Goal: Information Seeking & Learning: Find specific fact

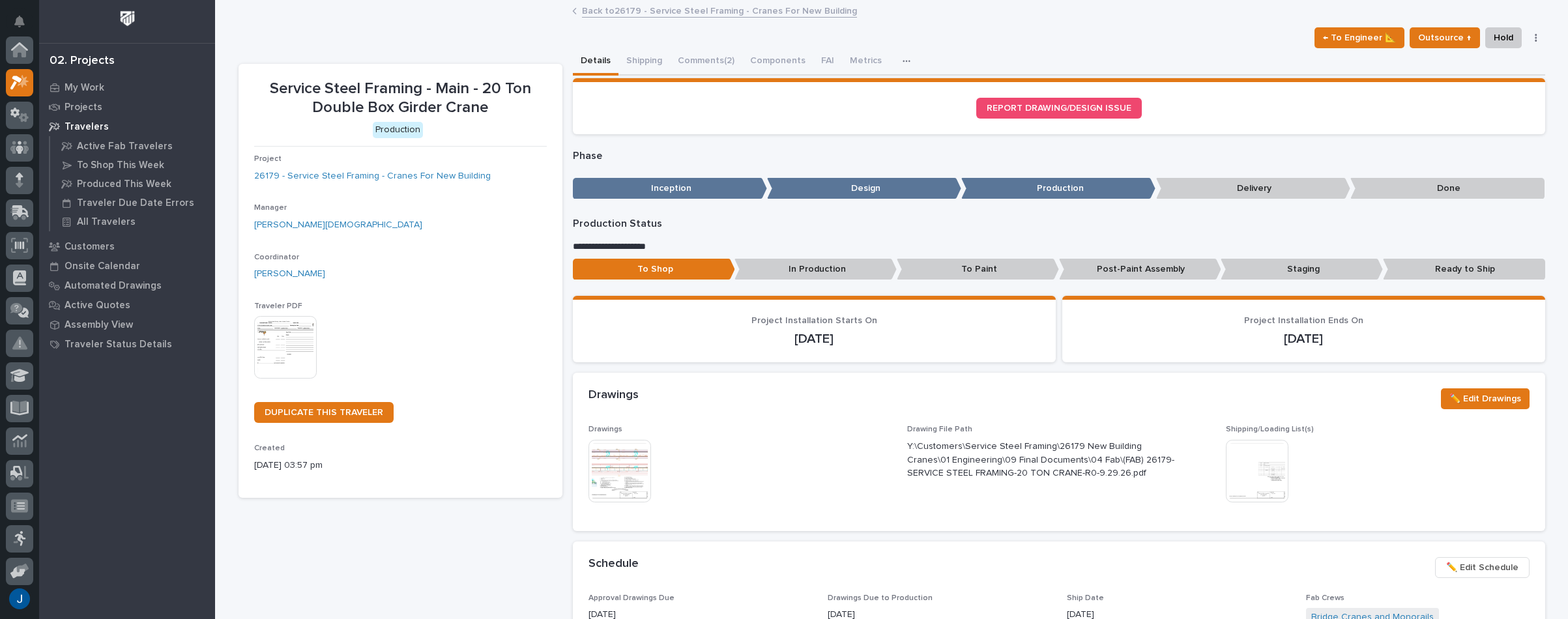
scroll to position [33, 0]
click at [73, 81] on div "My Work" at bounding box center [127, 87] width 170 height 18
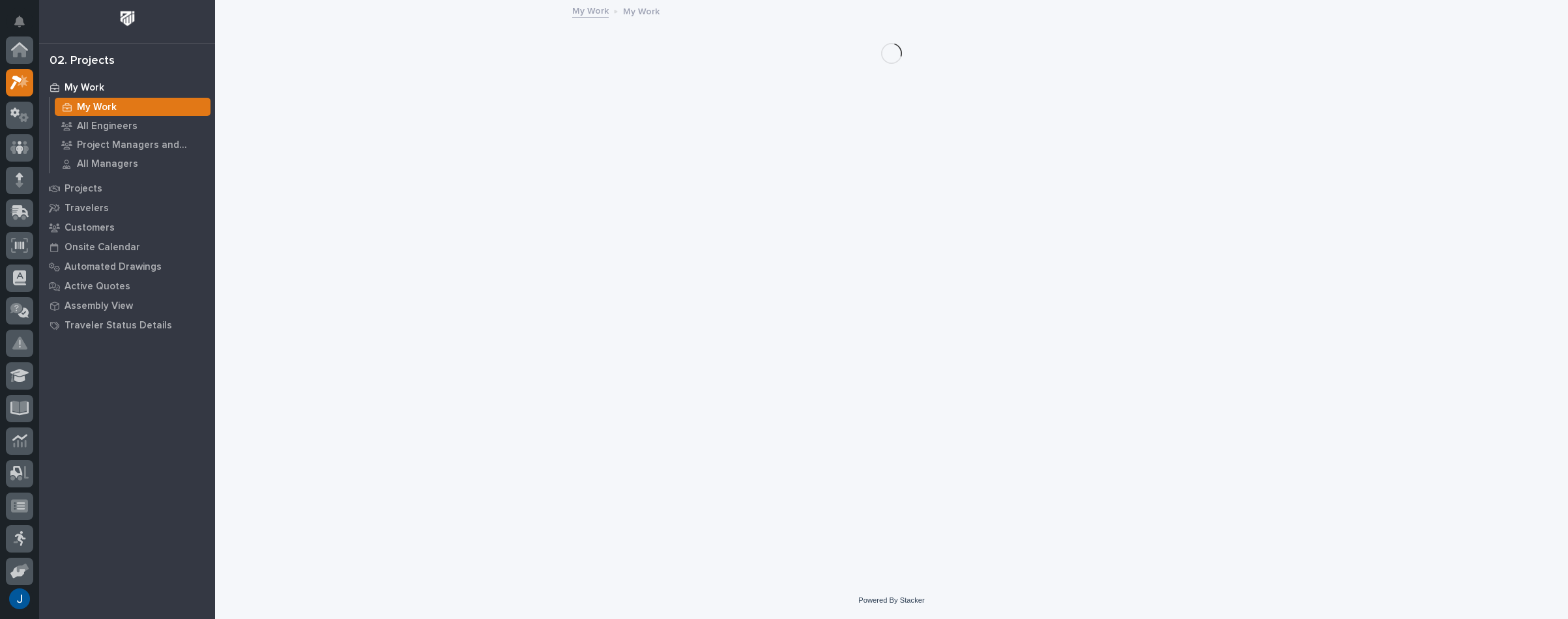
scroll to position [33, 0]
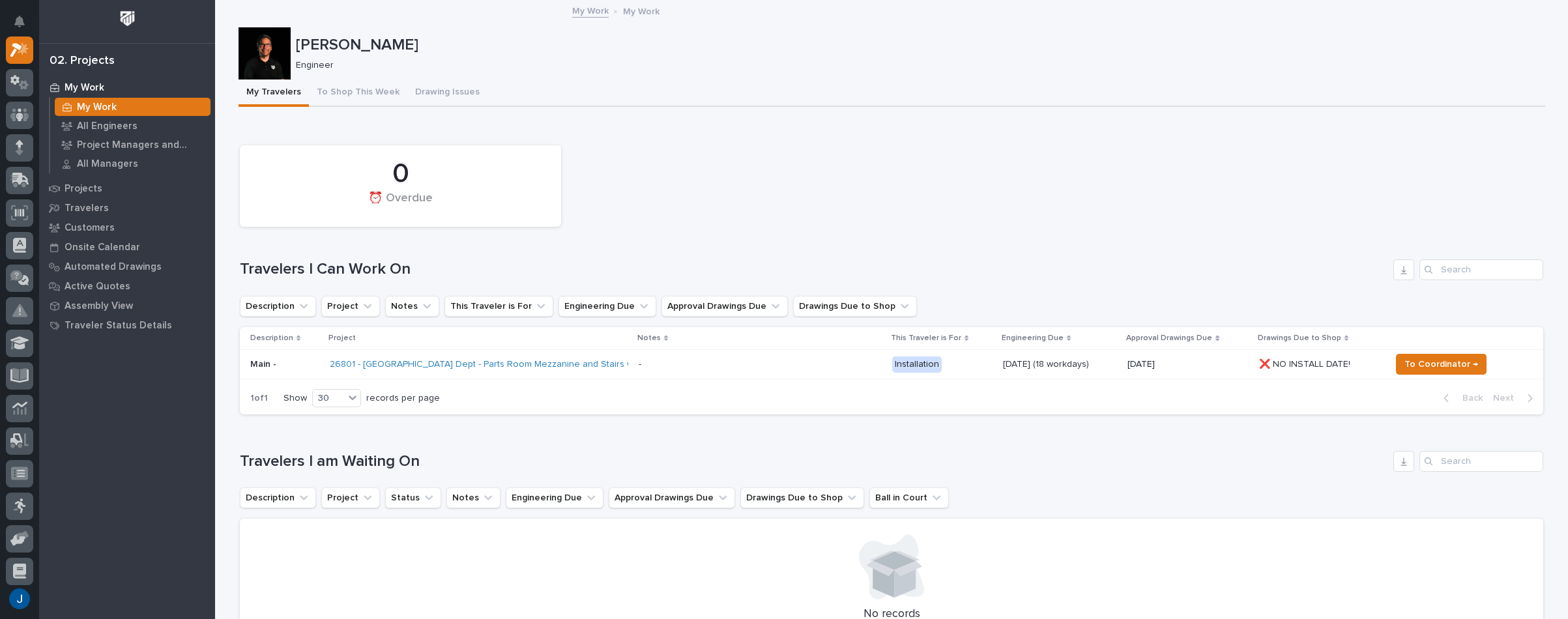
click at [129, 15] on img at bounding box center [127, 18] width 24 height 24
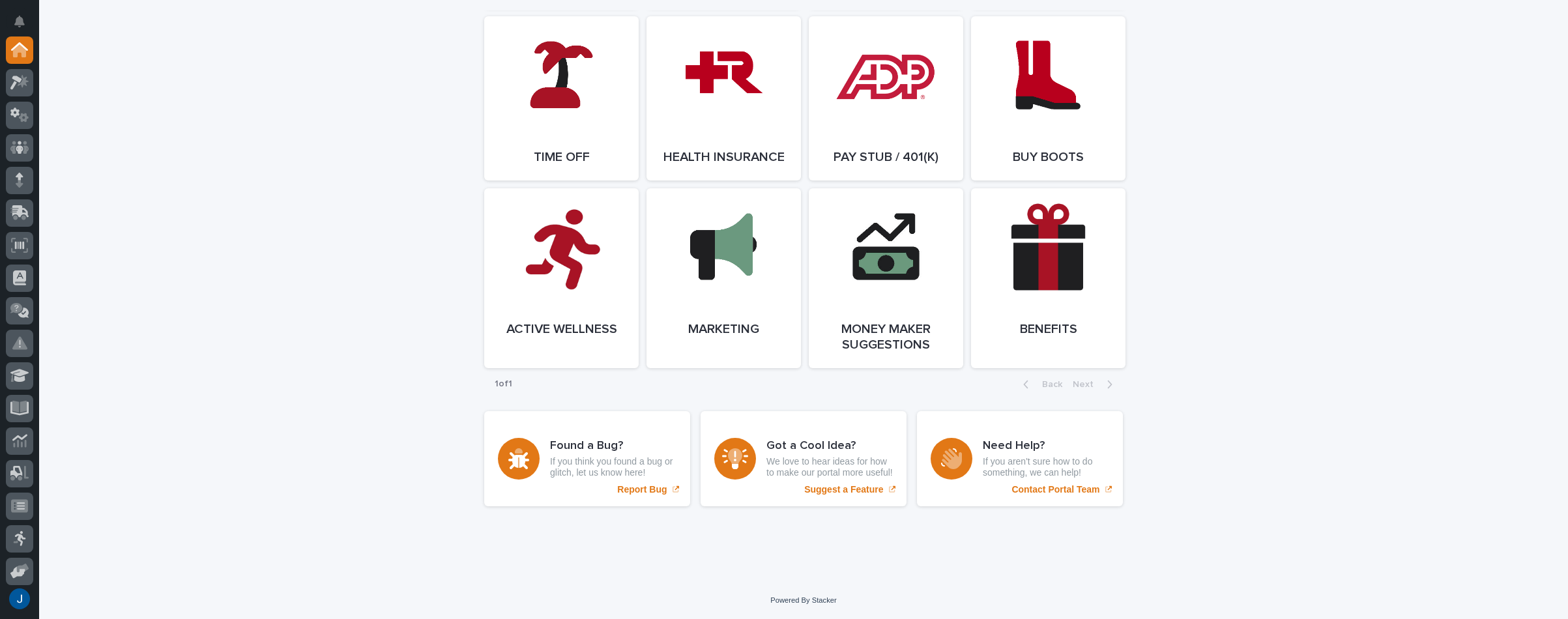
scroll to position [2455, 0]
click at [1036, 269] on link "Open Link" at bounding box center [1048, 278] width 154 height 180
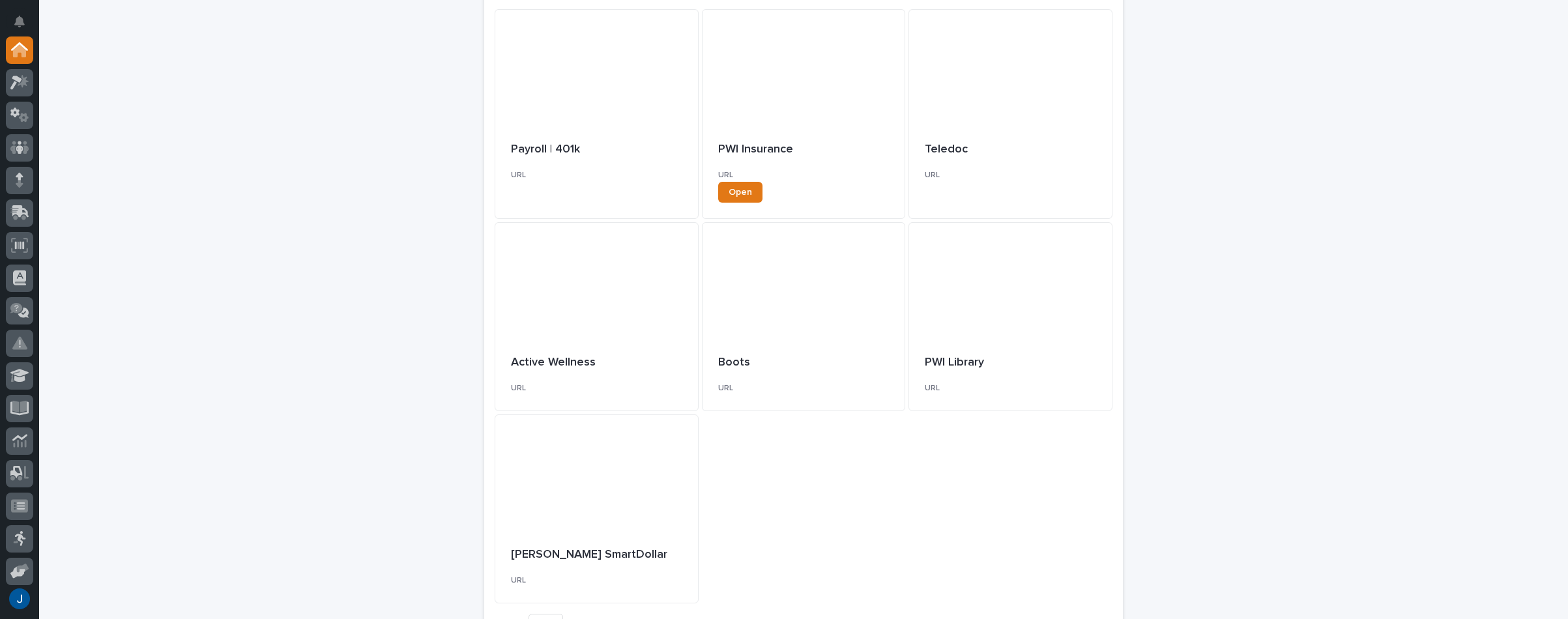
scroll to position [400, 0]
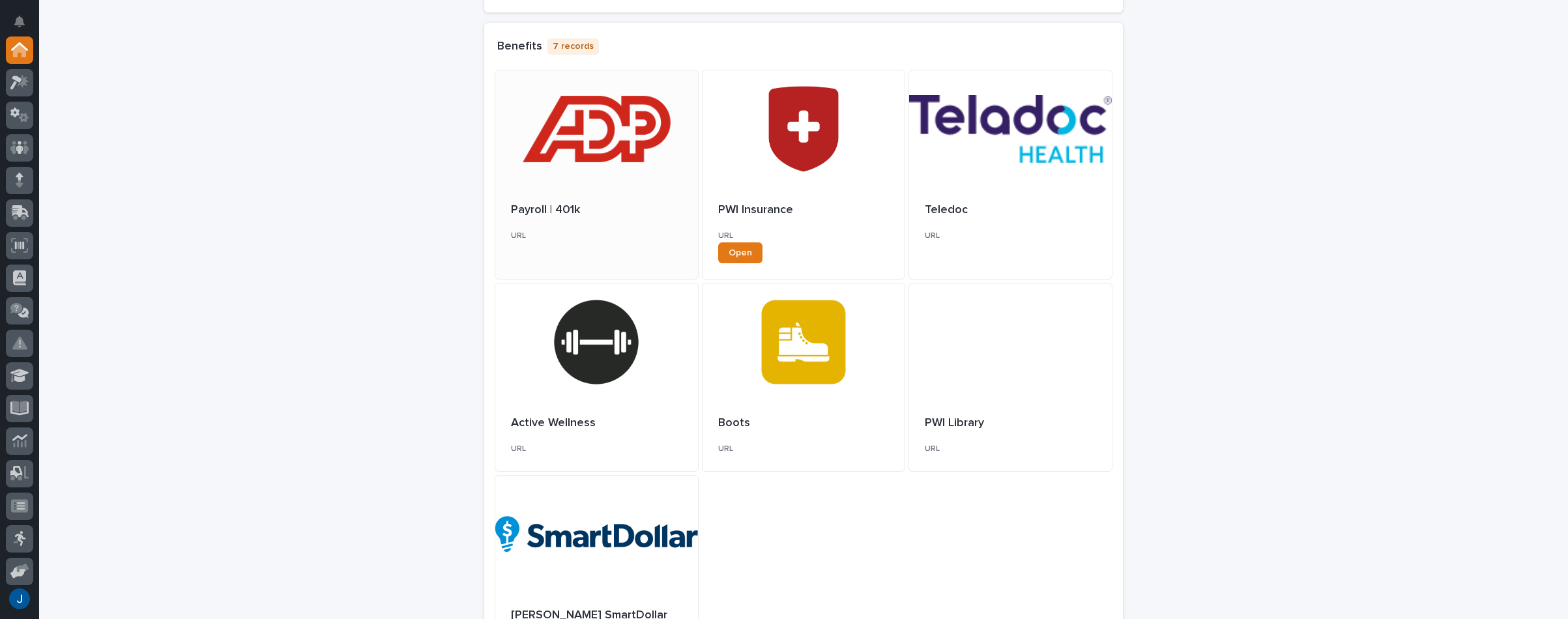
click at [586, 132] on div at bounding box center [597, 129] width 203 height 117
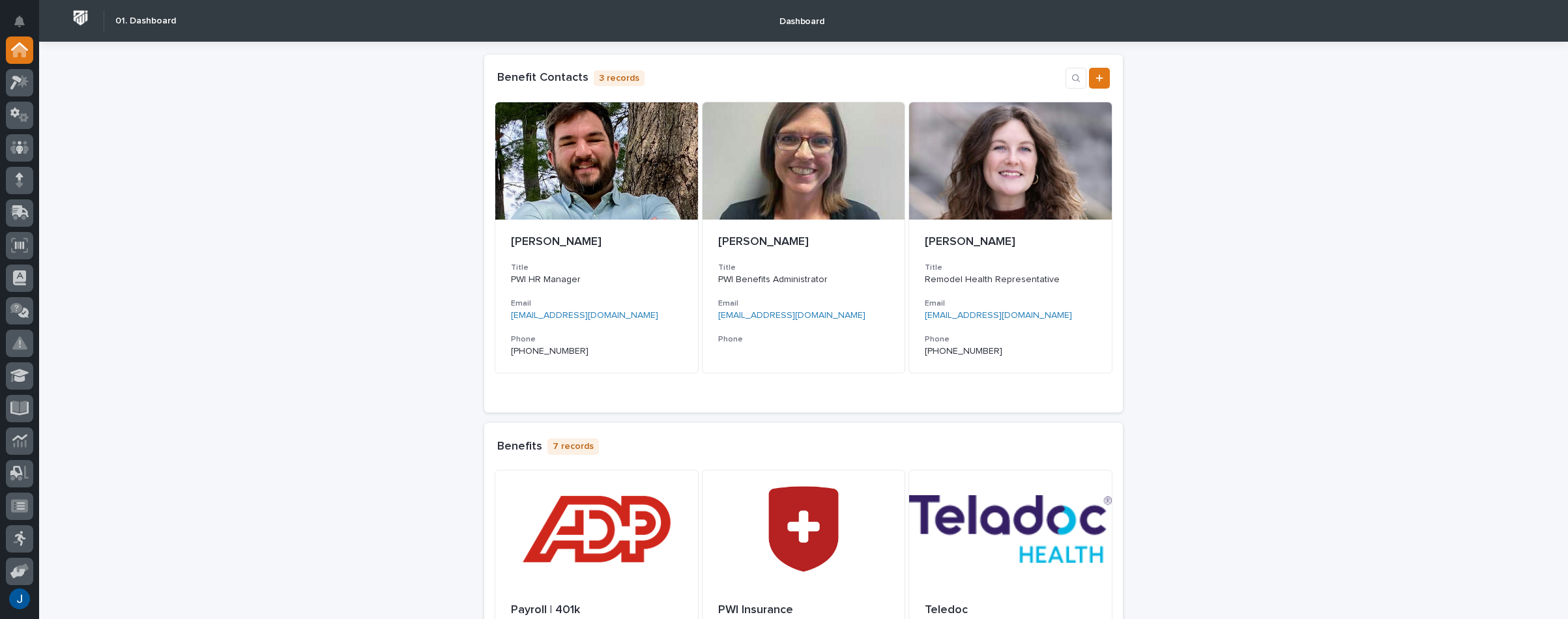
click at [78, 19] on img at bounding box center [80, 17] width 24 height 24
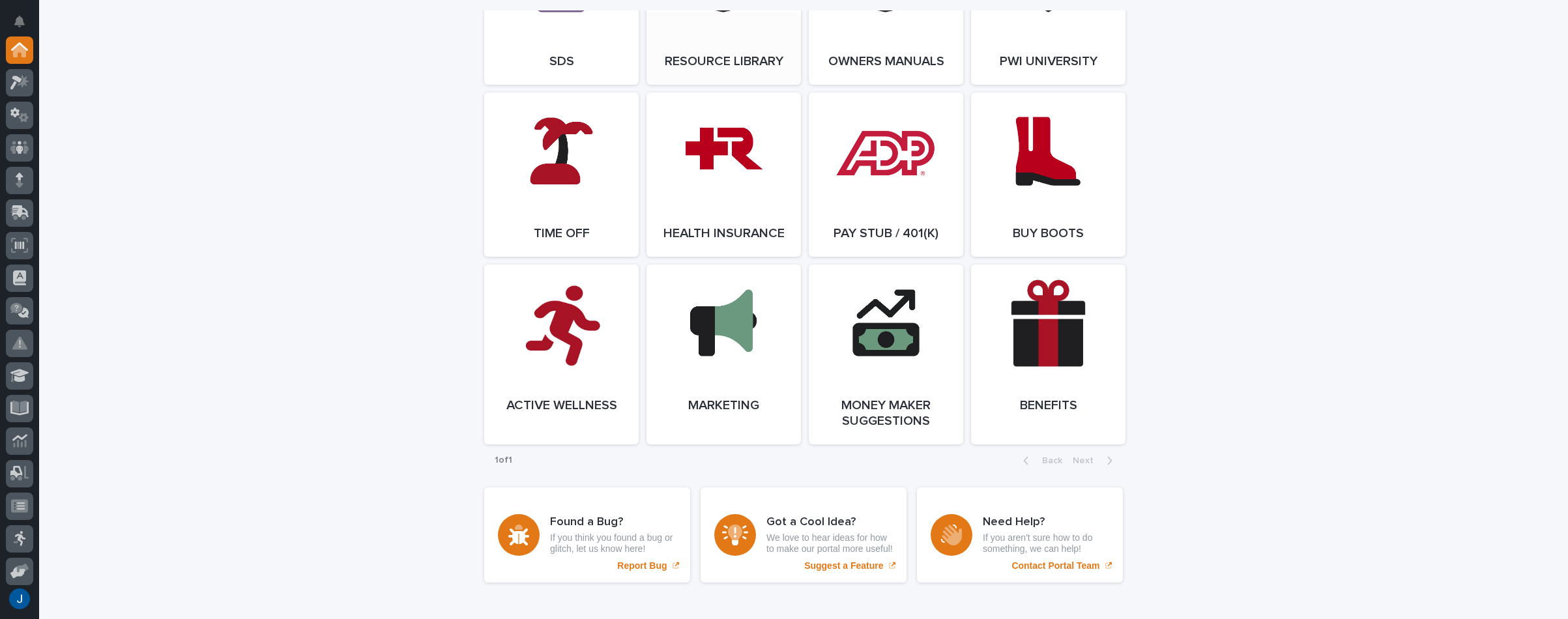
scroll to position [2346, 0]
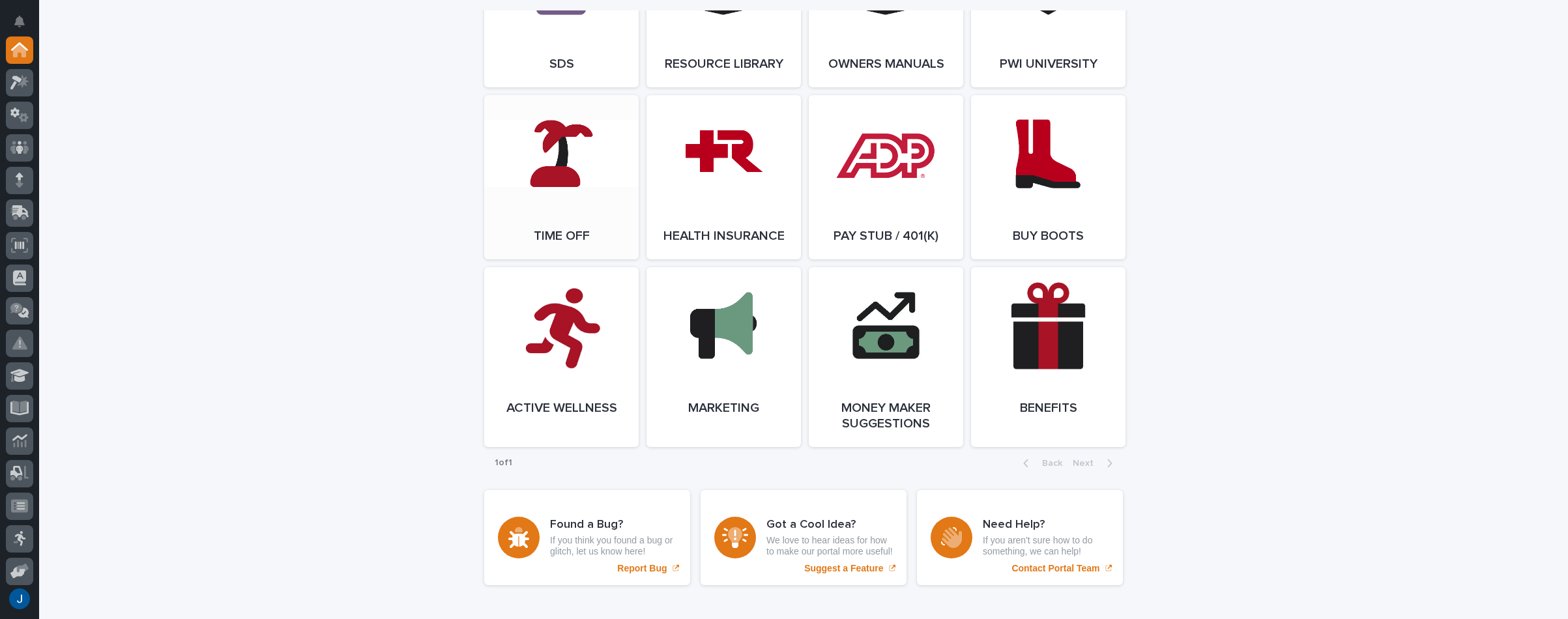
click at [545, 182] on span "Open Link" at bounding box center [561, 176] width 42 height 9
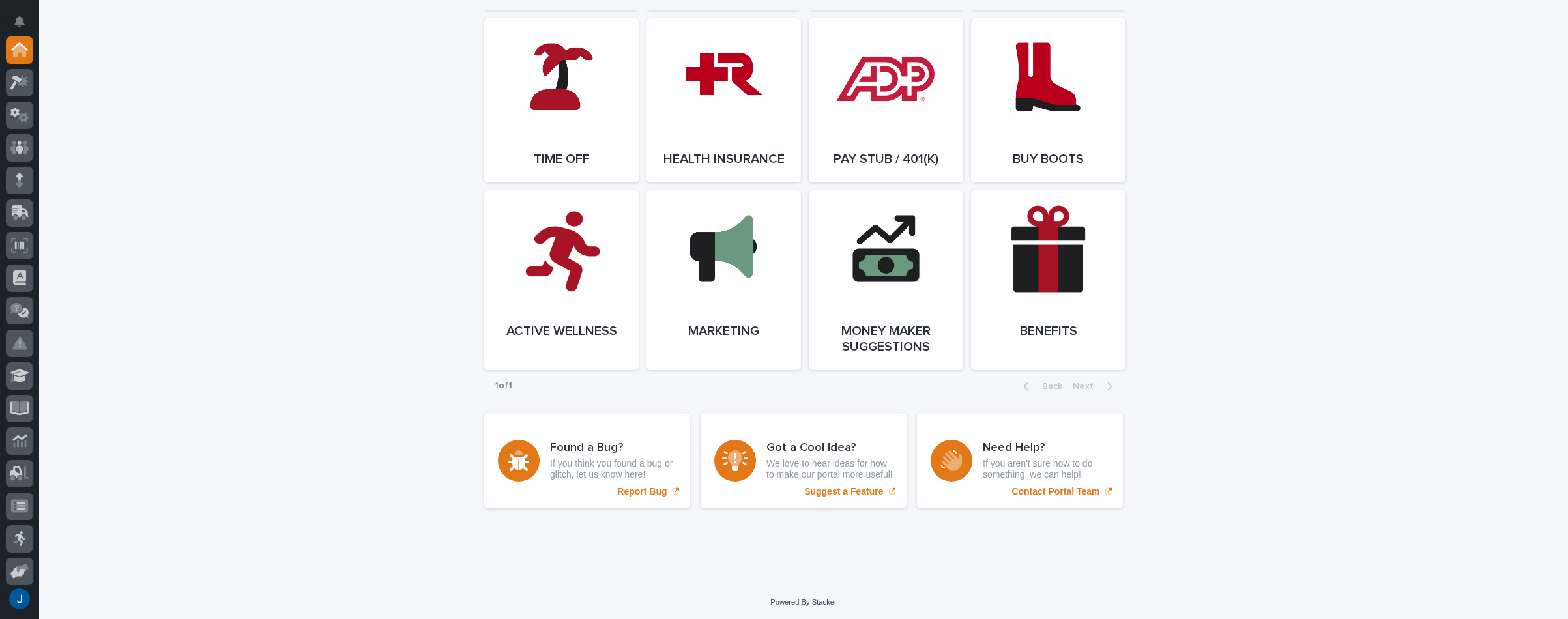
scroll to position [2389, 0]
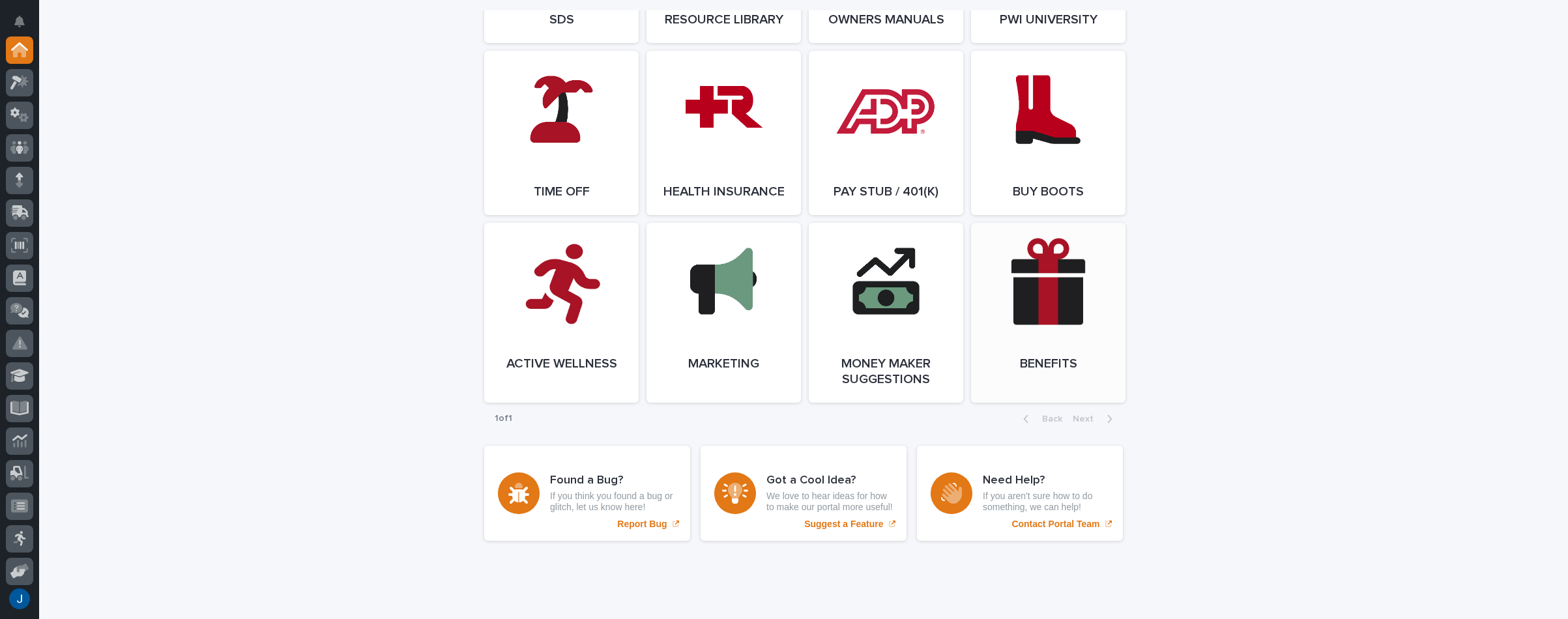
click at [1051, 335] on link "Open Link" at bounding box center [1048, 312] width 154 height 180
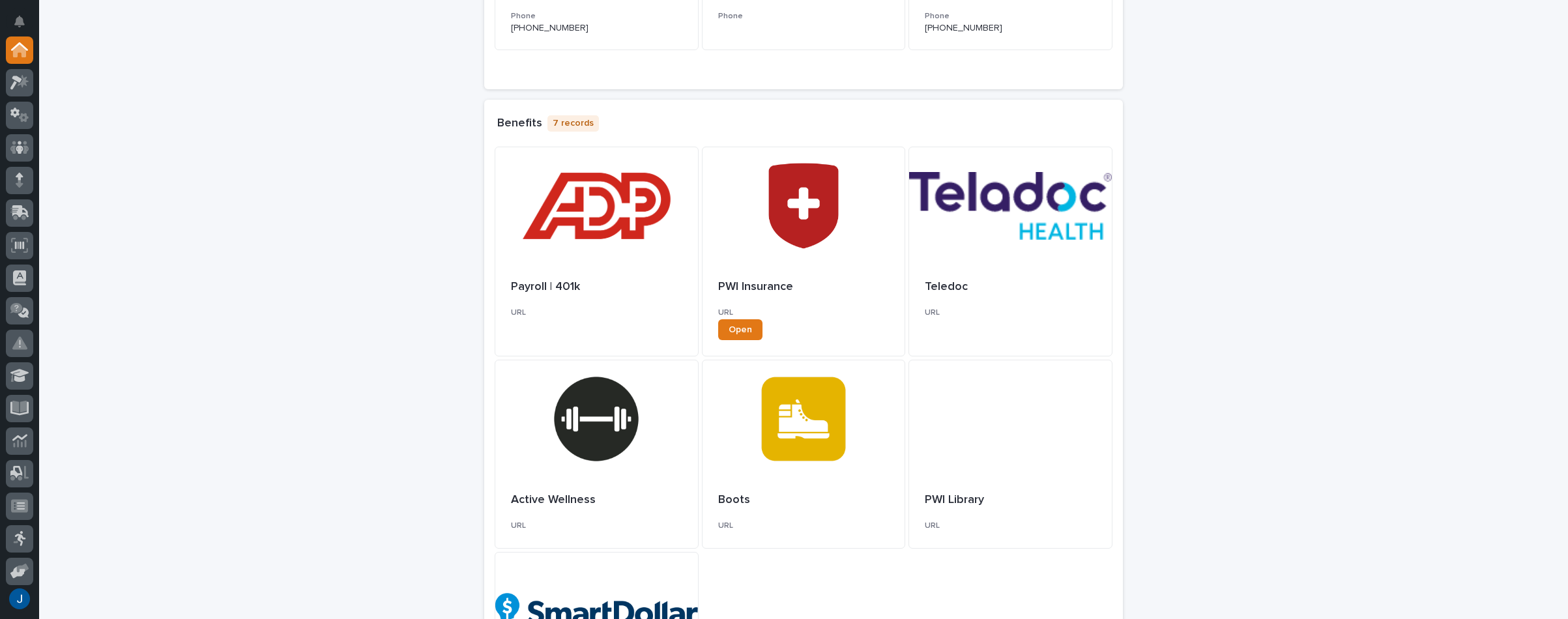
scroll to position [326, 0]
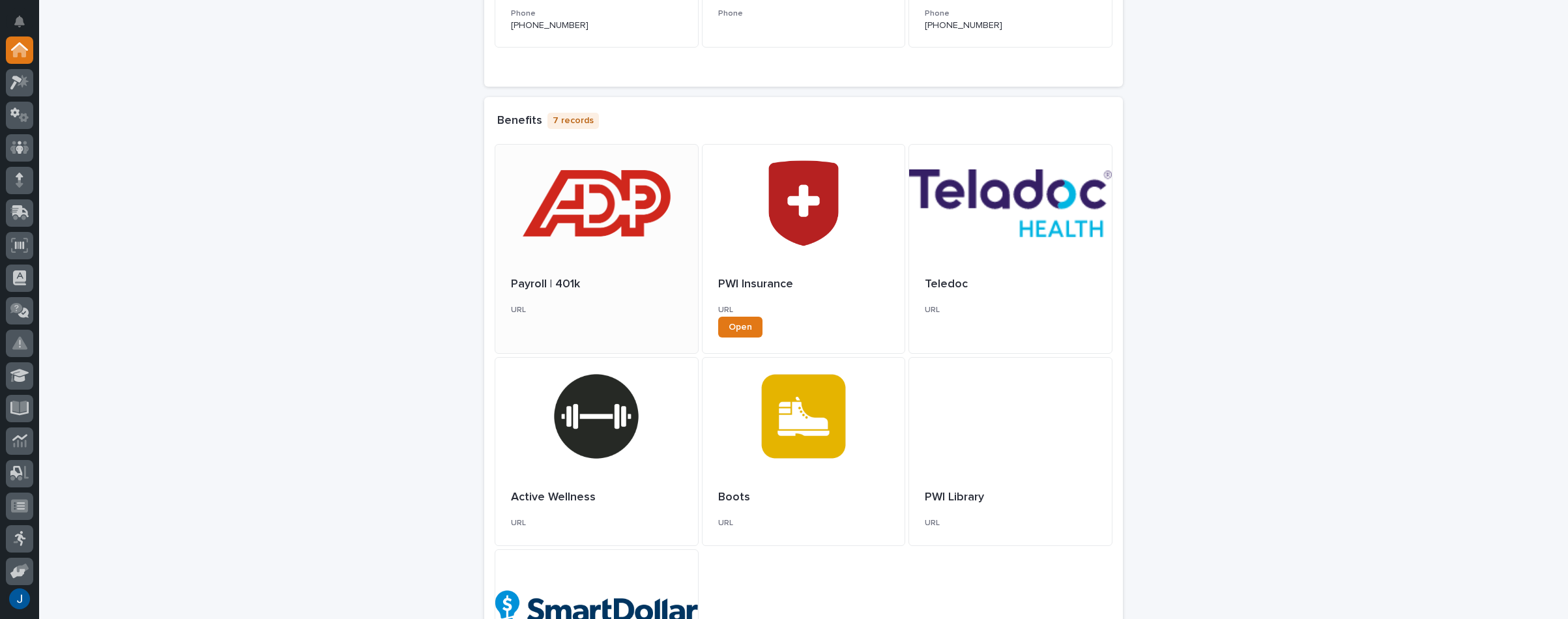
click at [589, 218] on div at bounding box center [597, 203] width 203 height 117
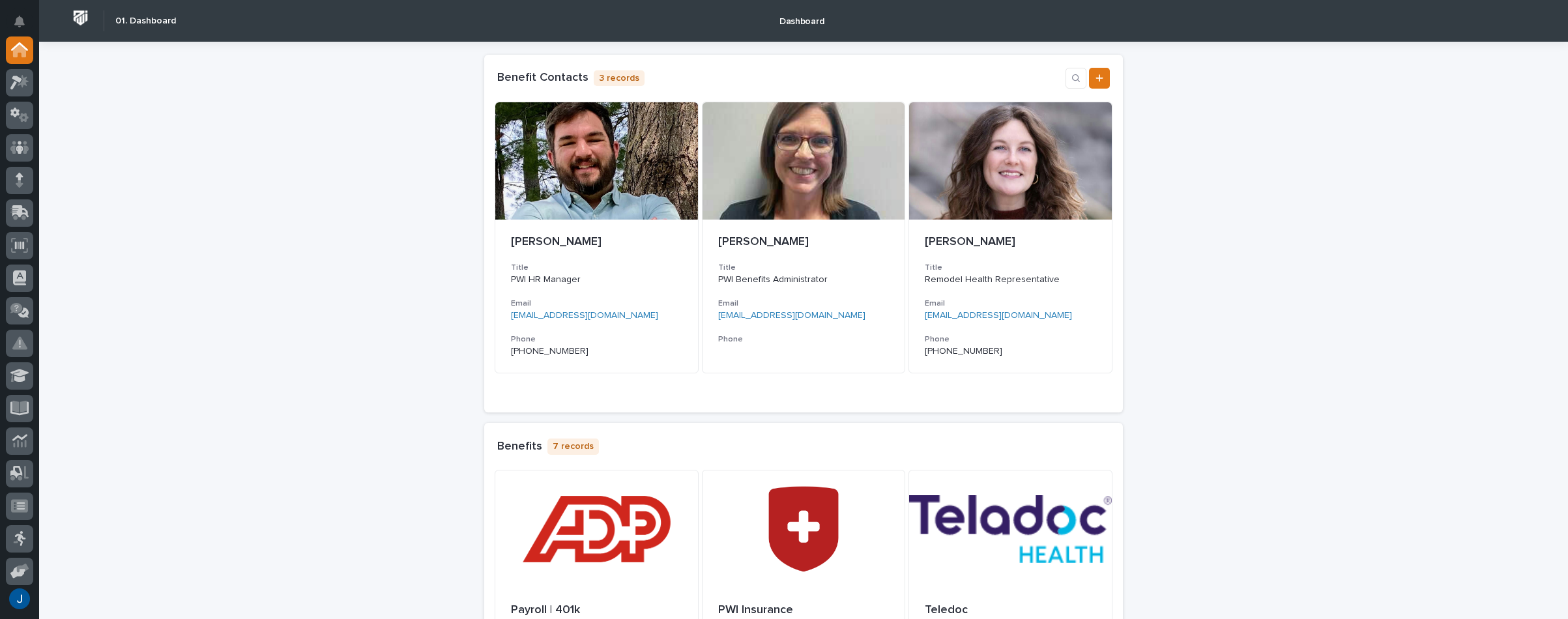
click at [74, 13] on img at bounding box center [80, 17] width 24 height 24
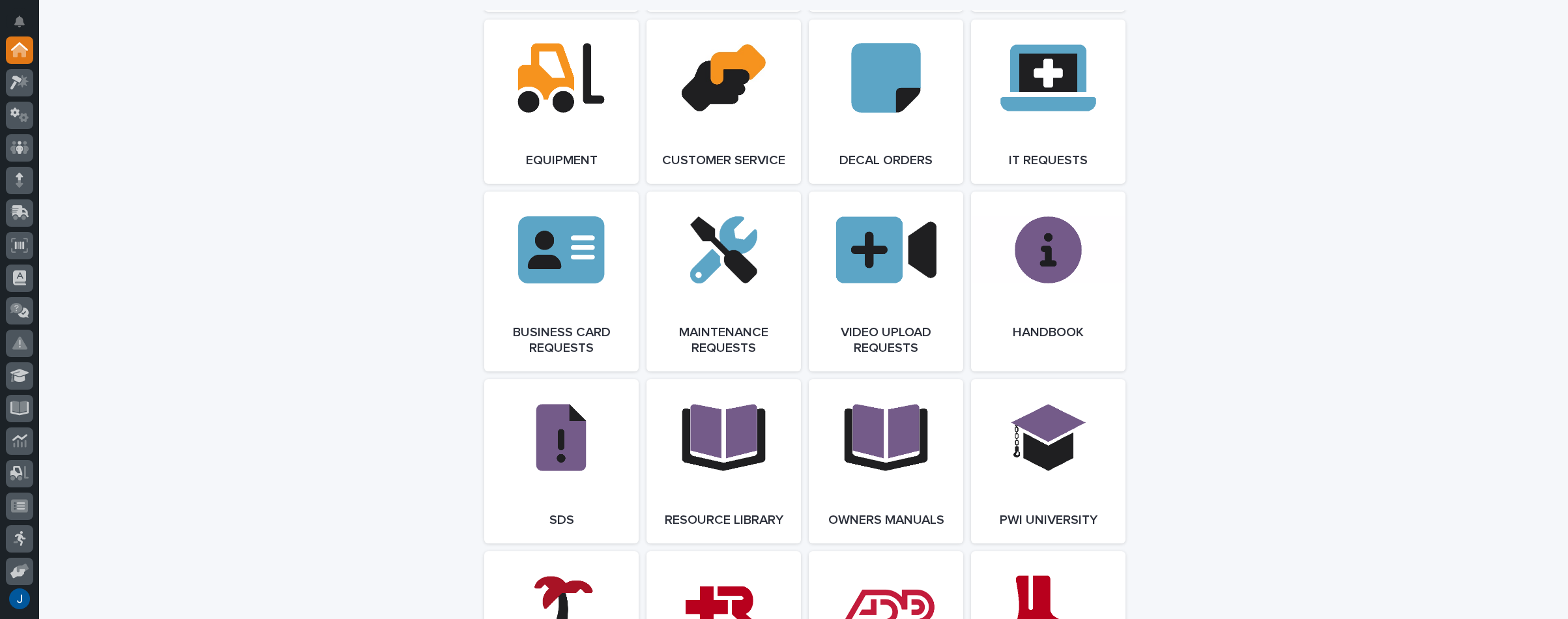
scroll to position [1954, 0]
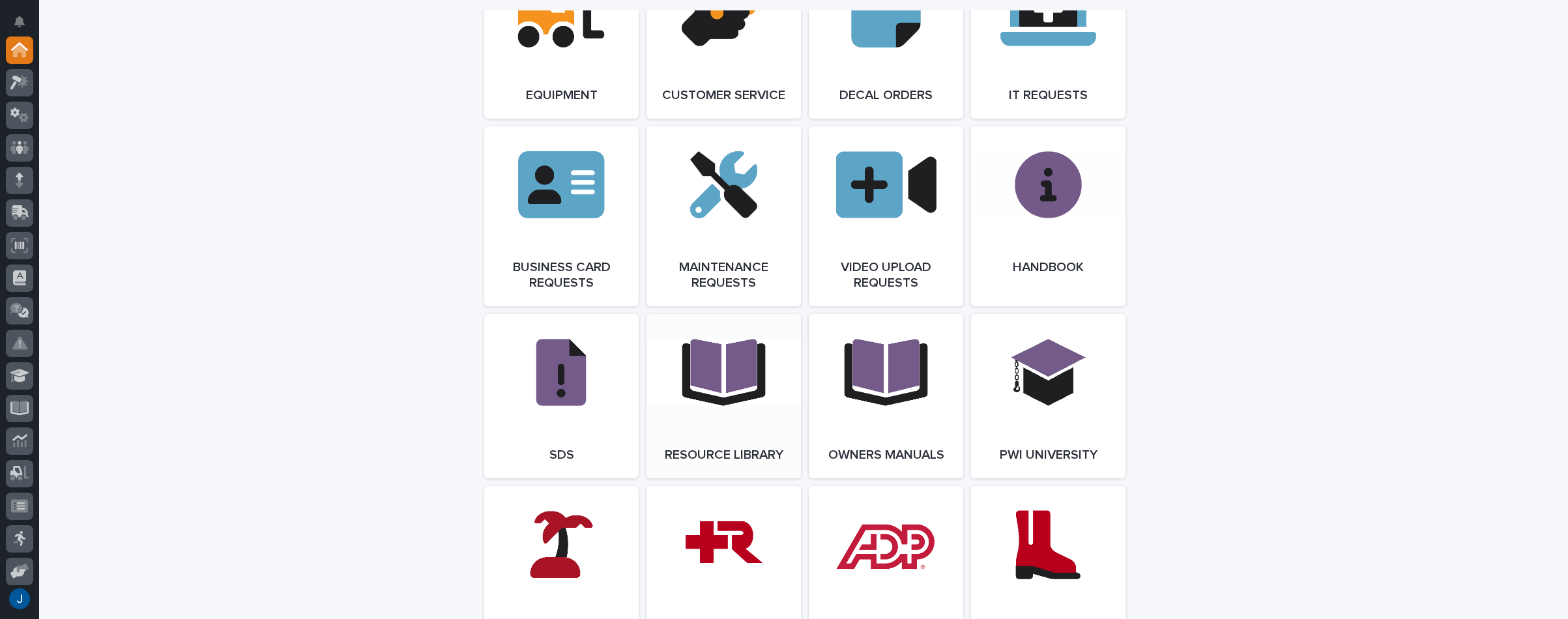
click at [709, 384] on link "Open Link" at bounding box center [723, 396] width 154 height 164
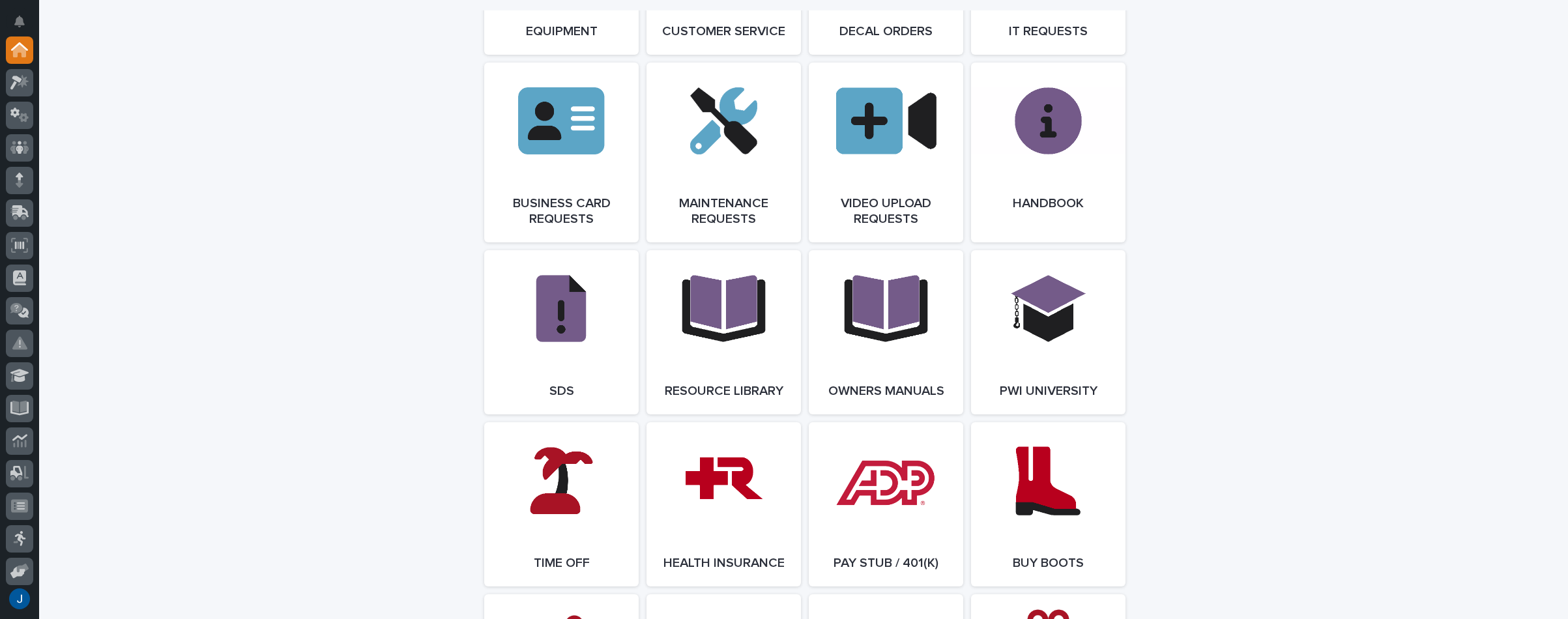
scroll to position [1934, 0]
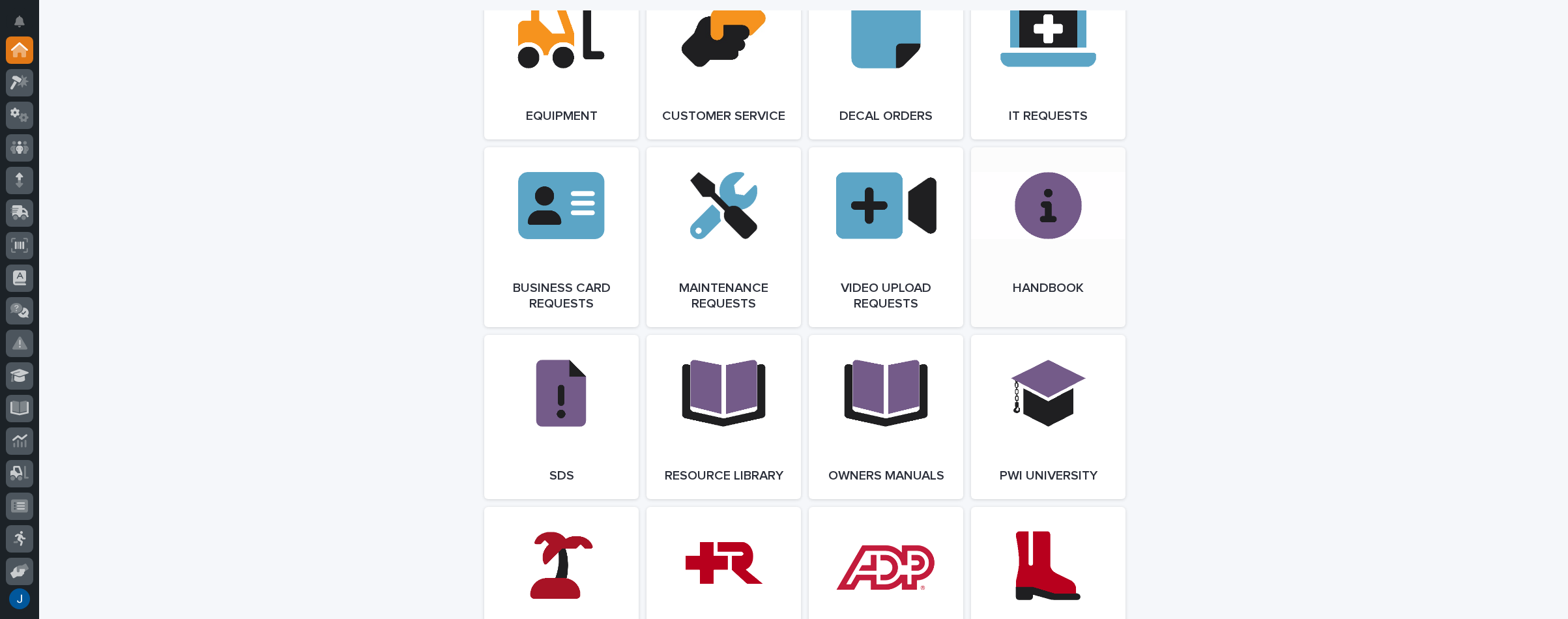
click at [1025, 263] on link "Open Link" at bounding box center [1048, 237] width 154 height 180
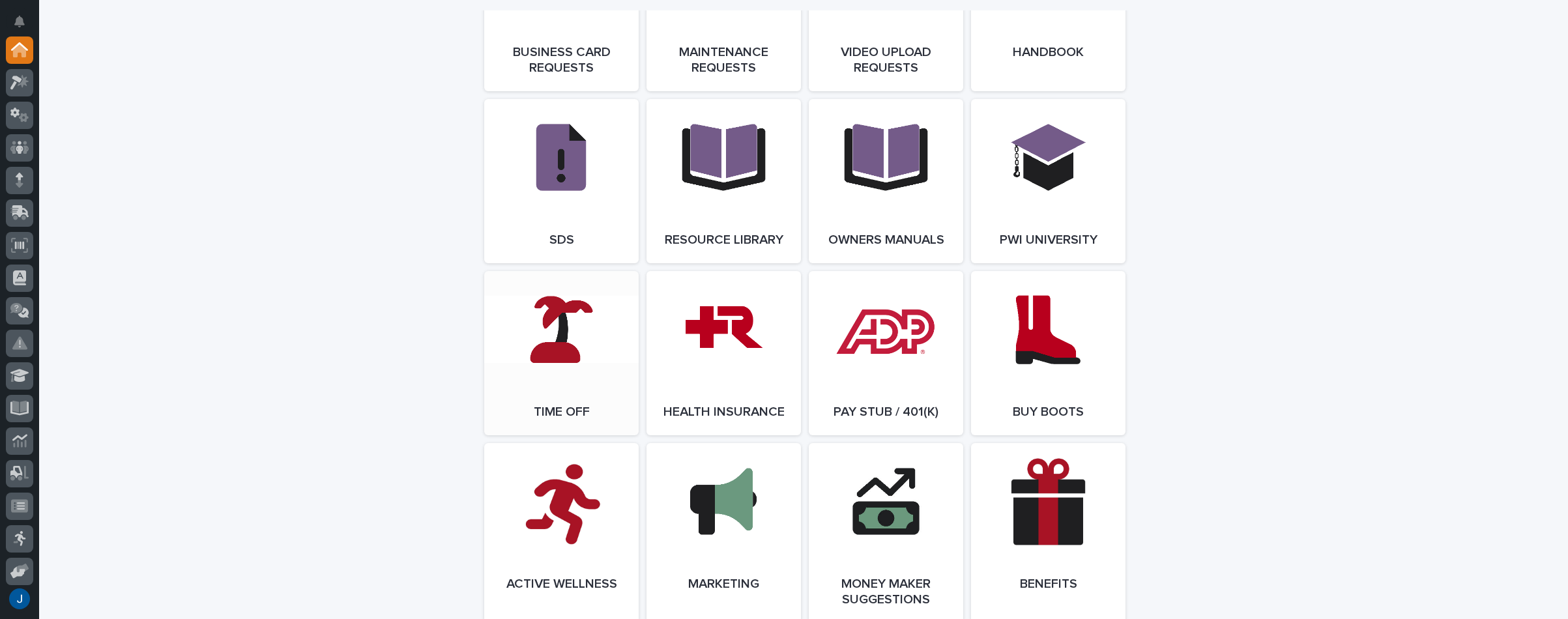
scroll to position [2194, 0]
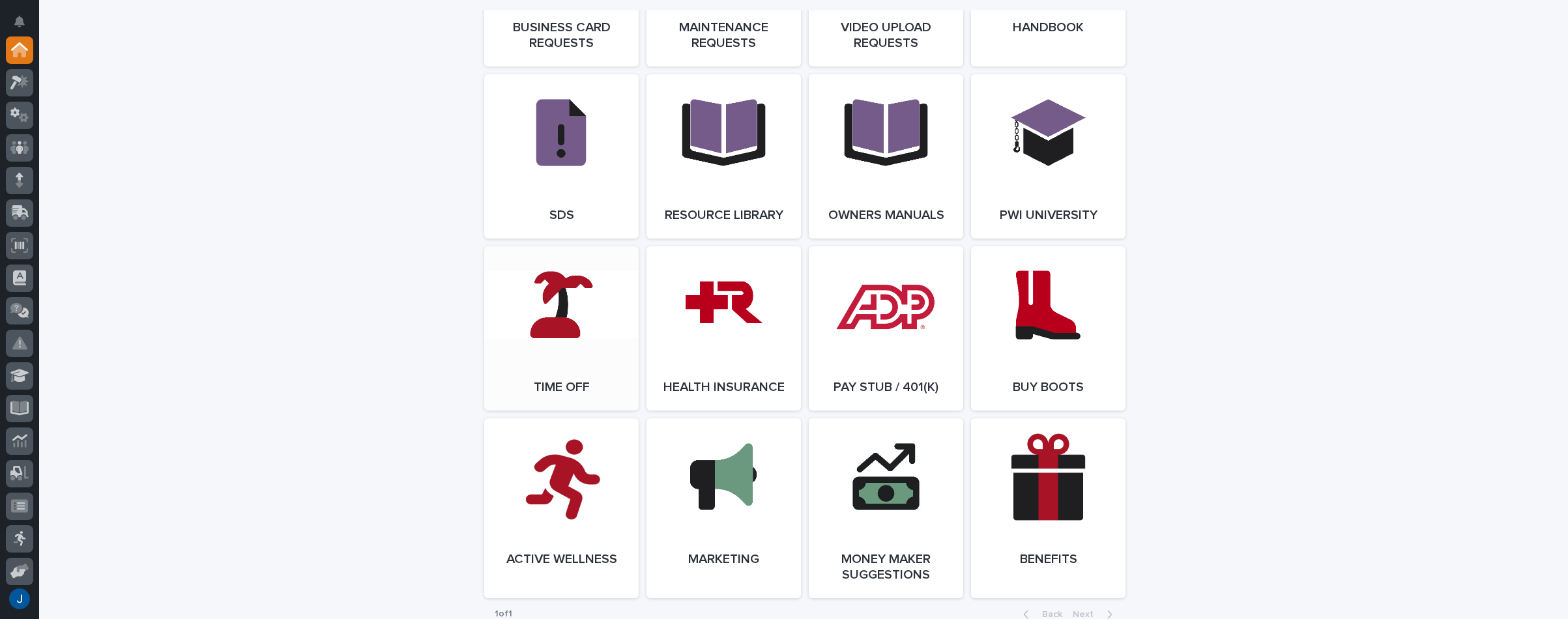
click at [533, 321] on link "Open Link" at bounding box center [561, 328] width 154 height 164
click at [17, 340] on icon at bounding box center [20, 343] width 15 height 13
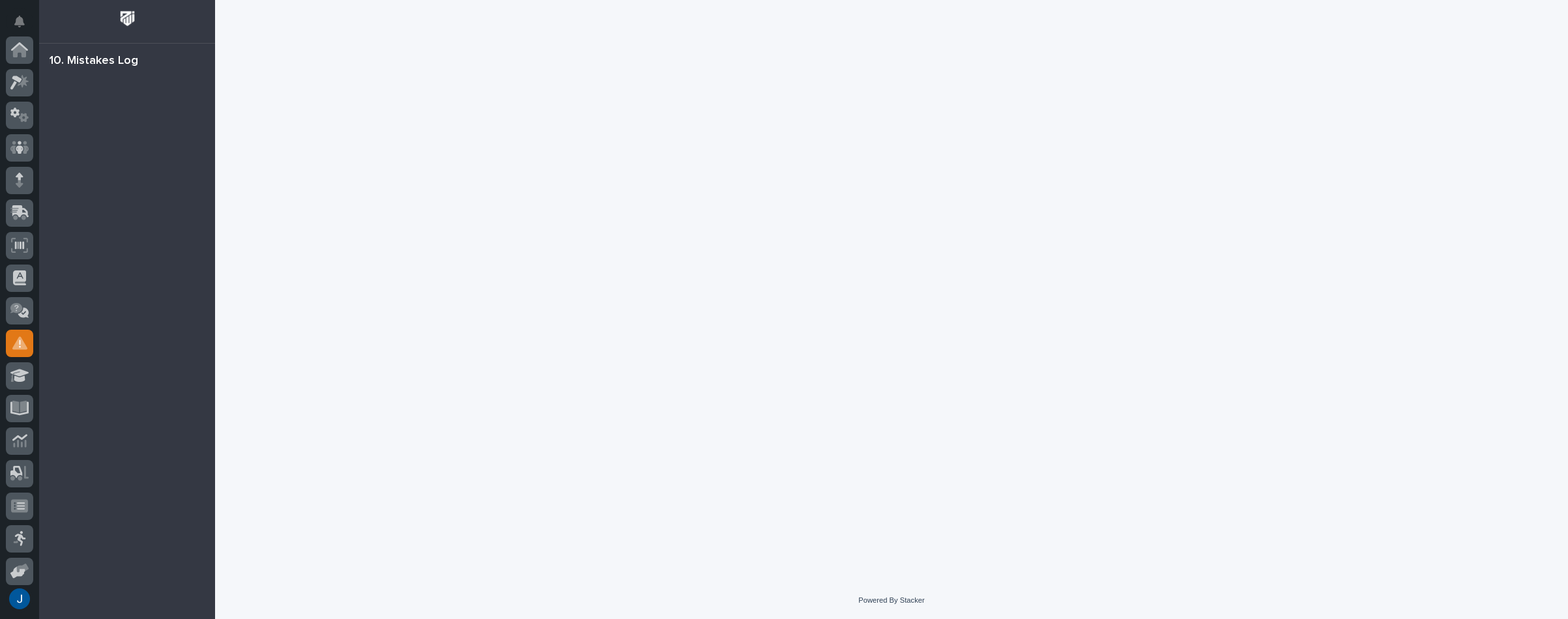
scroll to position [200, 0]
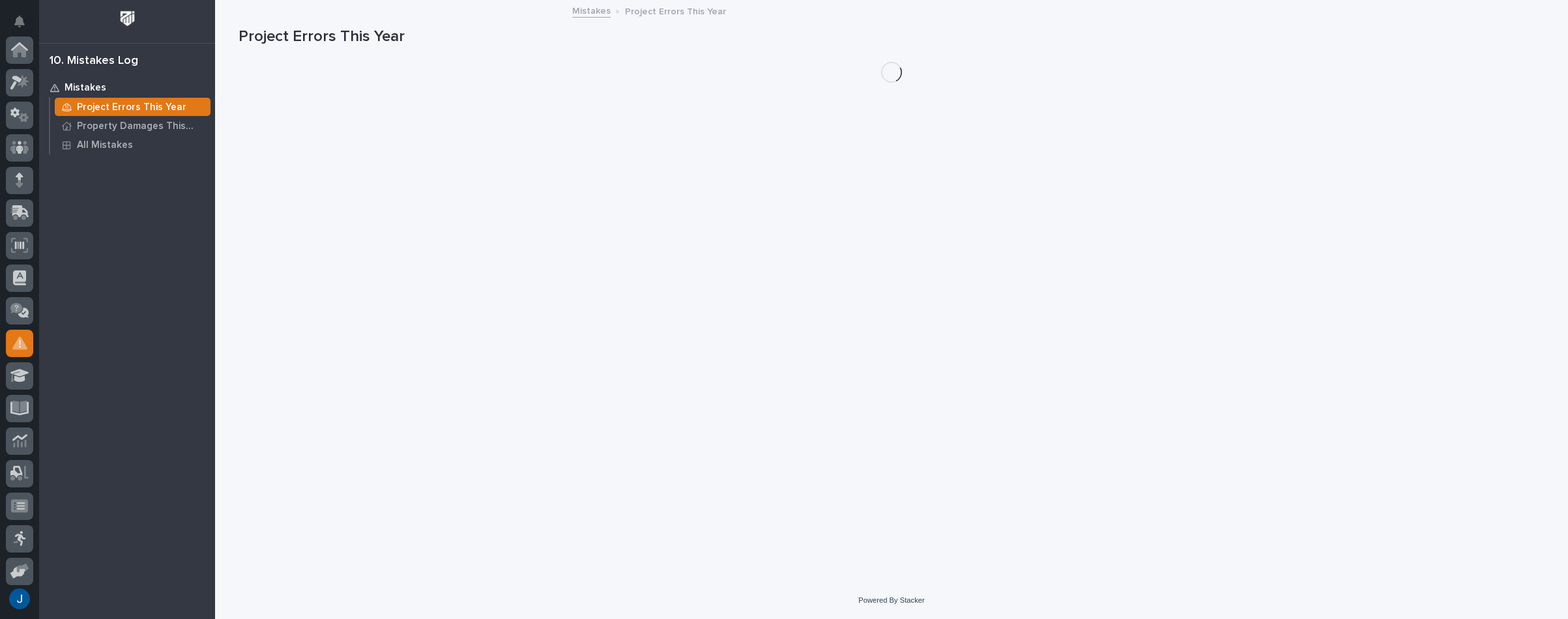
scroll to position [200, 0]
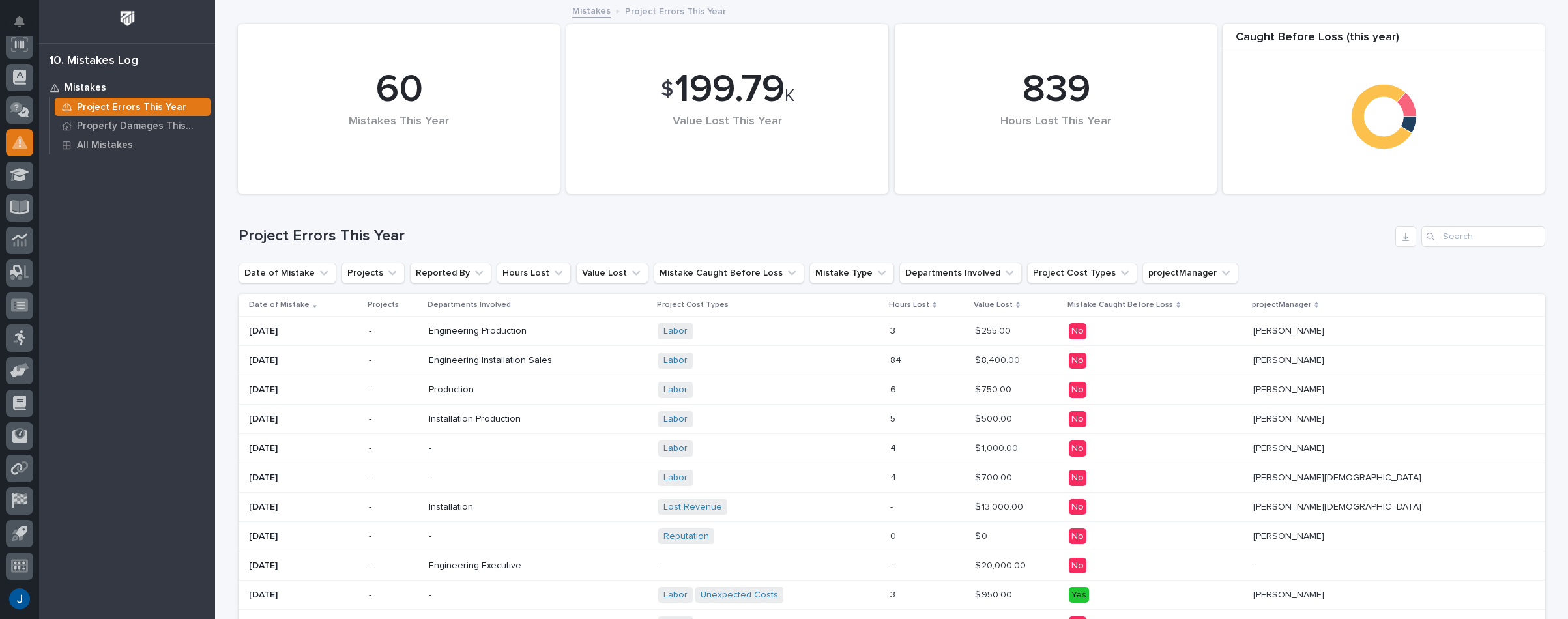
click at [479, 356] on span "Engineering" at bounding box center [453, 360] width 50 height 11
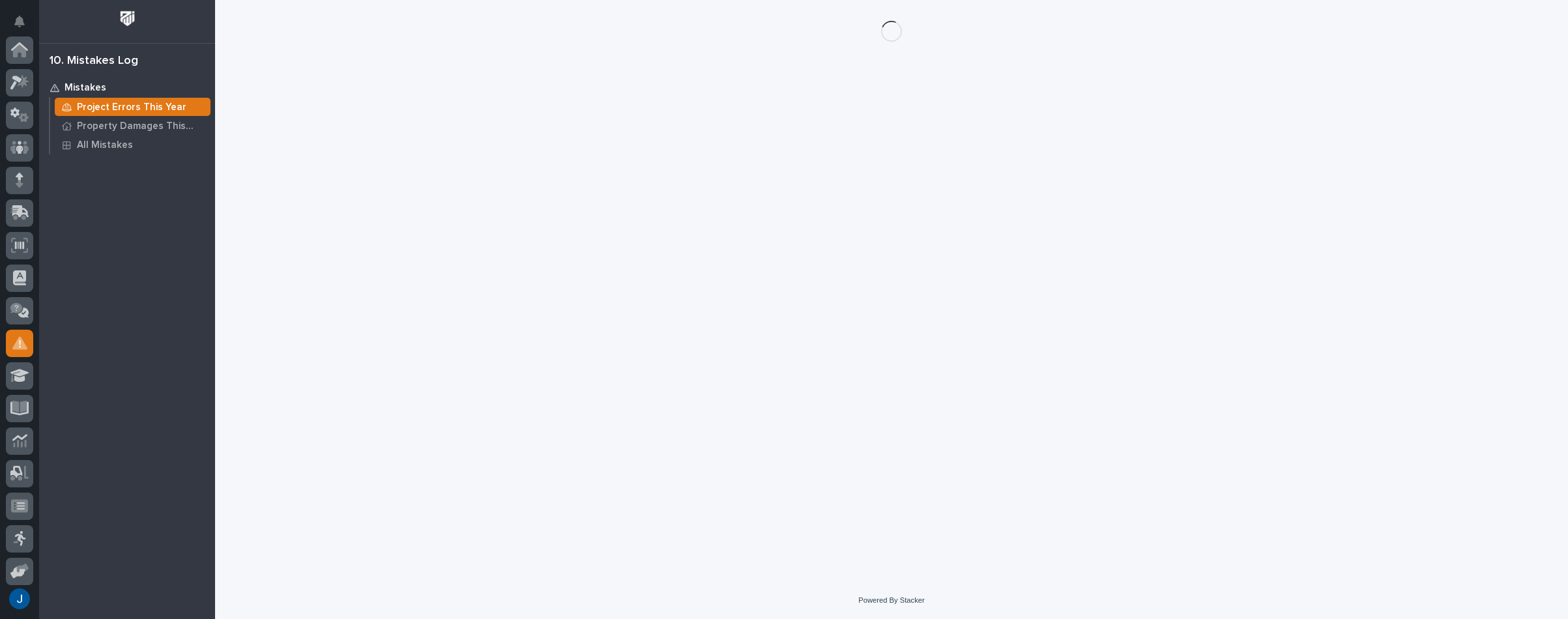
scroll to position [200, 0]
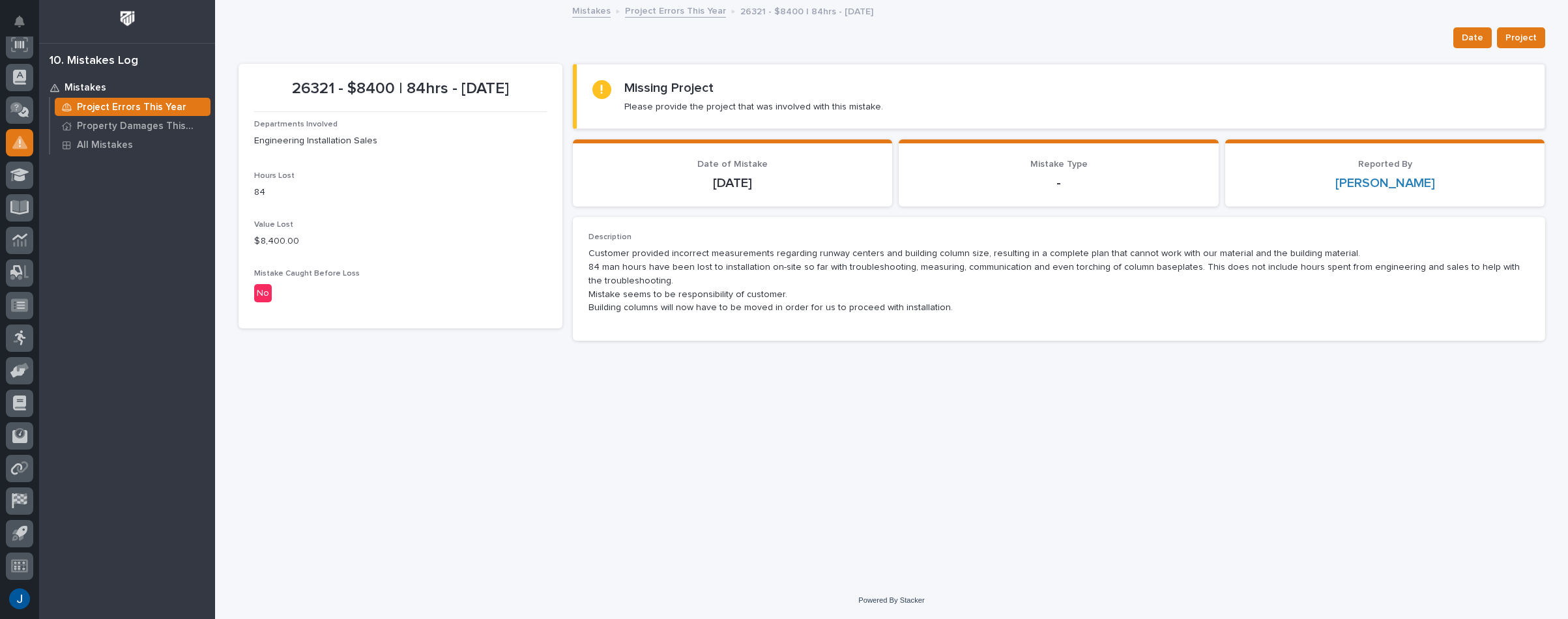
click at [126, 15] on img at bounding box center [127, 18] width 24 height 24
click at [126, 16] on img at bounding box center [127, 18] width 24 height 24
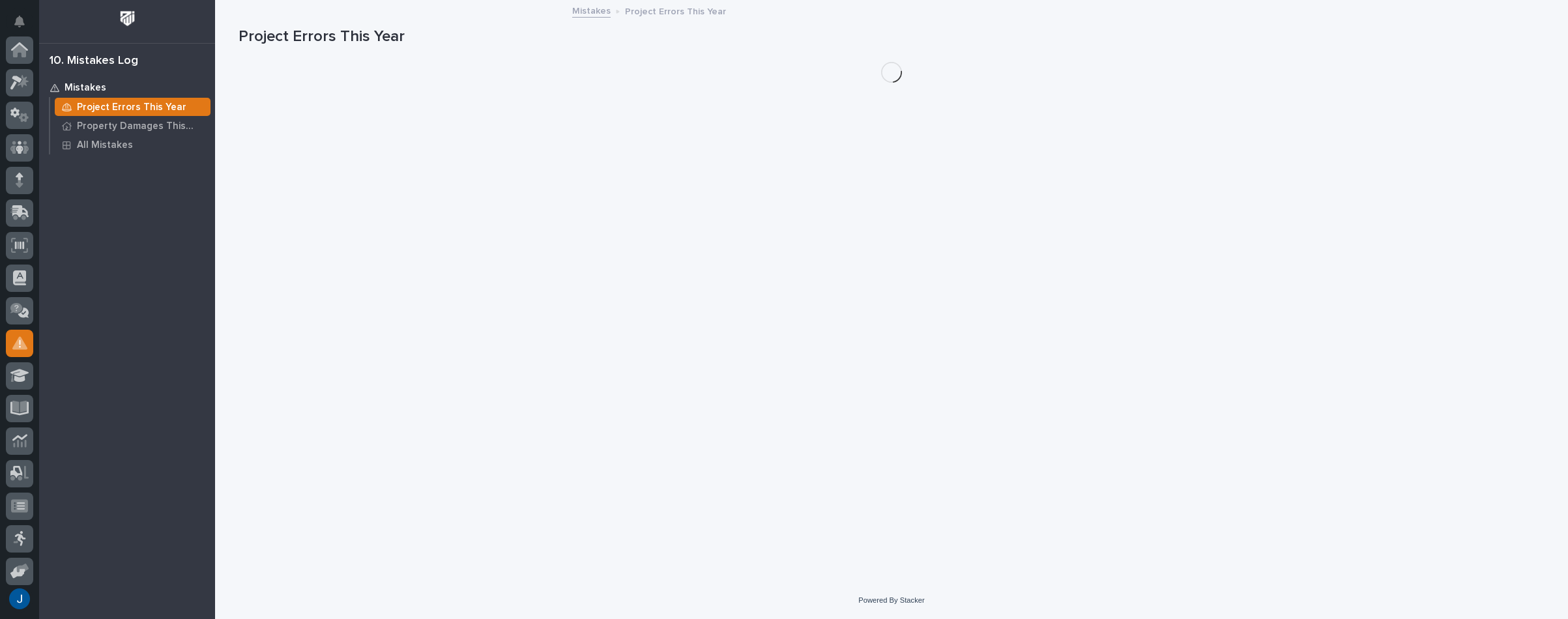
scroll to position [200, 0]
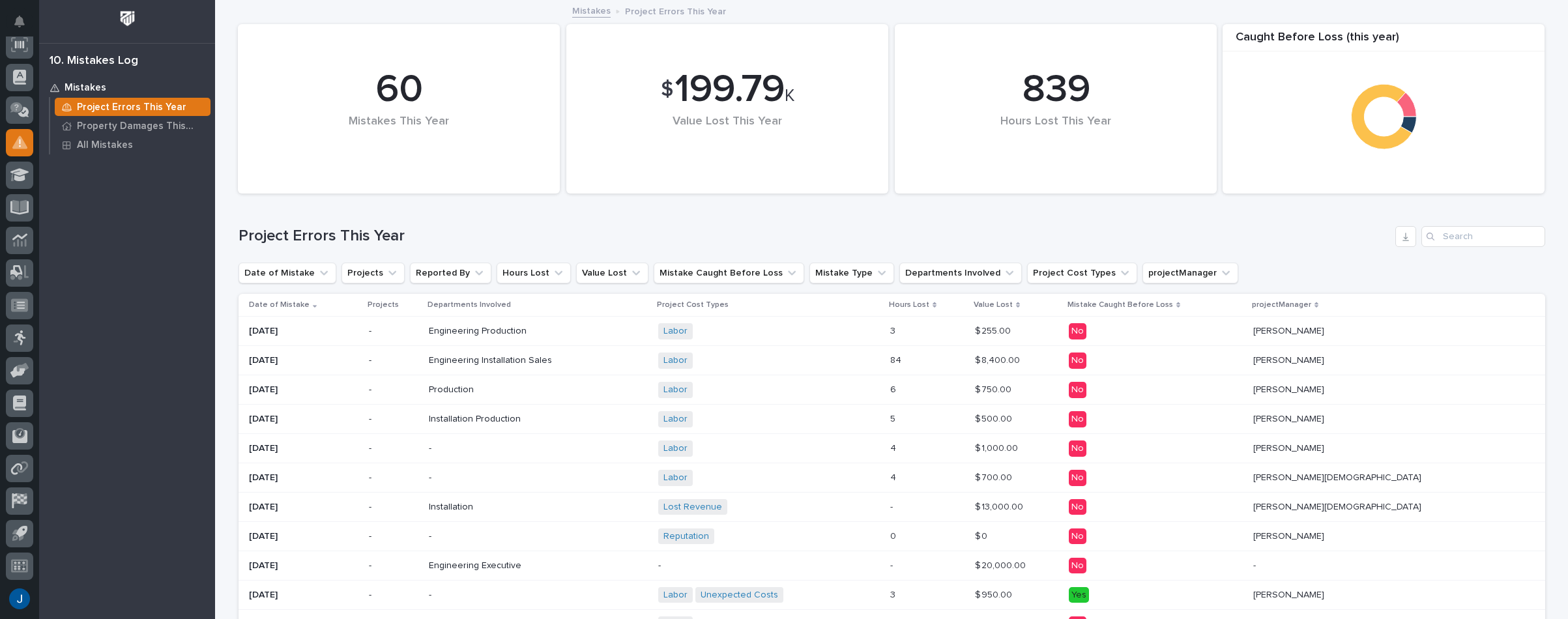
click at [126, 11] on img at bounding box center [127, 18] width 24 height 24
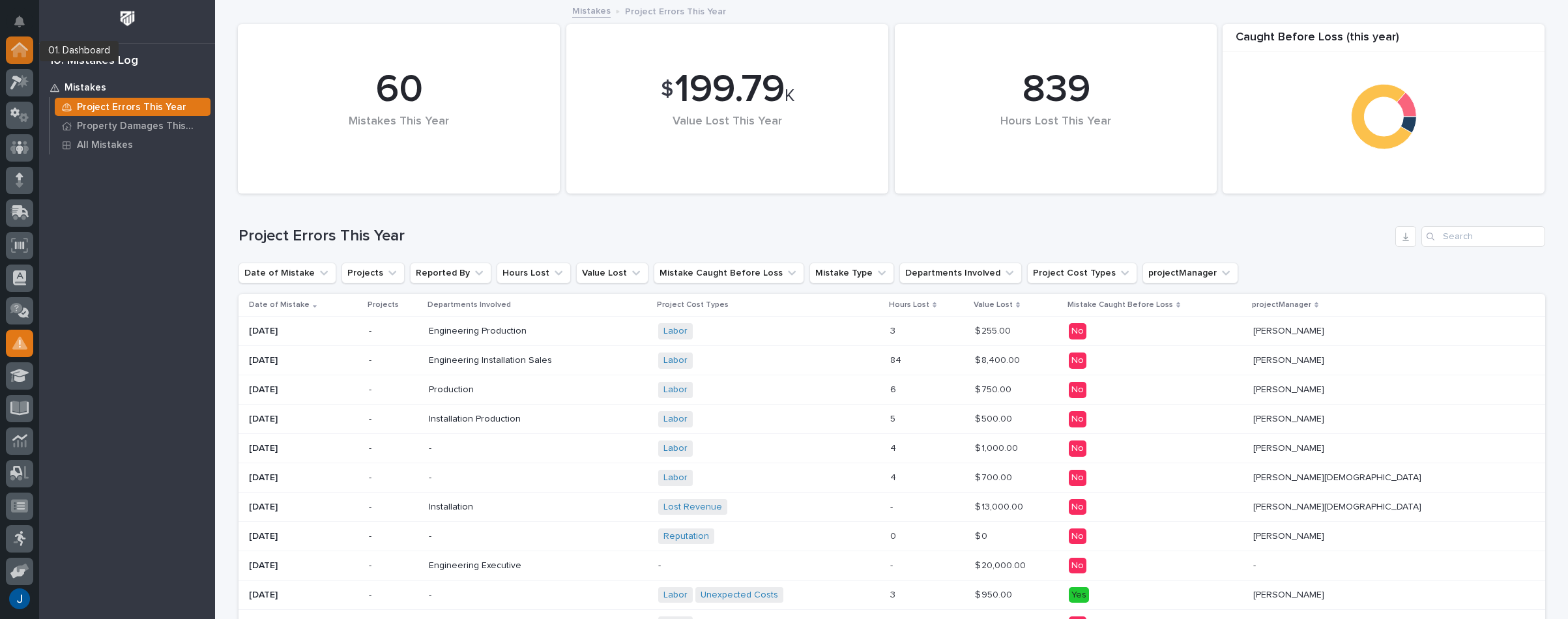
click at [21, 50] on icon at bounding box center [20, 51] width 13 height 13
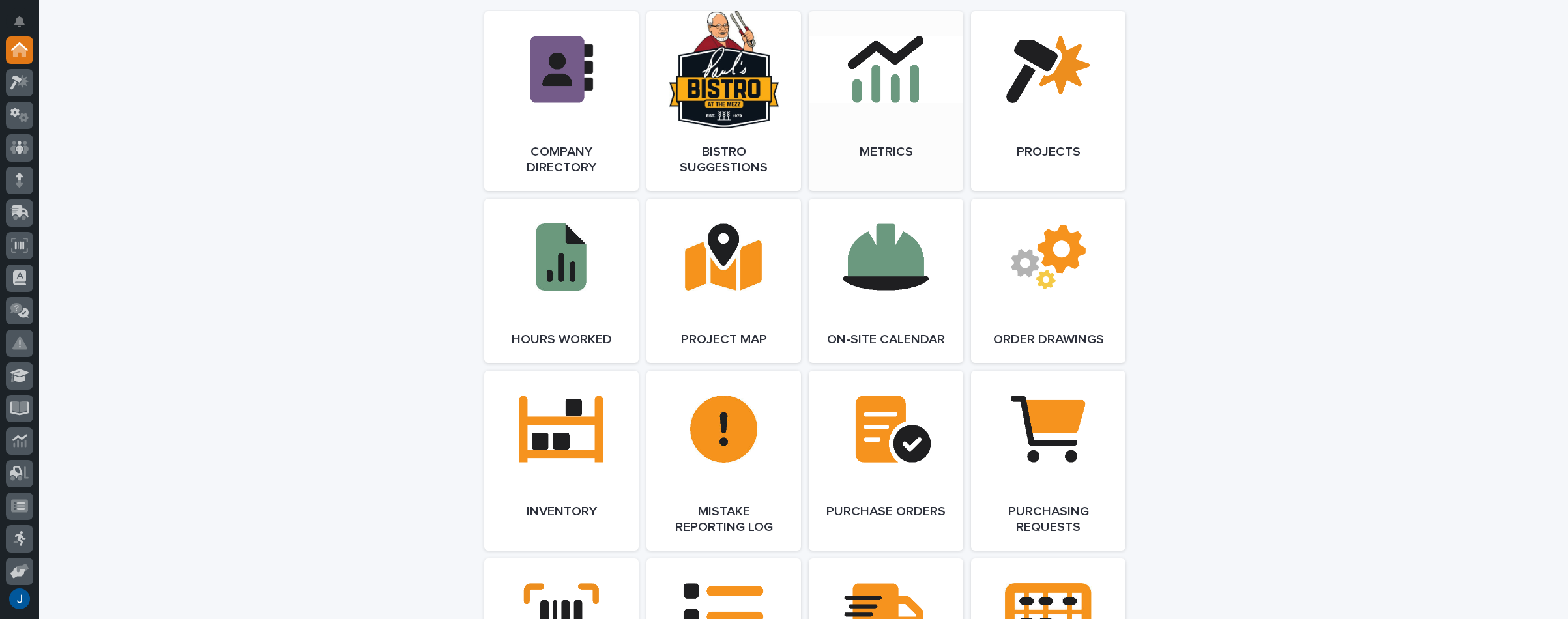
scroll to position [1238, 0]
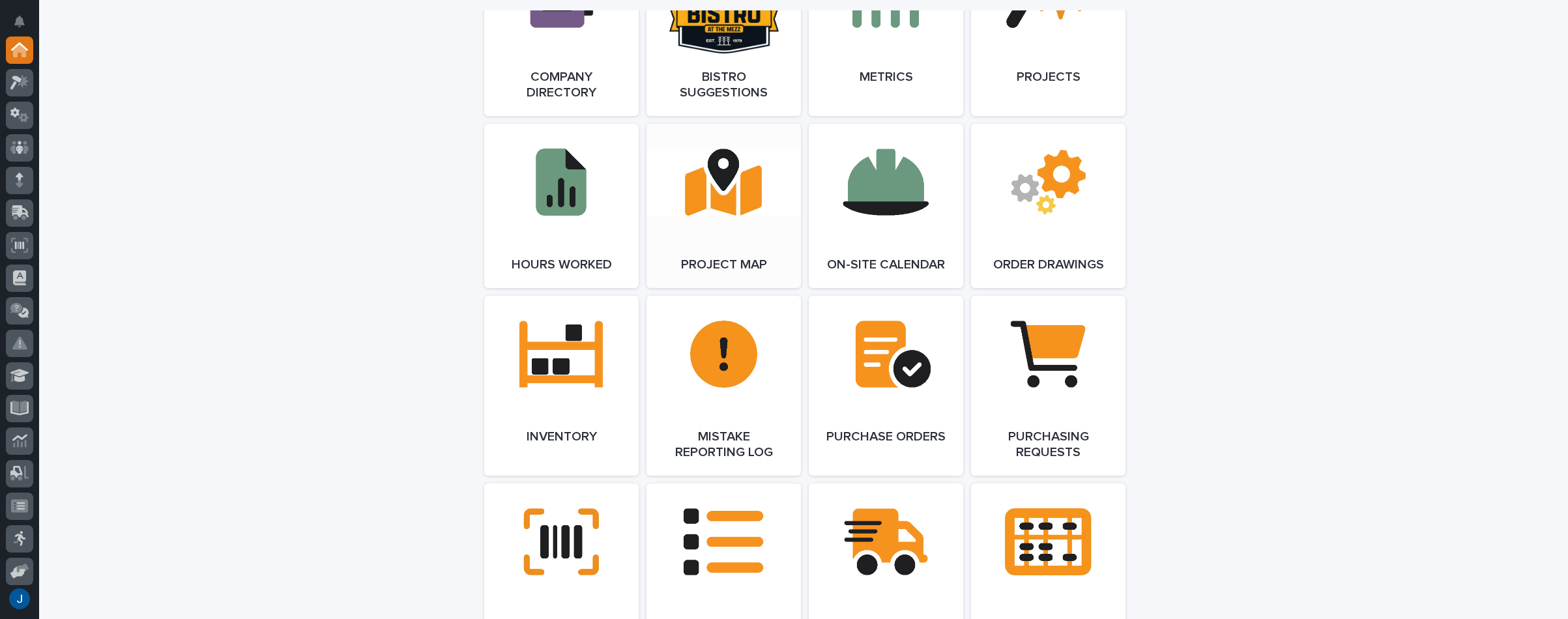
click at [720, 213] on link "Open Link" at bounding box center [723, 205] width 154 height 164
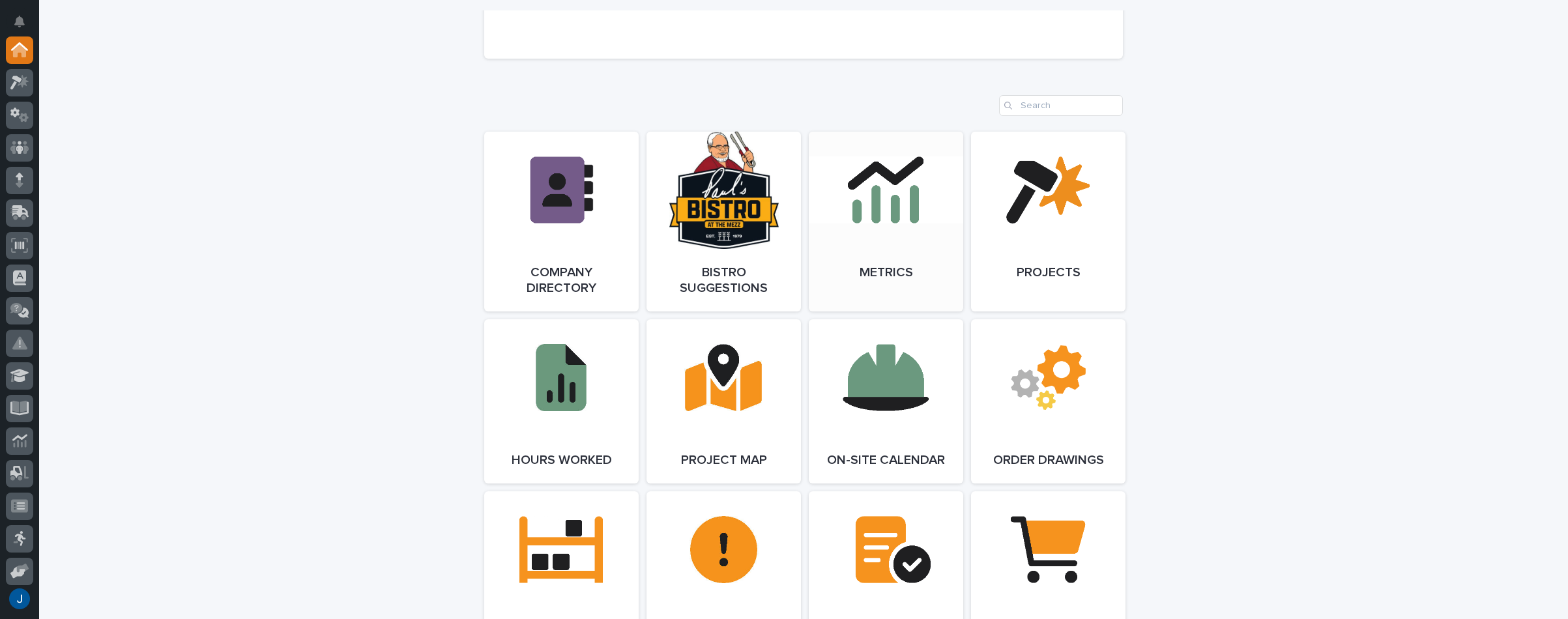
scroll to position [1108, 0]
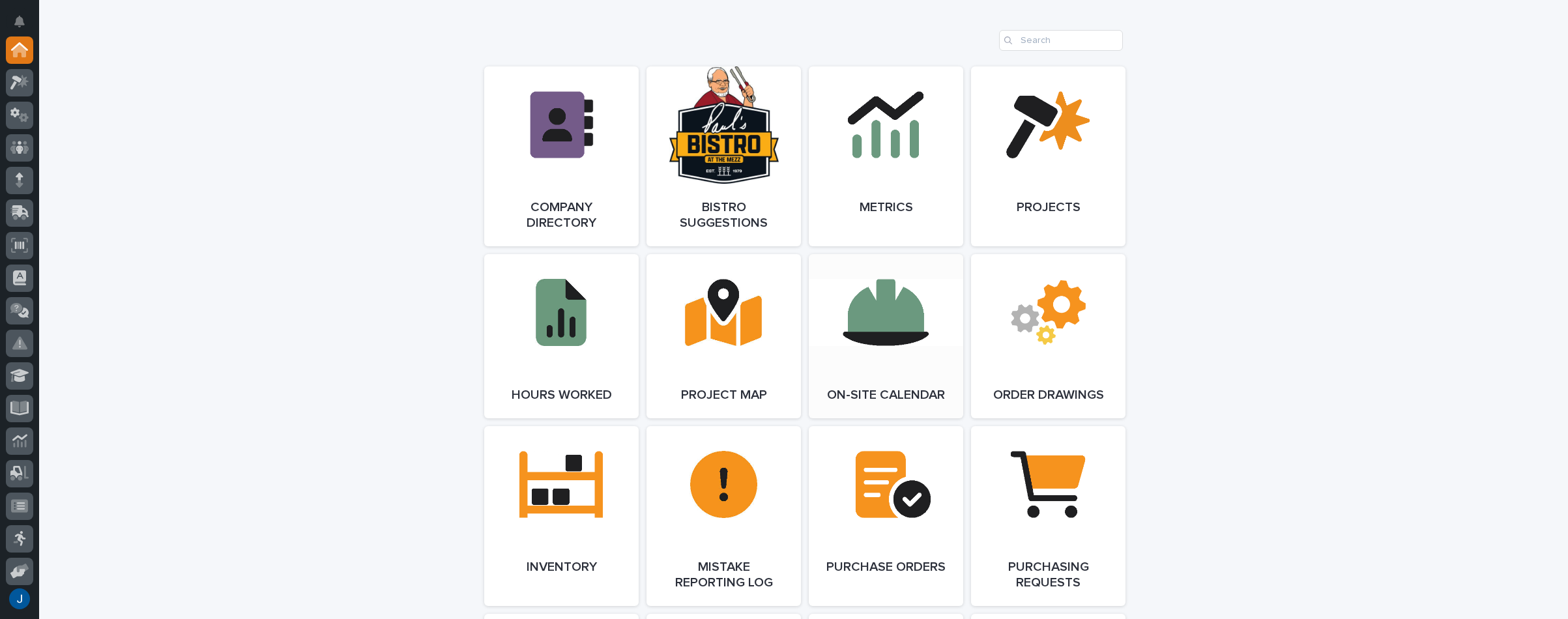
click at [878, 318] on link "Open Link" at bounding box center [885, 335] width 154 height 164
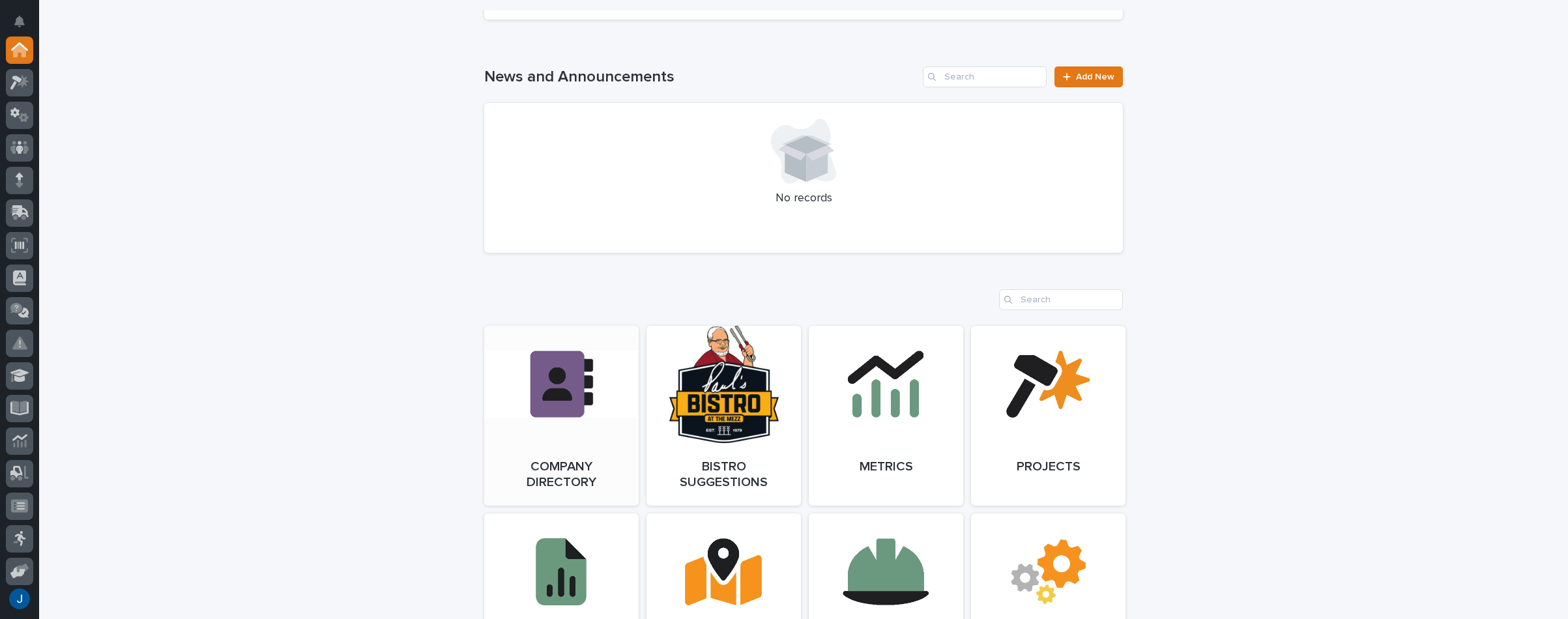
scroll to position [847, 0]
click at [566, 400] on link "Open Link" at bounding box center [561, 417] width 154 height 180
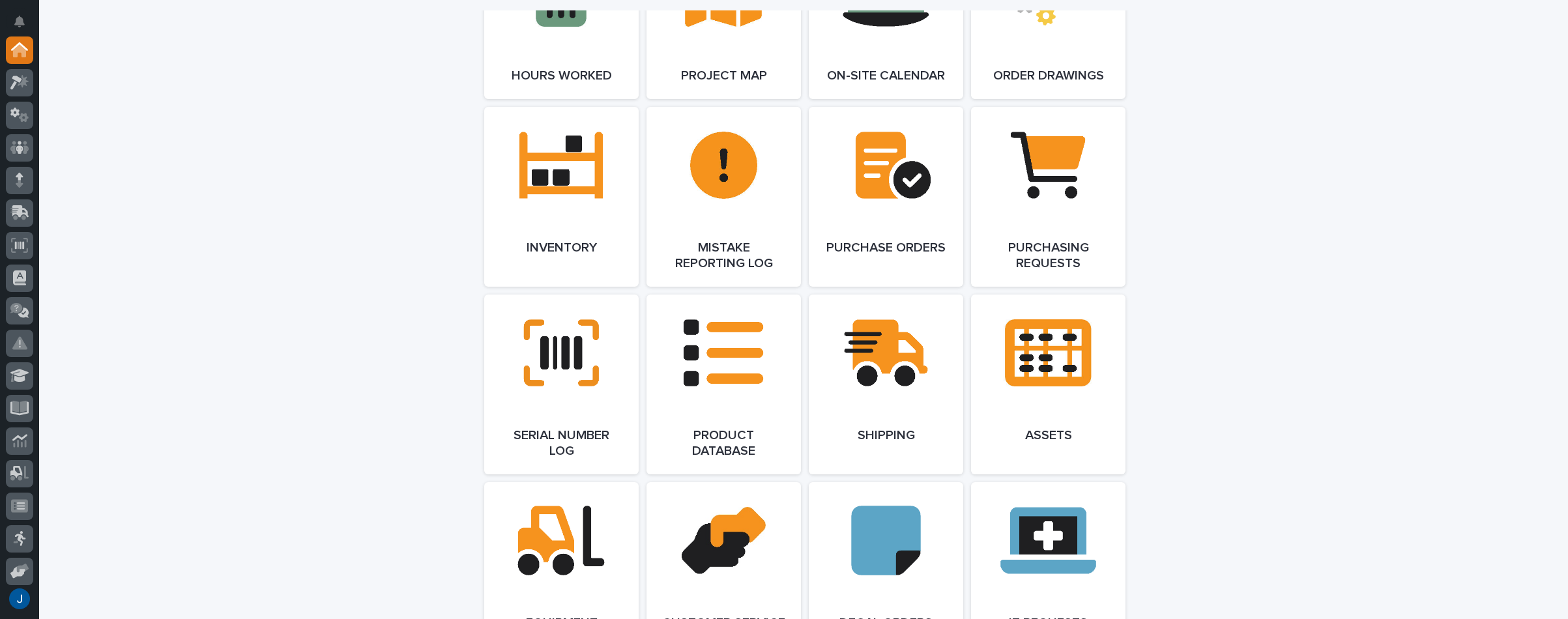
scroll to position [1433, 0]
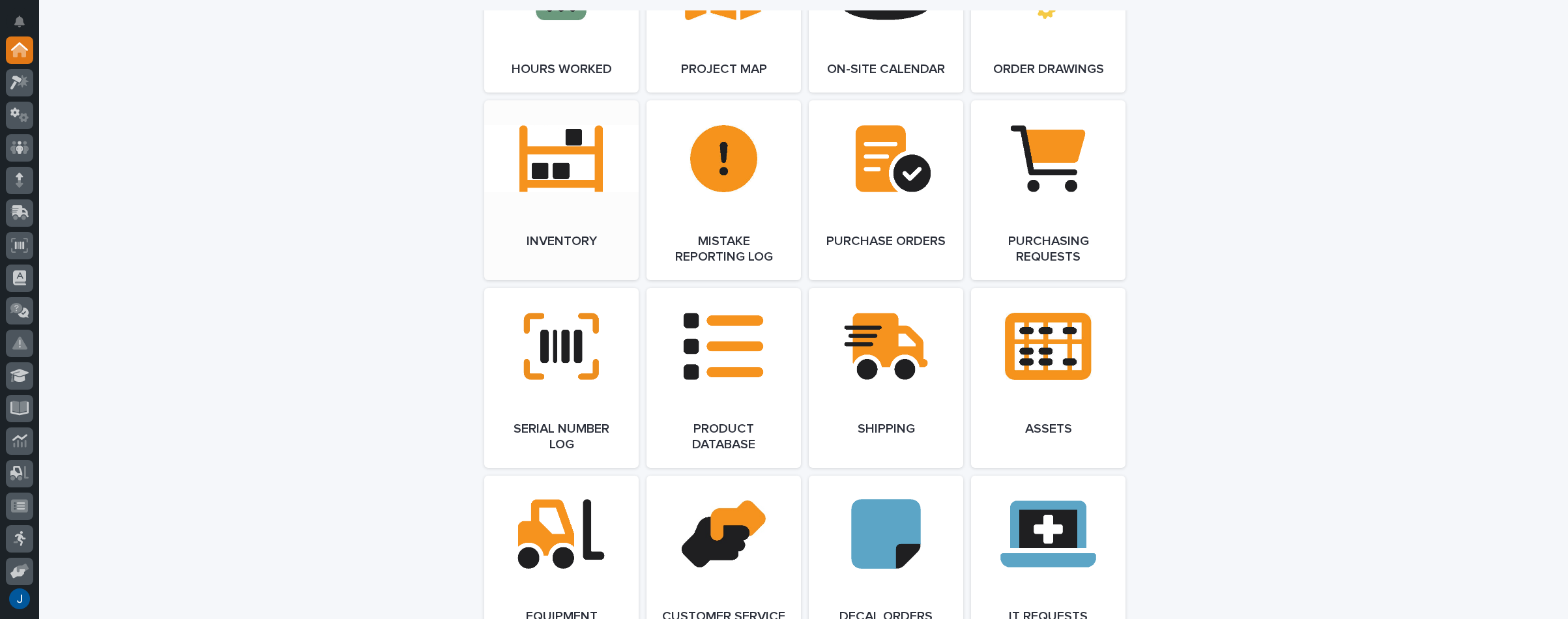
click at [549, 158] on link "Open Link" at bounding box center [561, 190] width 154 height 180
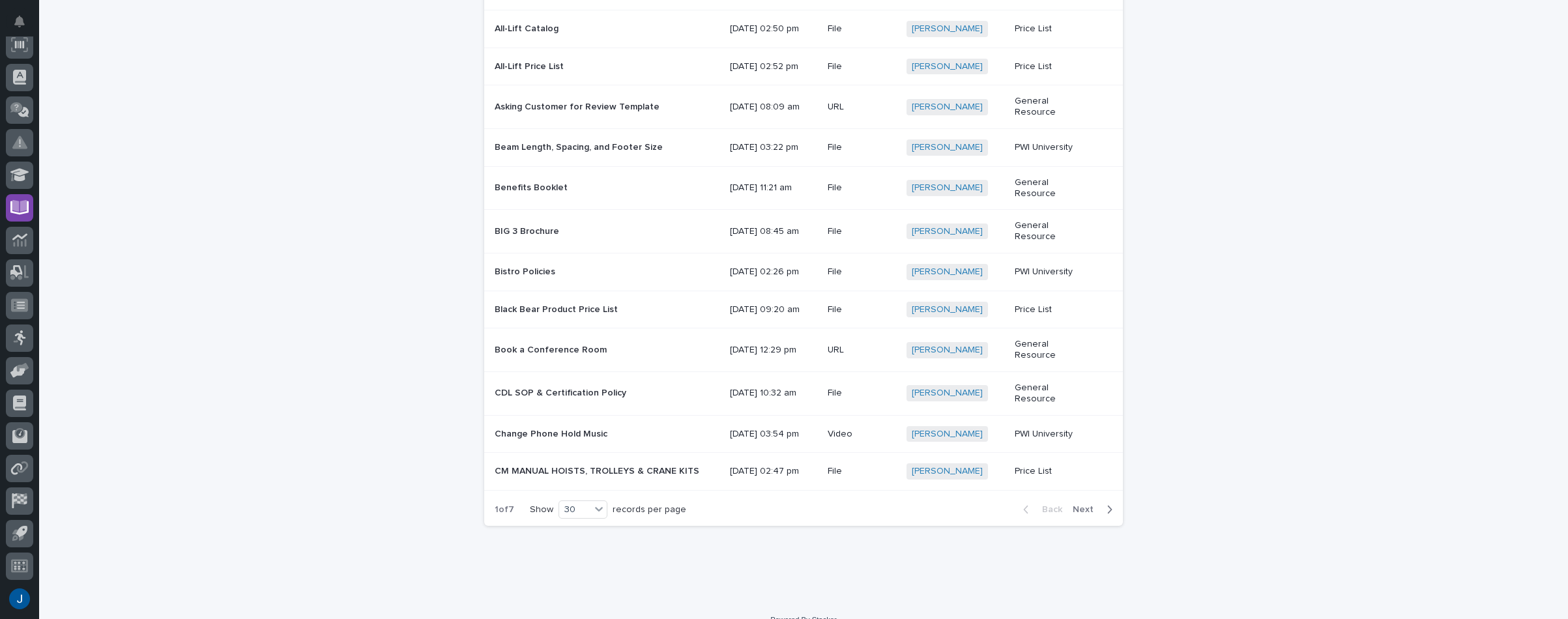
scroll to position [782, 0]
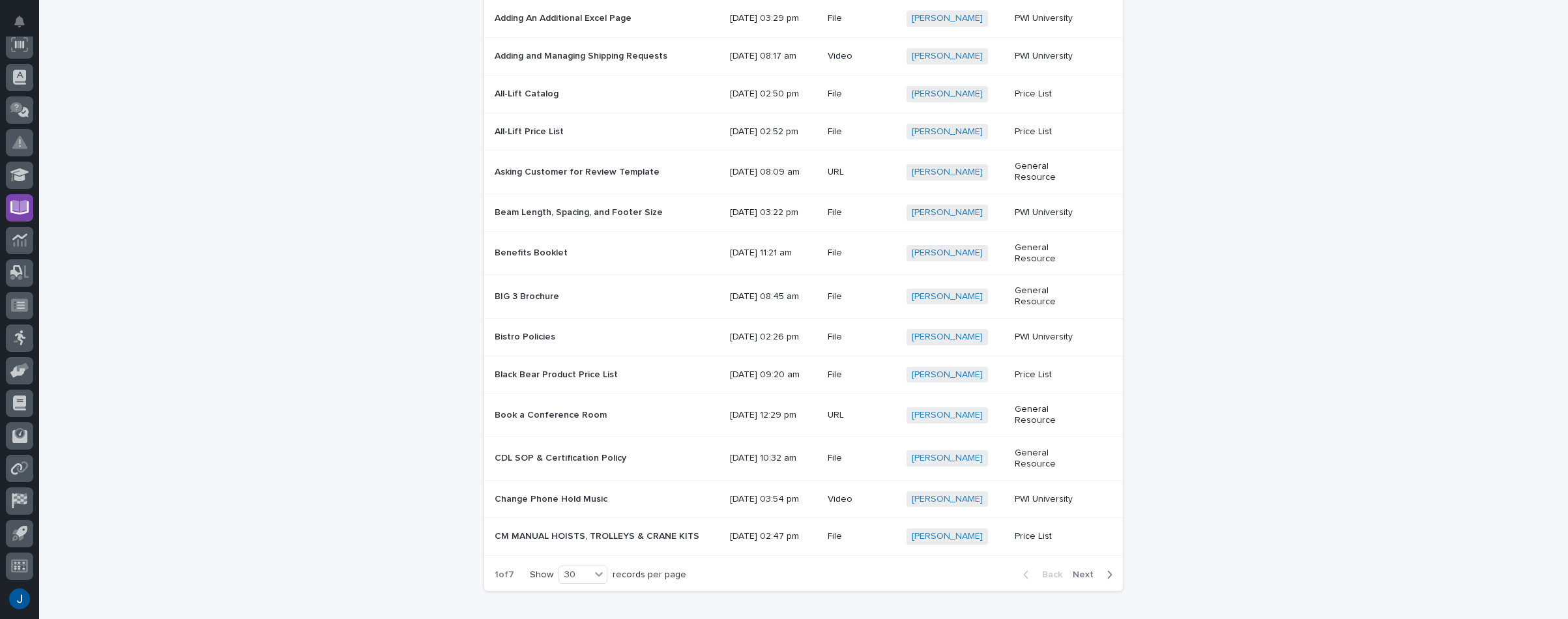
click at [532, 259] on p "Benefits Booklet" at bounding box center [533, 251] width 76 height 14
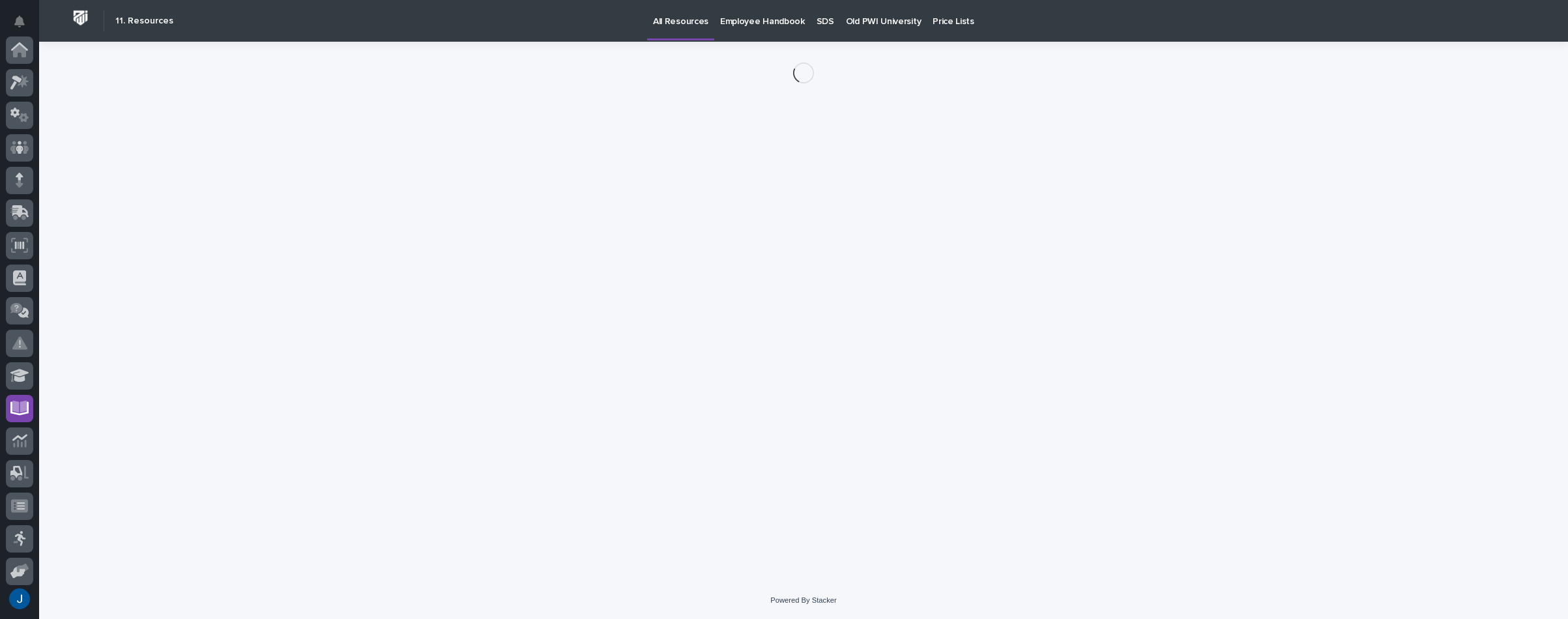
scroll to position [200, 0]
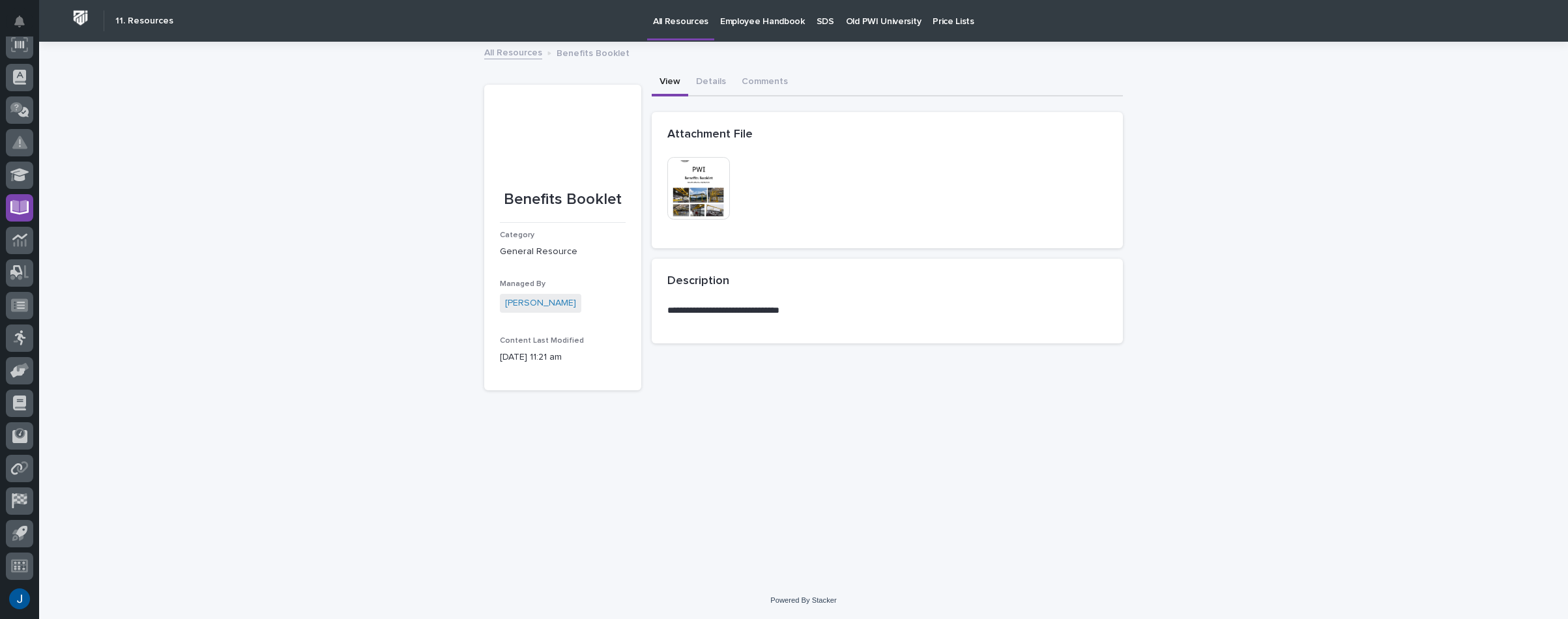
click at [702, 192] on img at bounding box center [698, 188] width 63 height 63
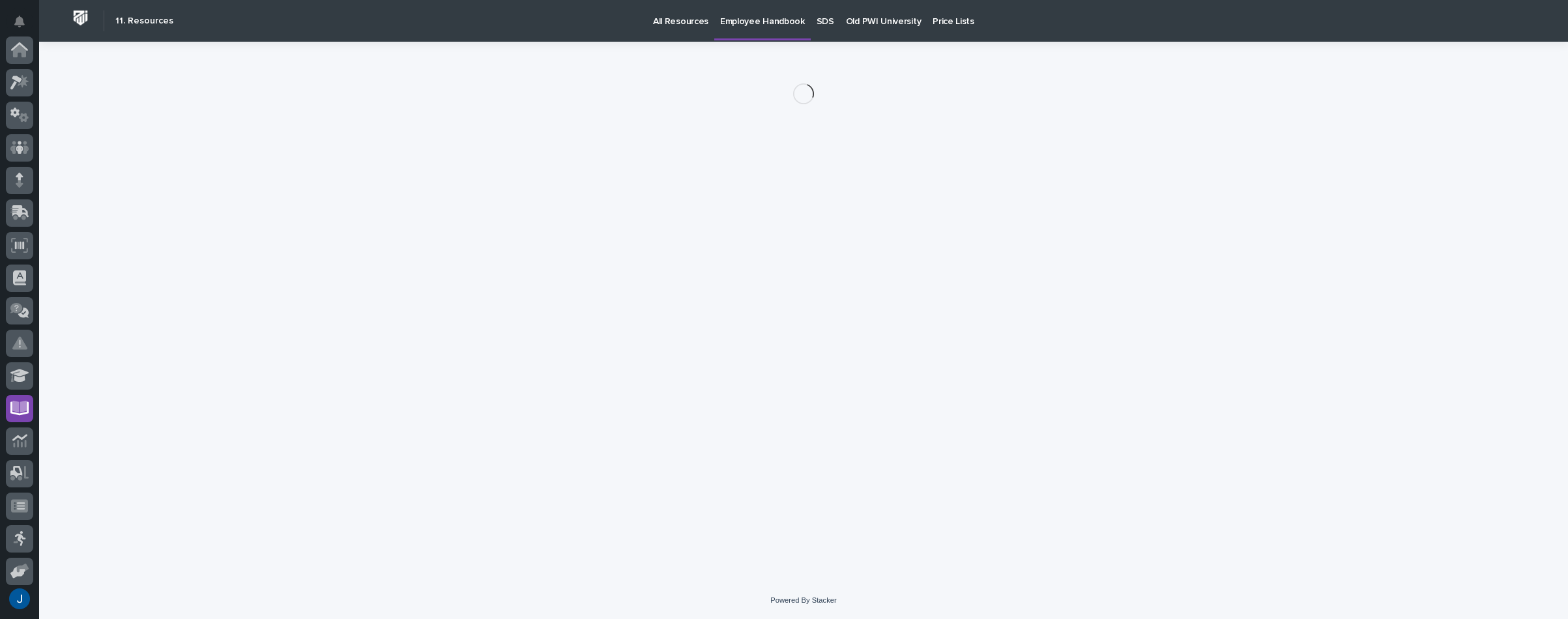
scroll to position [200, 0]
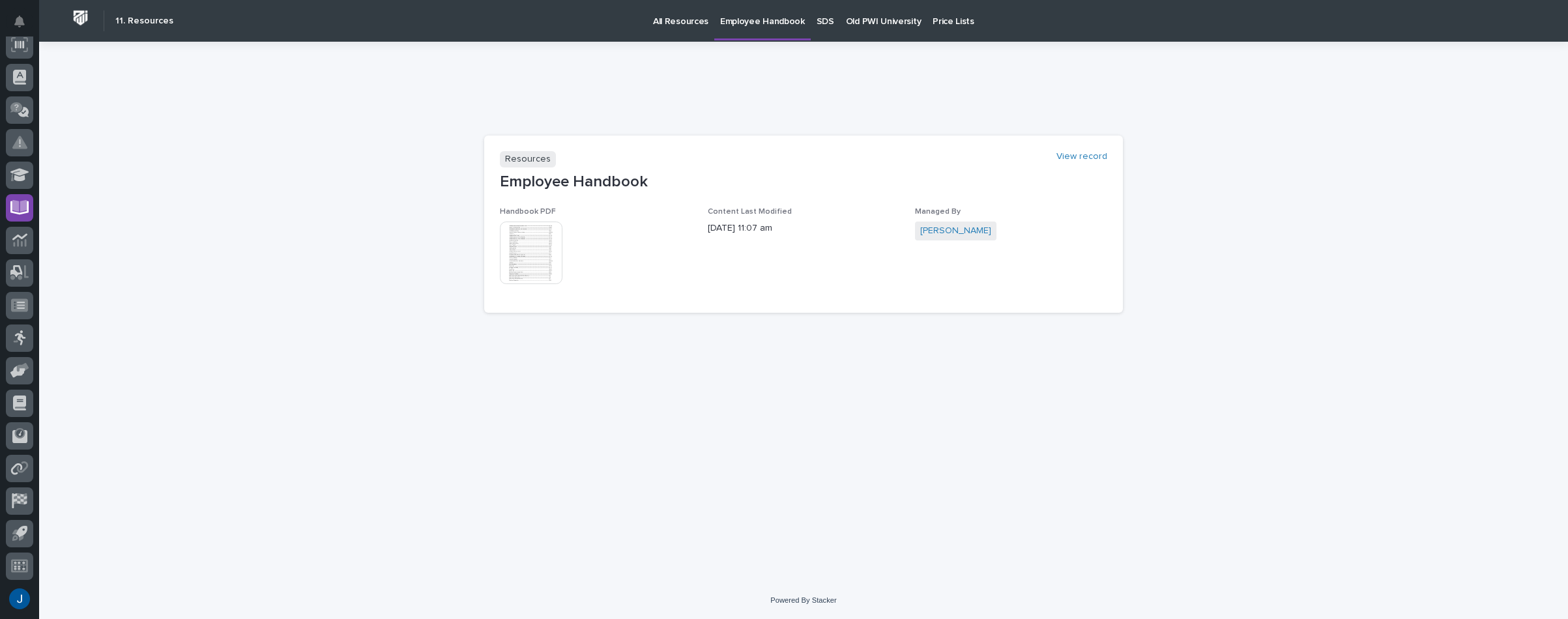
click at [525, 243] on img at bounding box center [531, 253] width 63 height 63
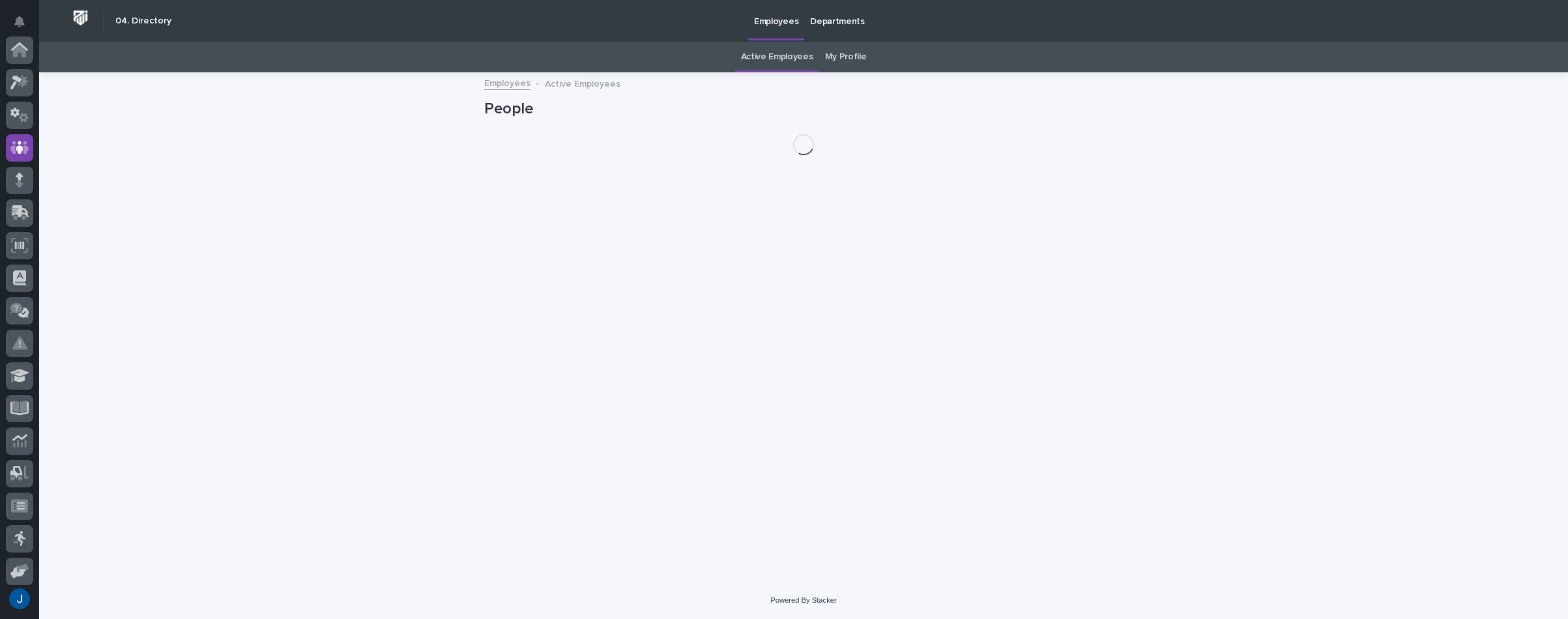
scroll to position [98, 0]
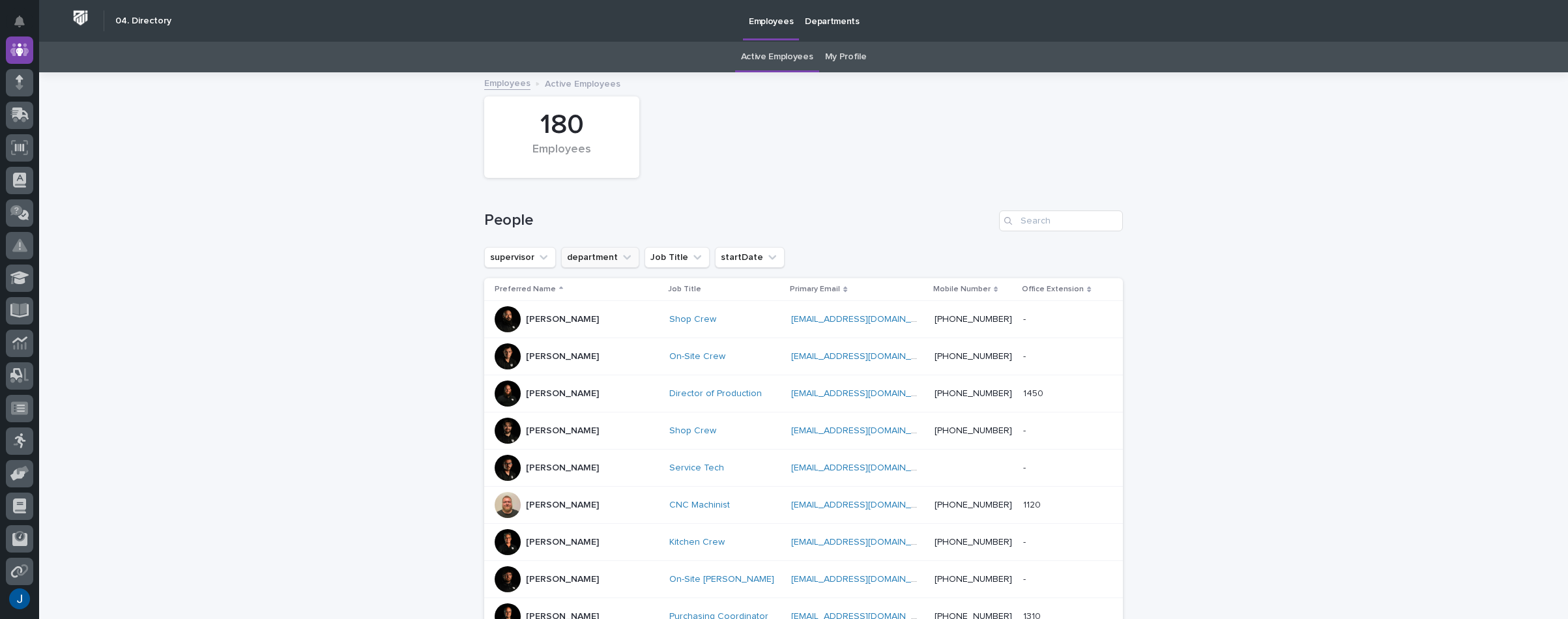
click at [589, 257] on button "department" at bounding box center [600, 257] width 78 height 21
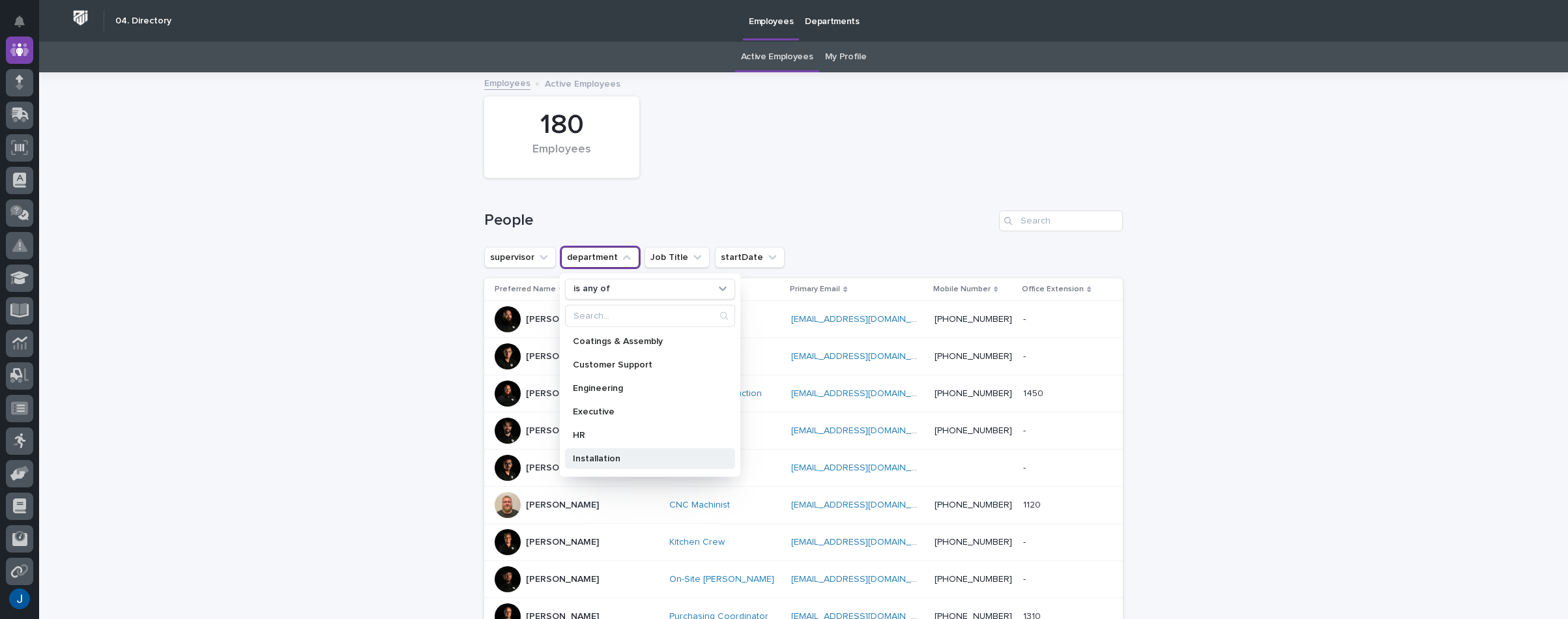
click at [583, 460] on p "Installation" at bounding box center [644, 457] width 142 height 9
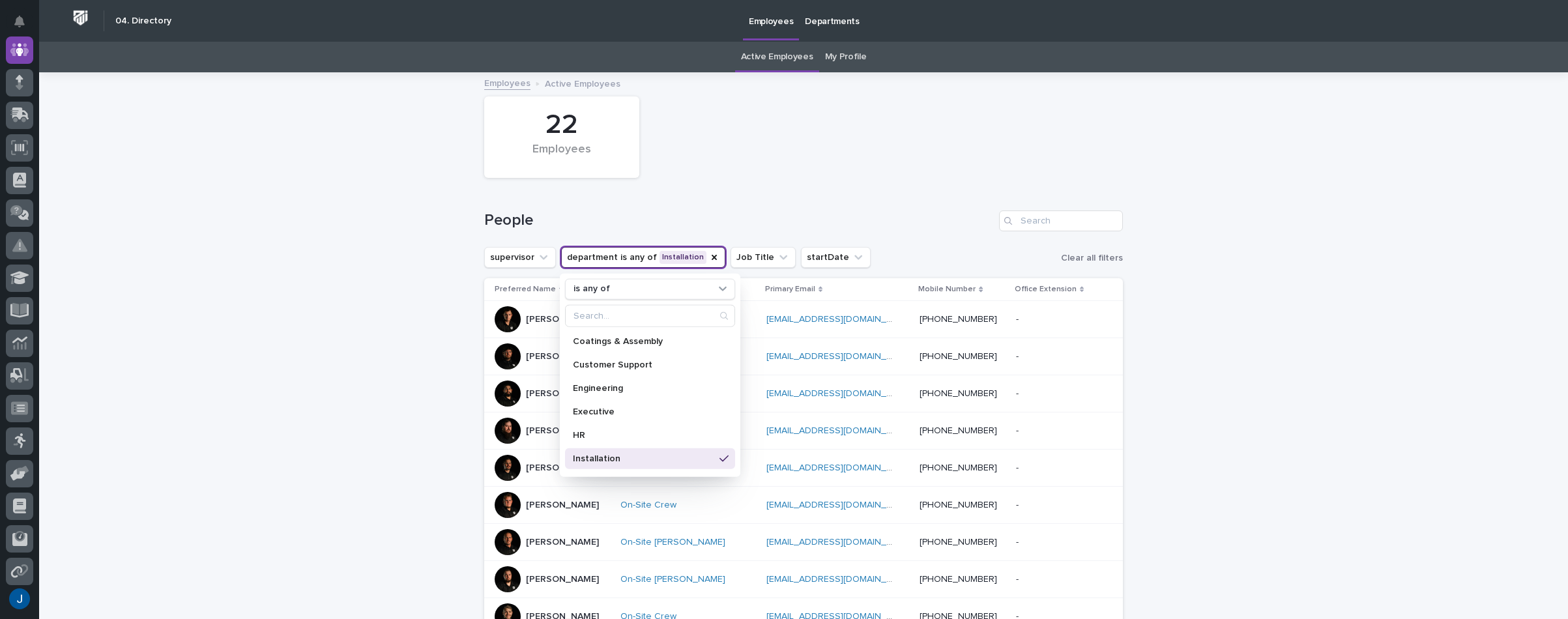
click at [1242, 304] on div "Loading... Saving… Loading... Saving… 22 Employees People supervisor department…" at bounding box center [803, 613] width 1528 height 1081
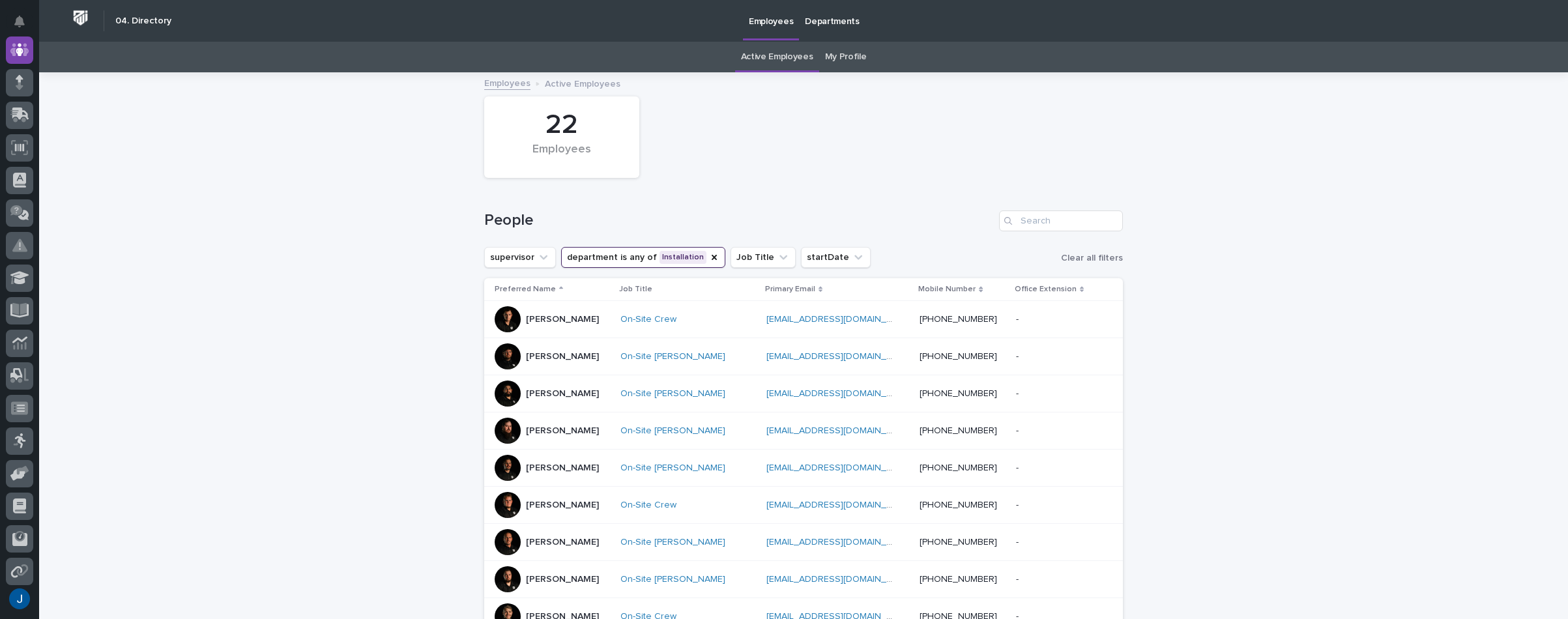
click at [500, 392] on div at bounding box center [508, 394] width 26 height 26
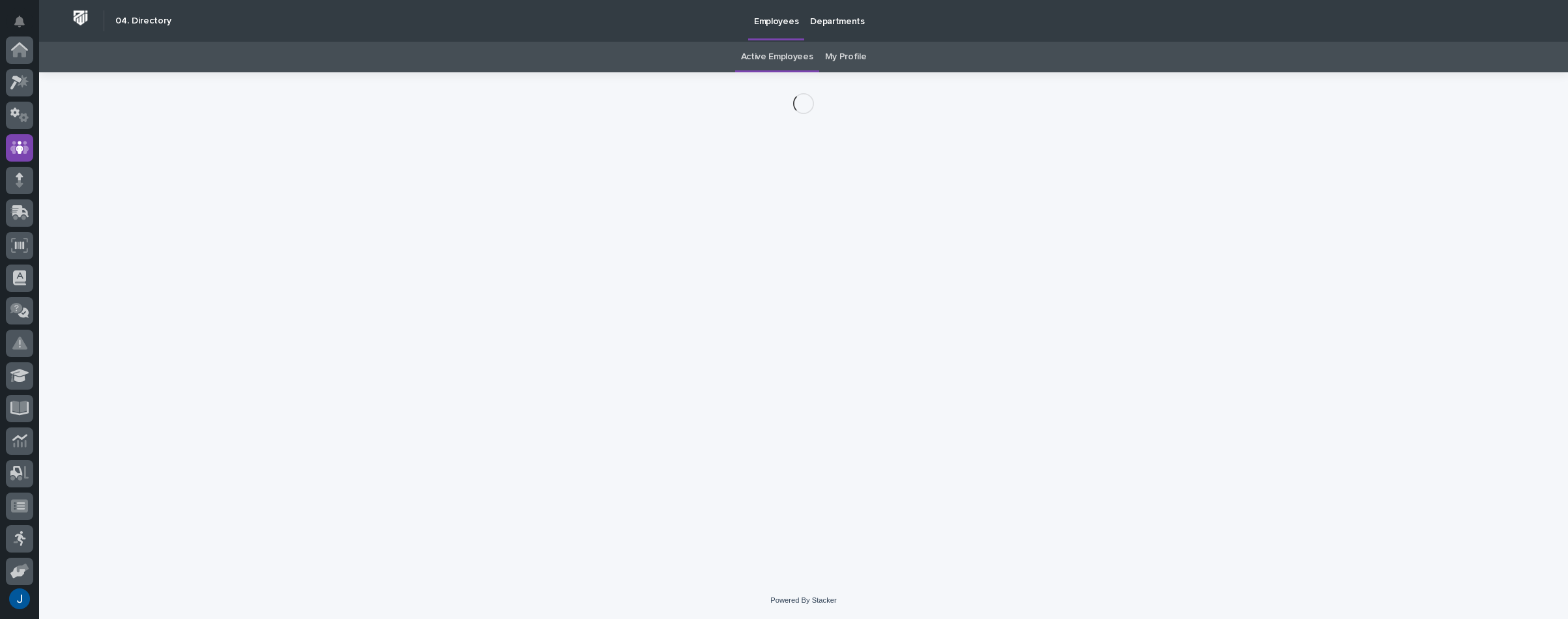
scroll to position [98, 0]
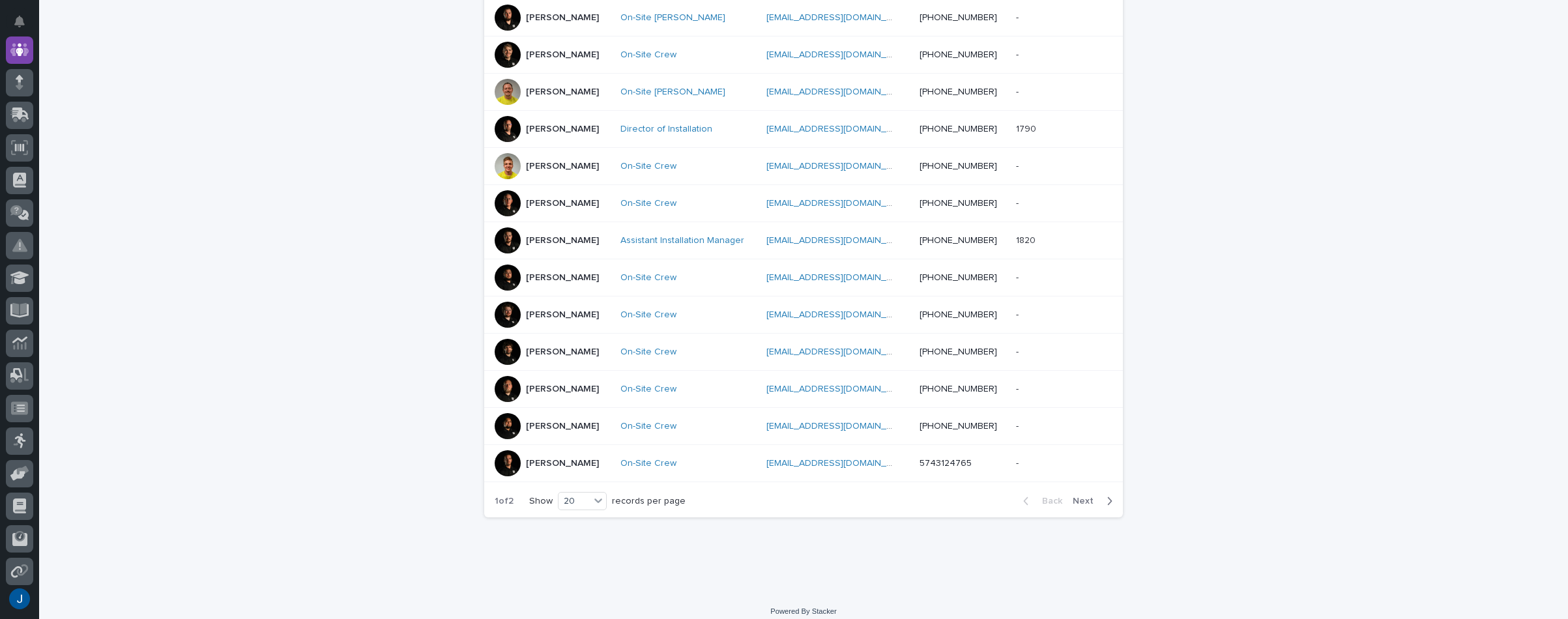
scroll to position [568, 0]
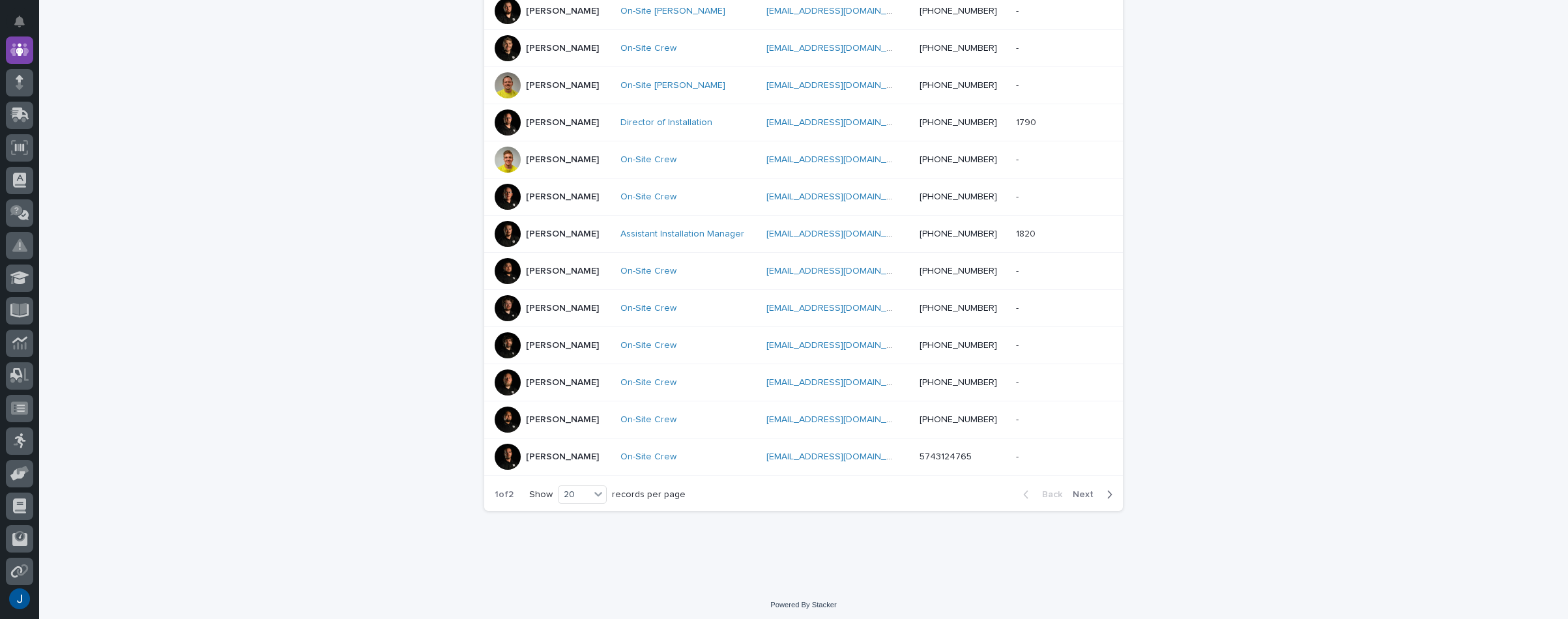
click at [1080, 492] on span "Next" at bounding box center [1087, 494] width 29 height 9
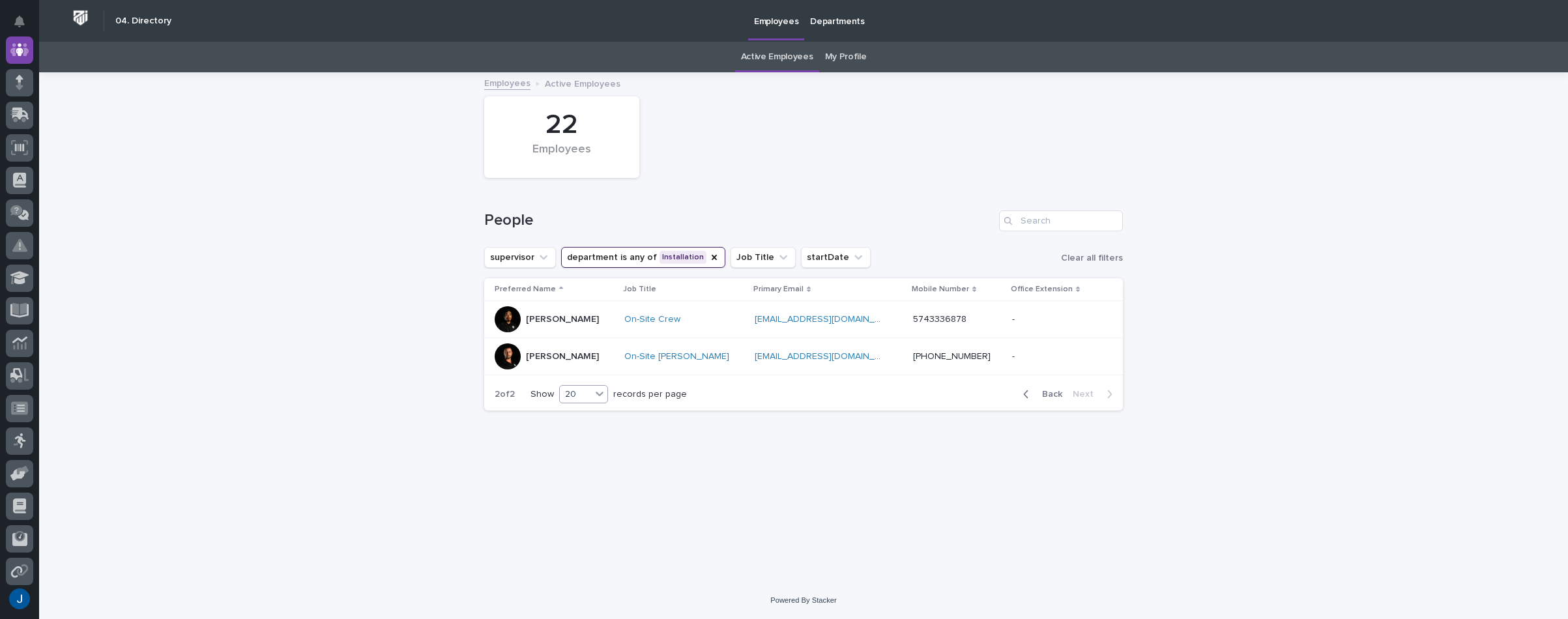
click at [602, 387] on icon at bounding box center [599, 394] width 13 height 13
drag, startPoint x: 593, startPoint y: 415, endPoint x: 568, endPoint y: 434, distance: 31.4
click at [578, 440] on div "30" at bounding box center [585, 442] width 48 height 16
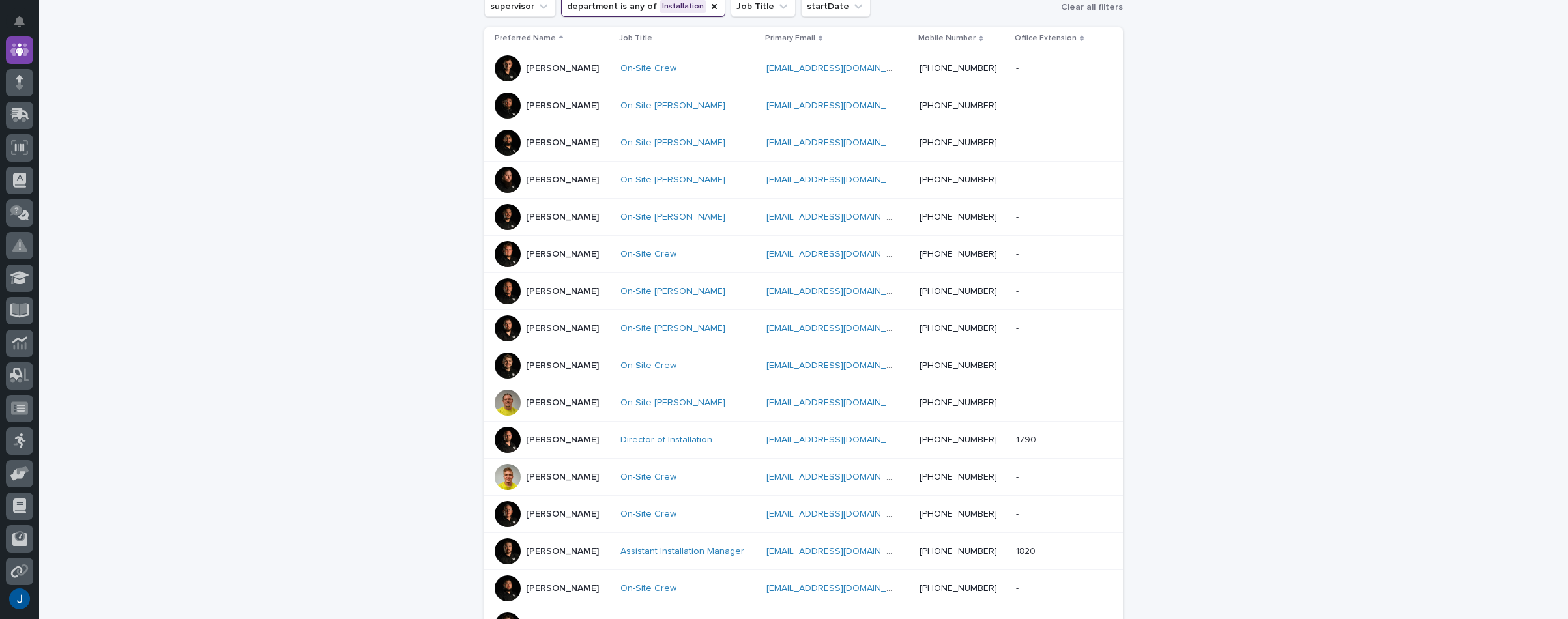
scroll to position [185, 0]
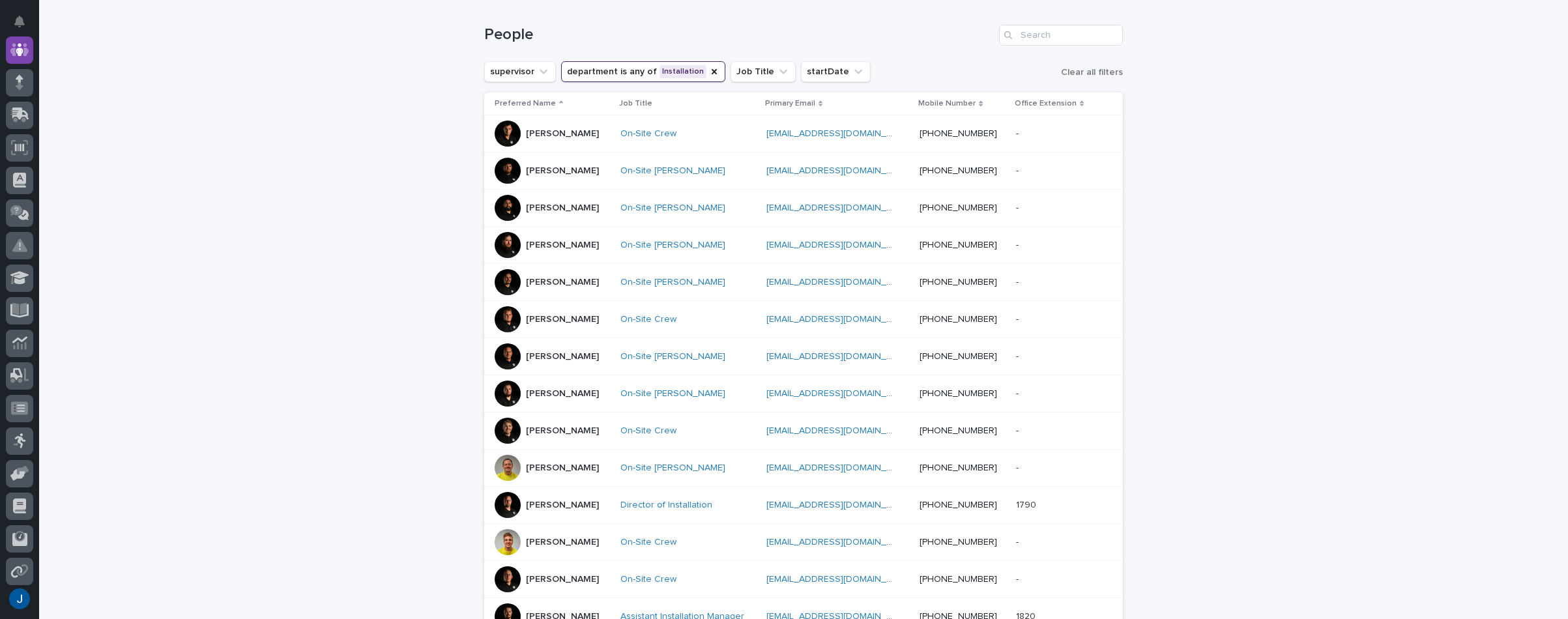
click at [504, 123] on div at bounding box center [508, 134] width 26 height 26
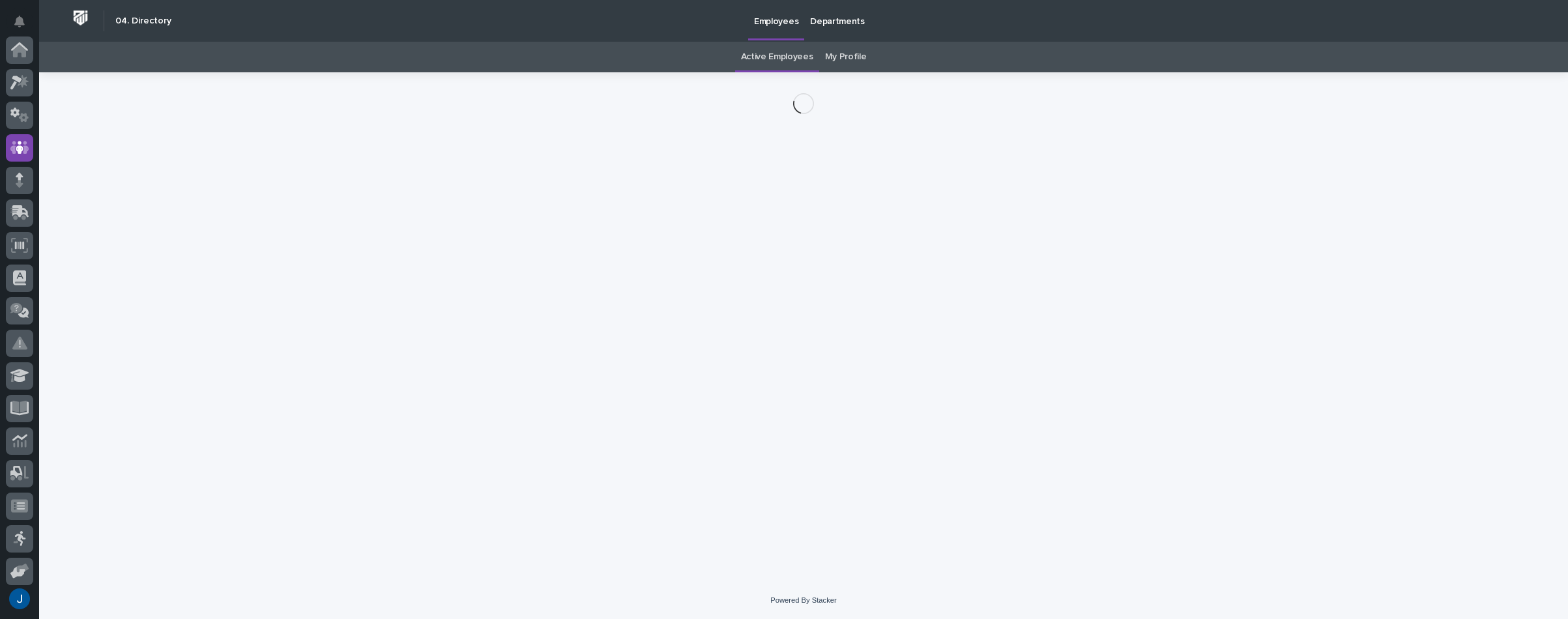
scroll to position [98, 0]
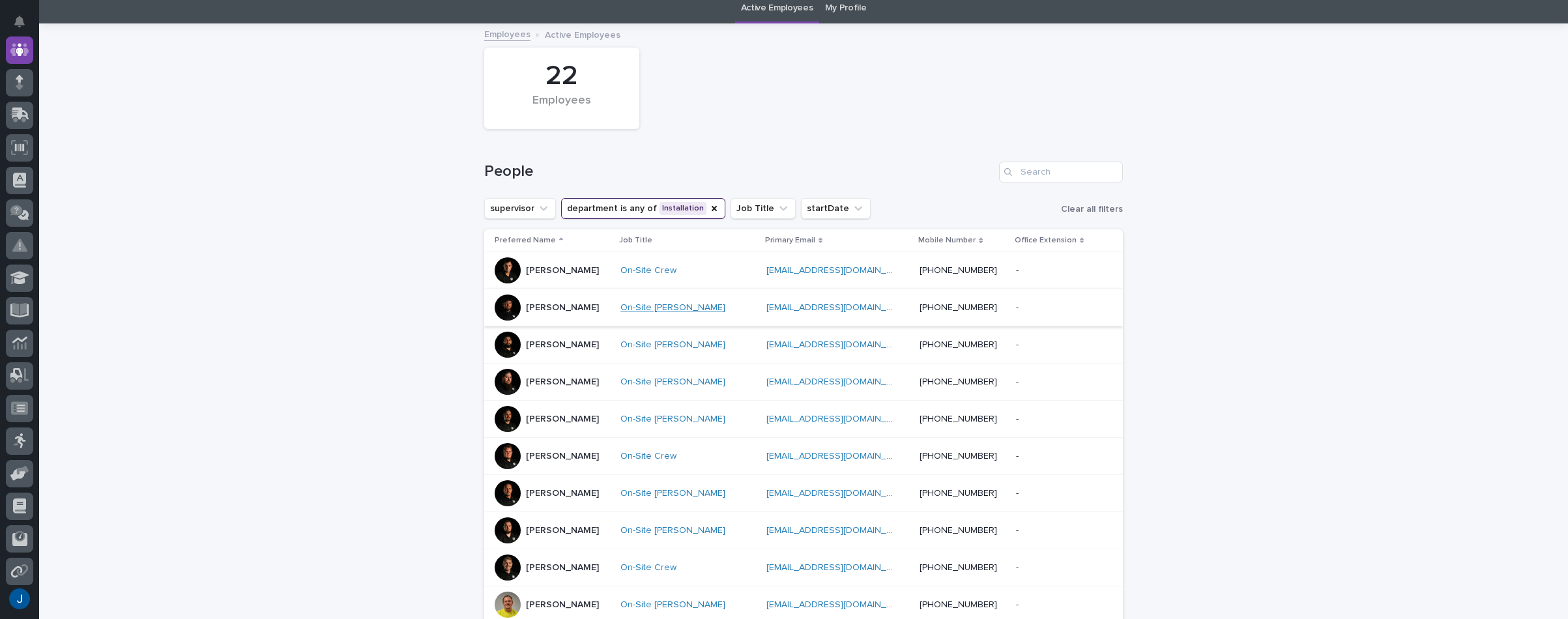
scroll to position [65, 0]
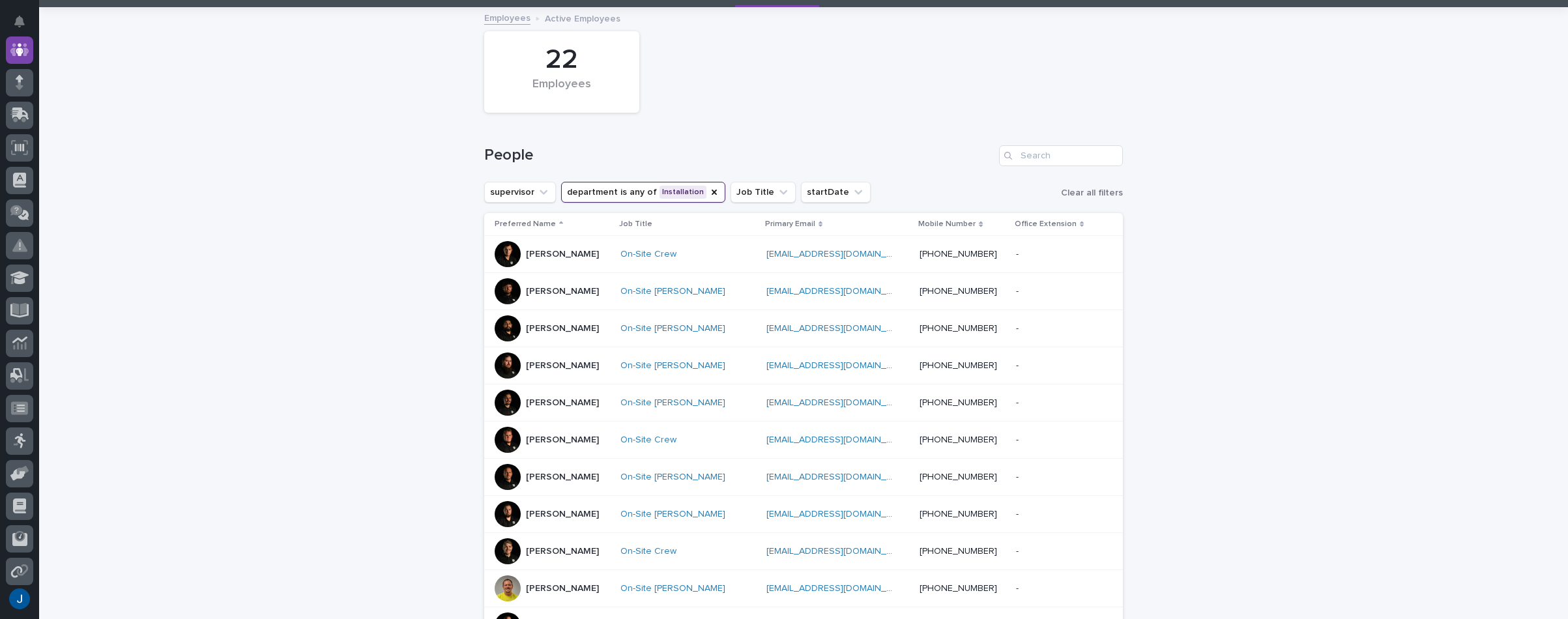
click at [505, 398] on div at bounding box center [508, 403] width 26 height 26
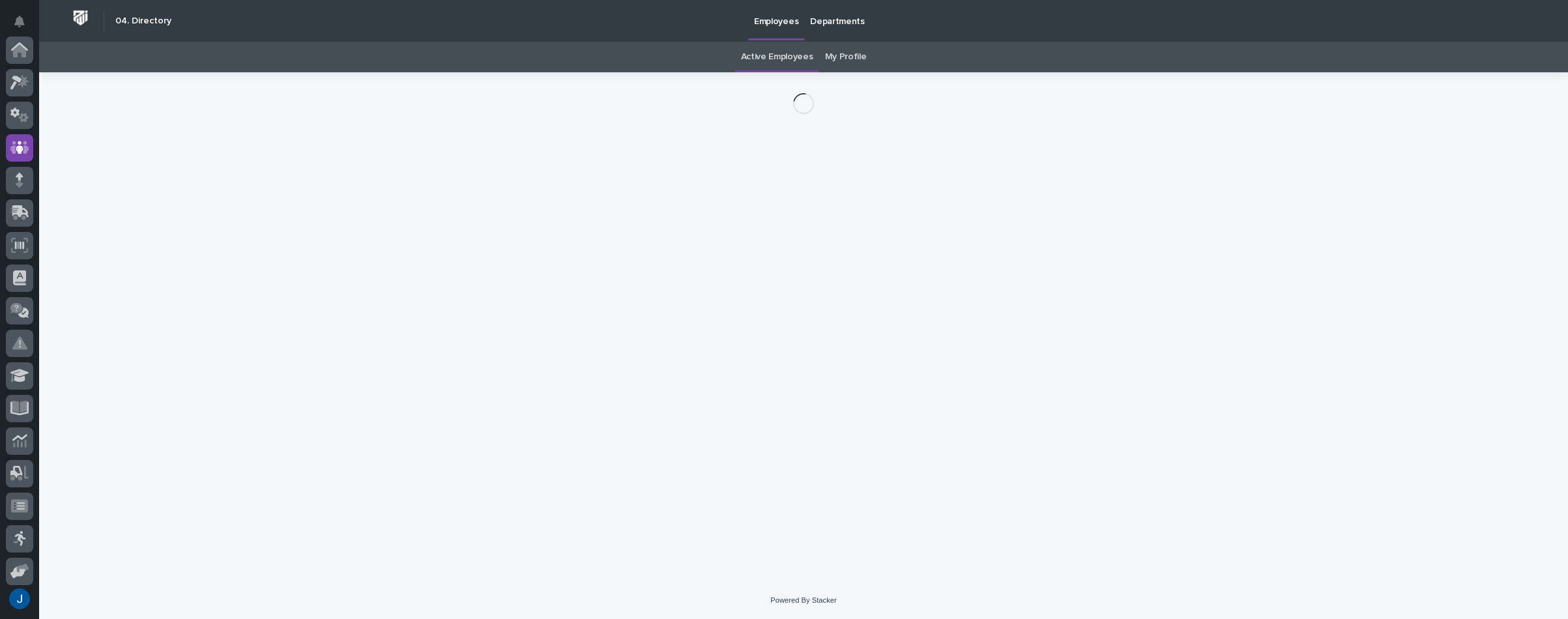
scroll to position [98, 0]
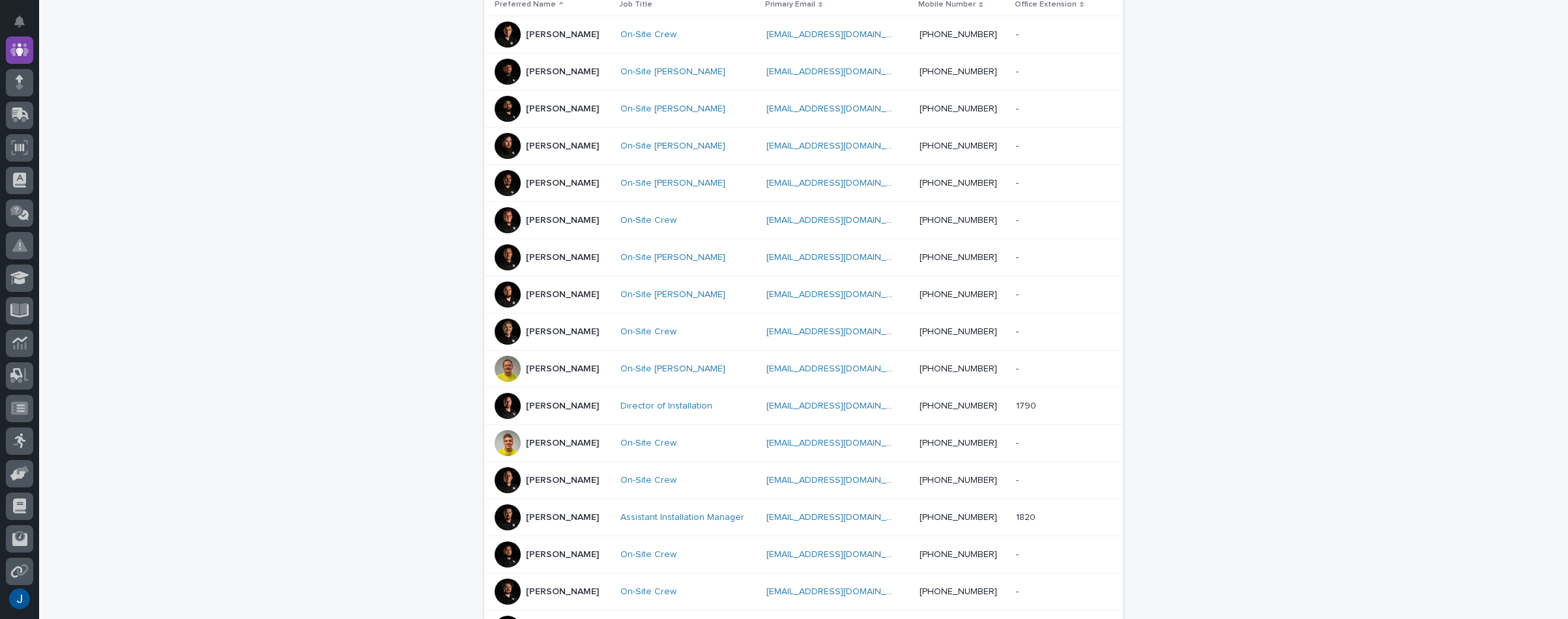
scroll to position [302, 0]
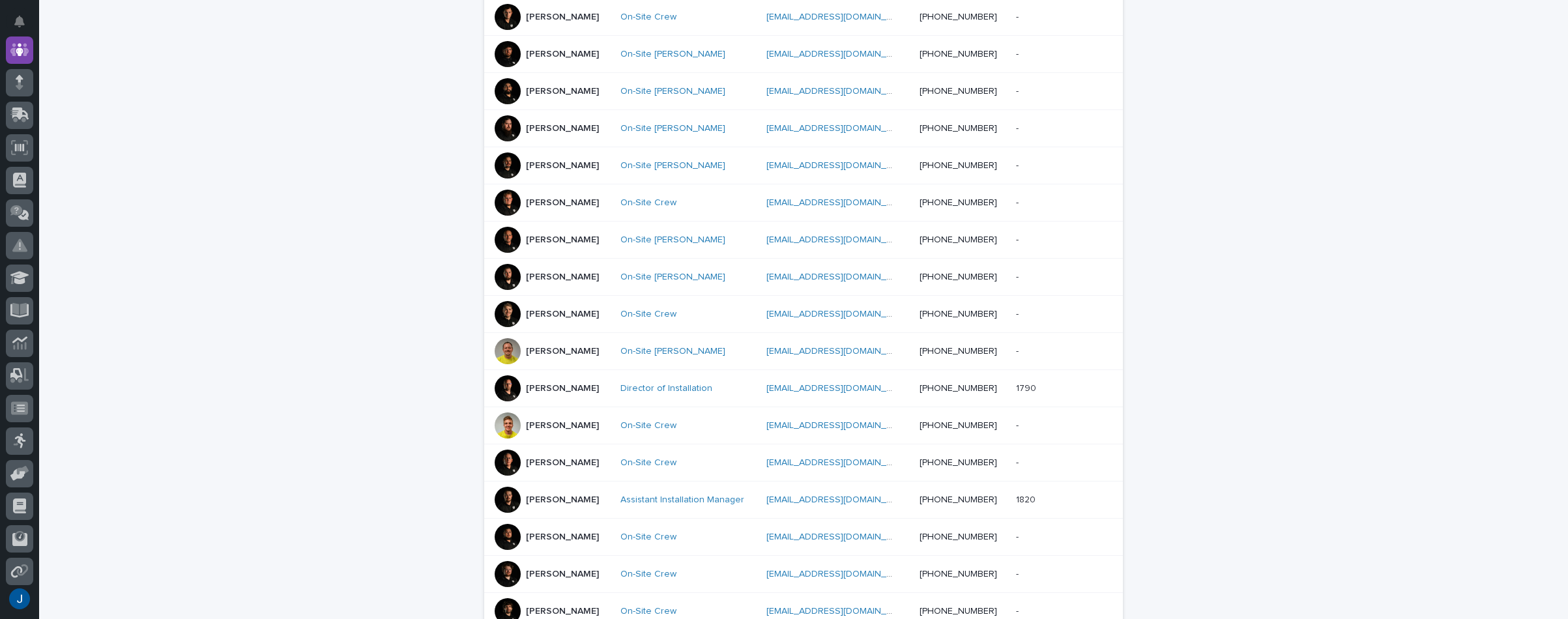
click at [505, 347] on div at bounding box center [508, 351] width 26 height 26
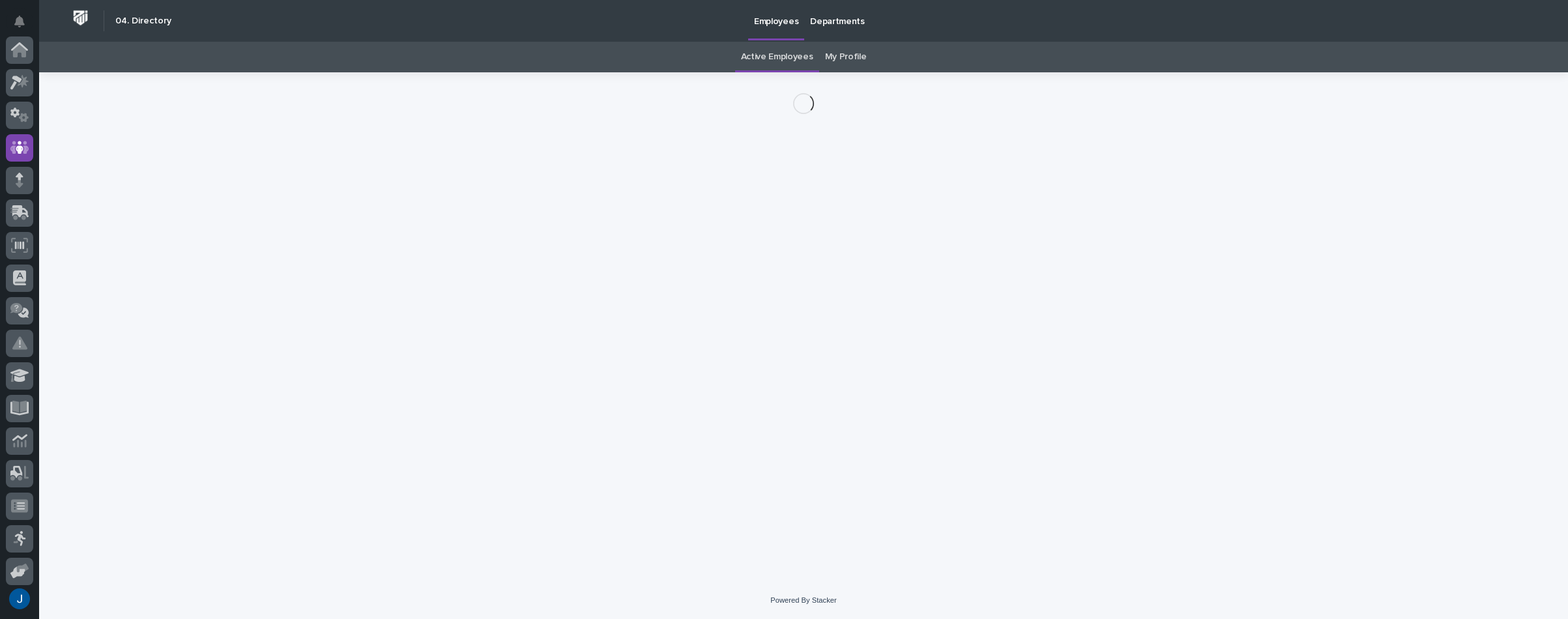
scroll to position [98, 0]
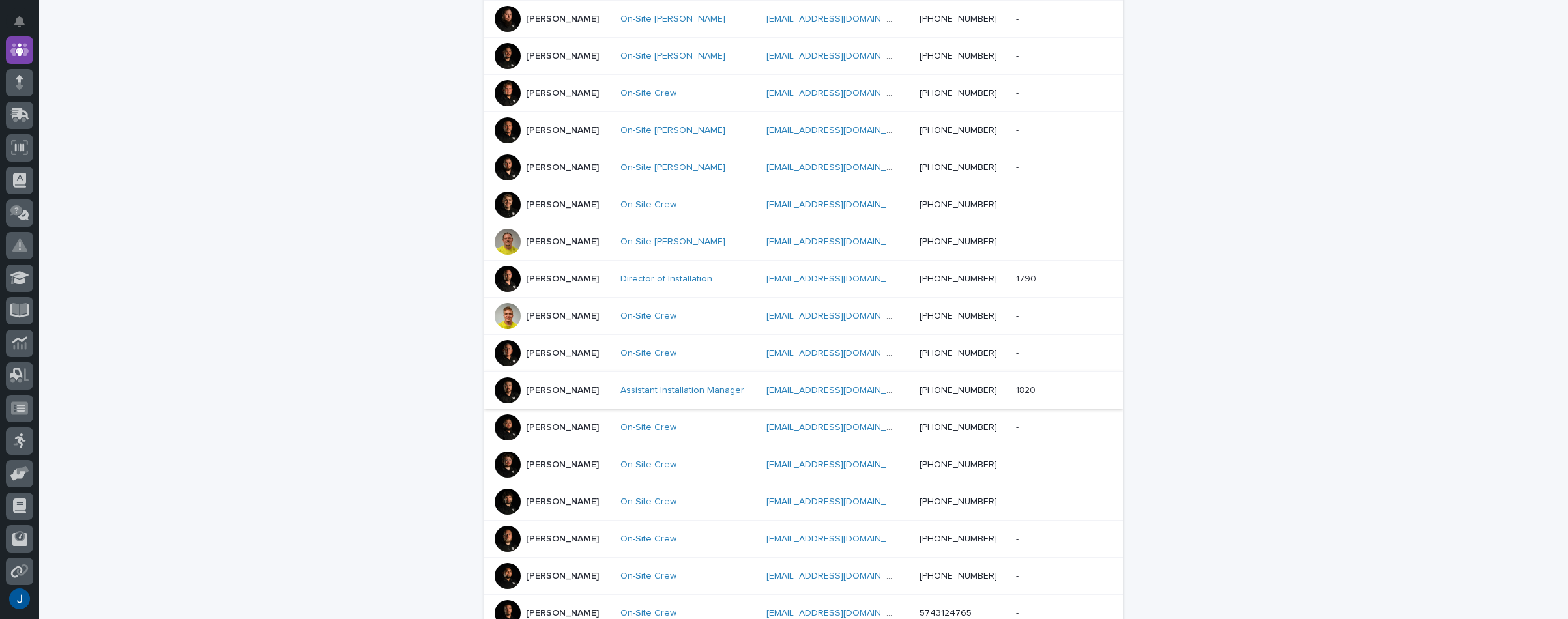
scroll to position [433, 0]
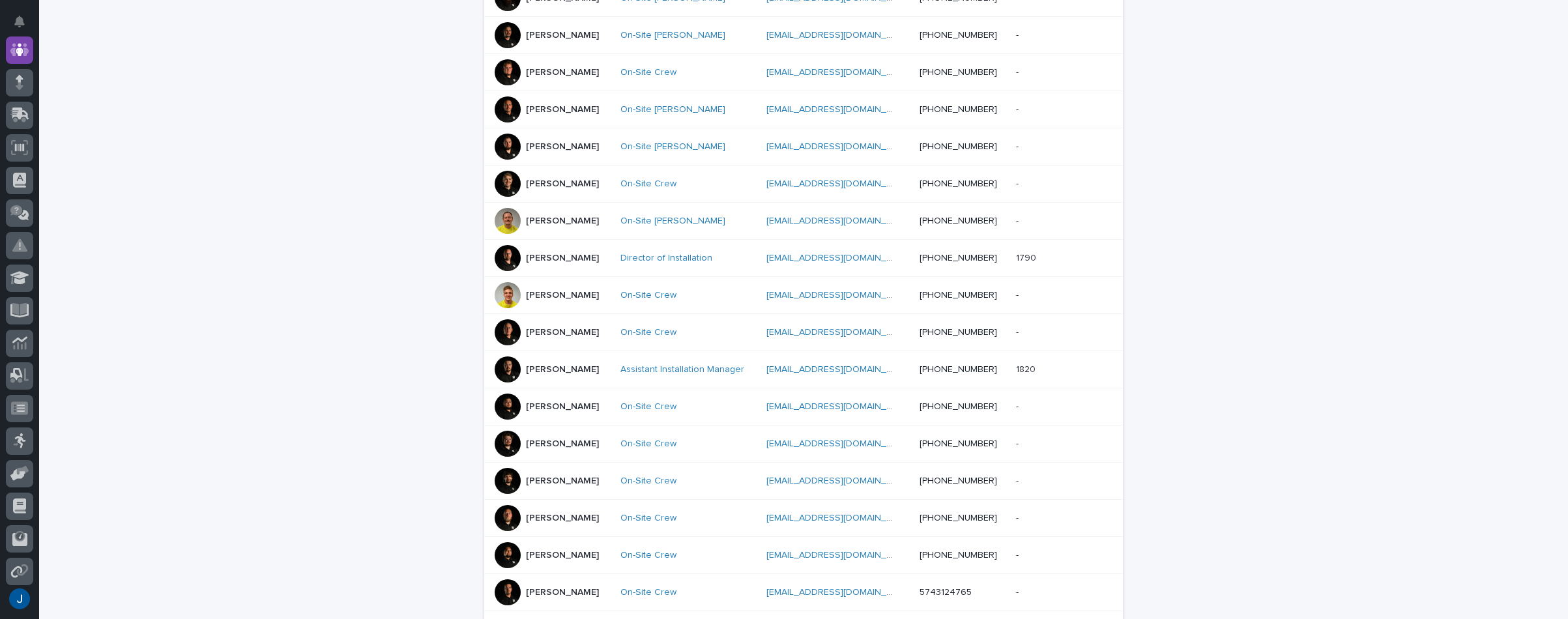
click at [502, 325] on div at bounding box center [508, 332] width 26 height 26
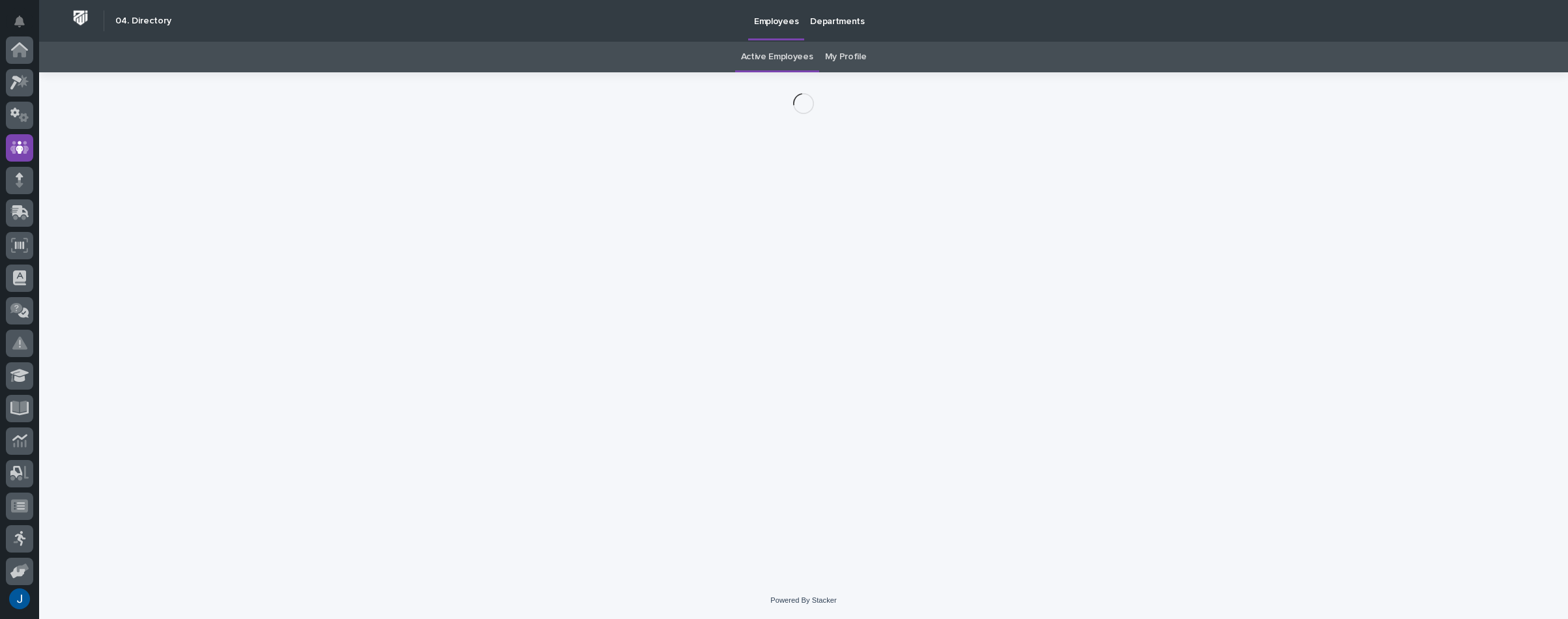
scroll to position [98, 0]
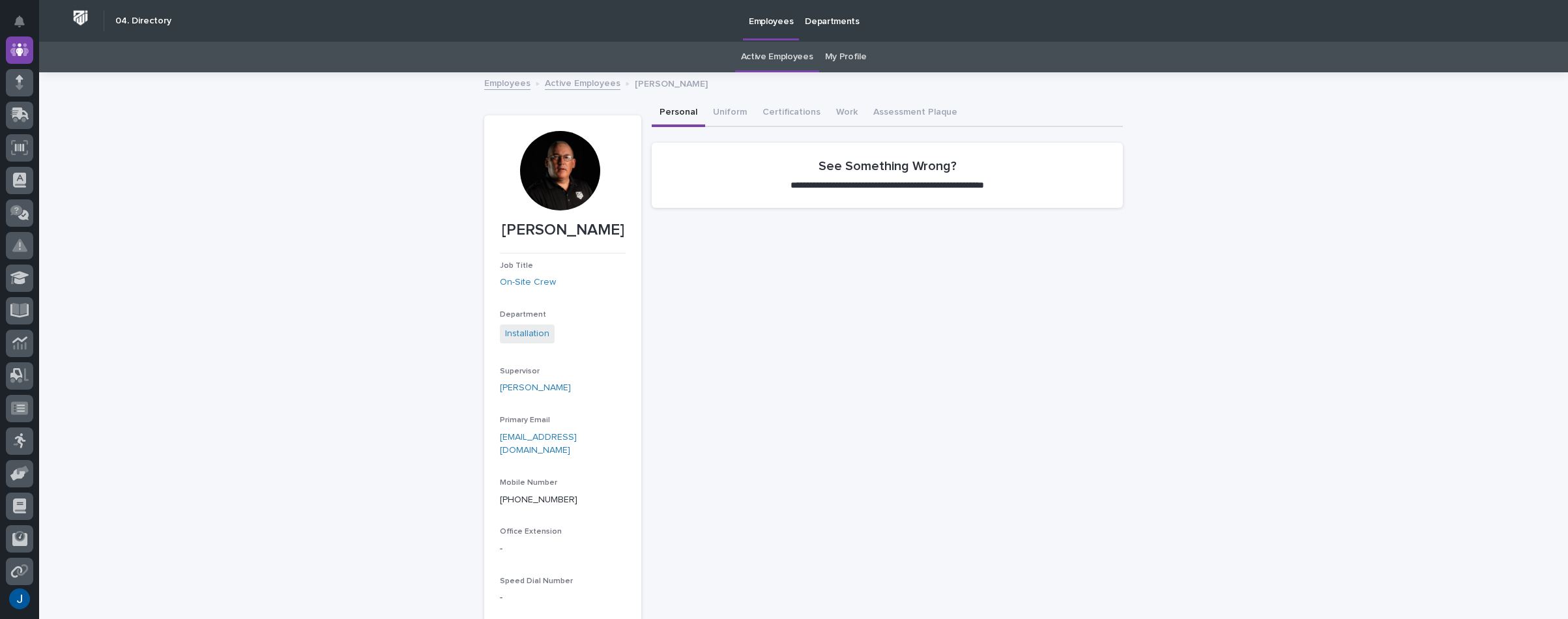
click at [546, 183] on div at bounding box center [560, 171] width 79 height 79
click at [512, 385] on link "[PERSON_NAME]" at bounding box center [535, 387] width 71 height 14
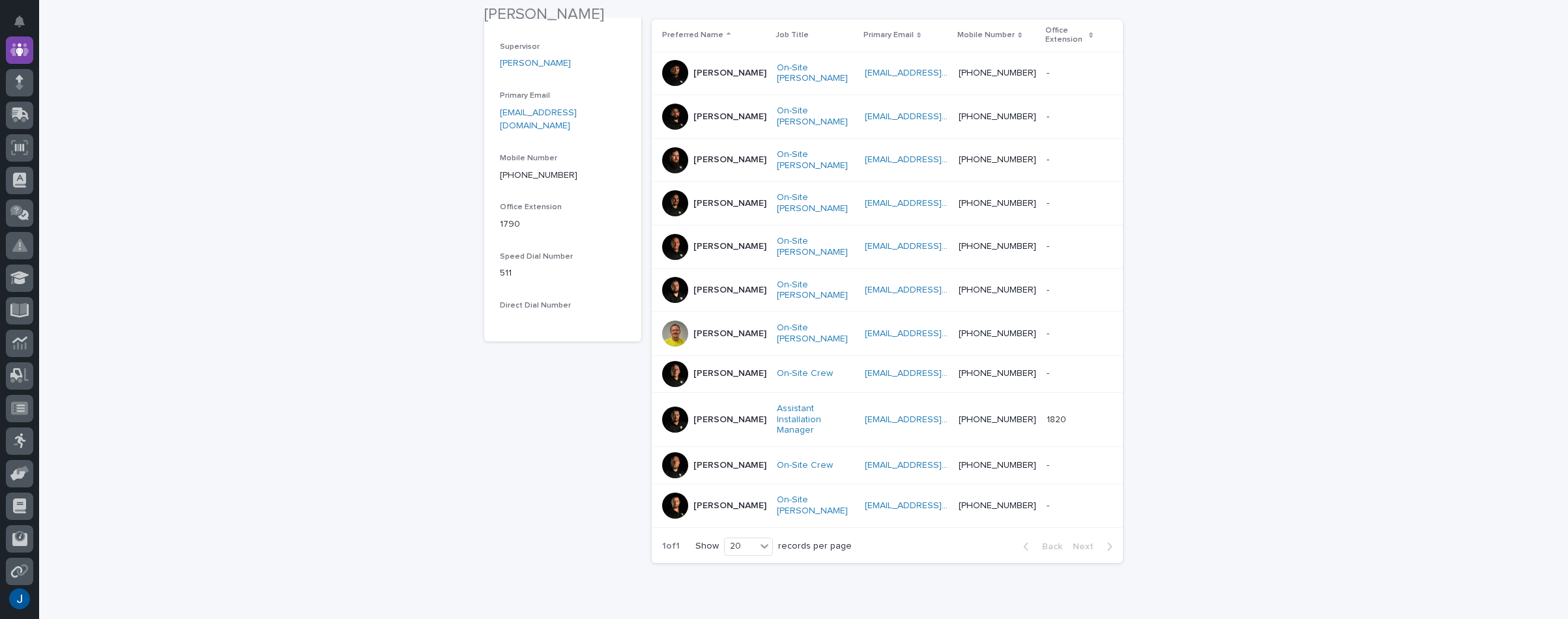
scroll to position [326, 0]
click at [707, 505] on p "[PERSON_NAME]" at bounding box center [730, 504] width 73 height 11
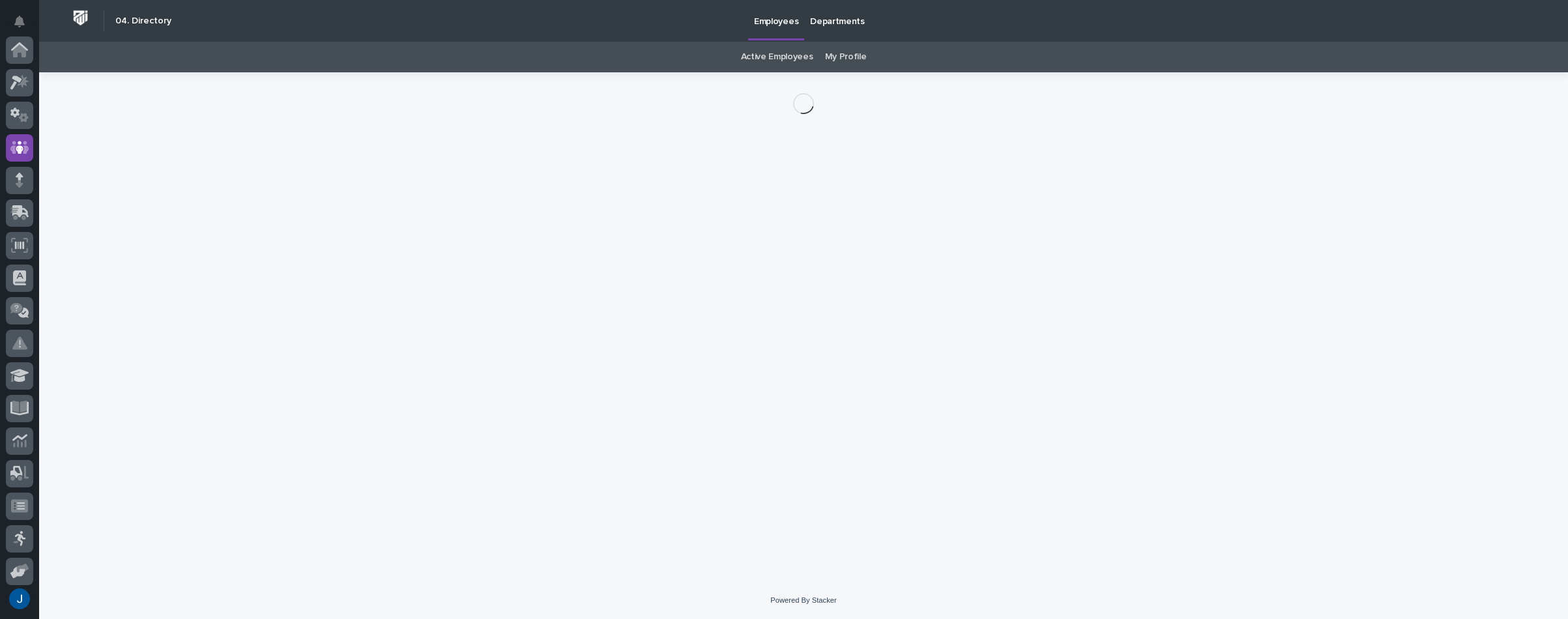
scroll to position [98, 0]
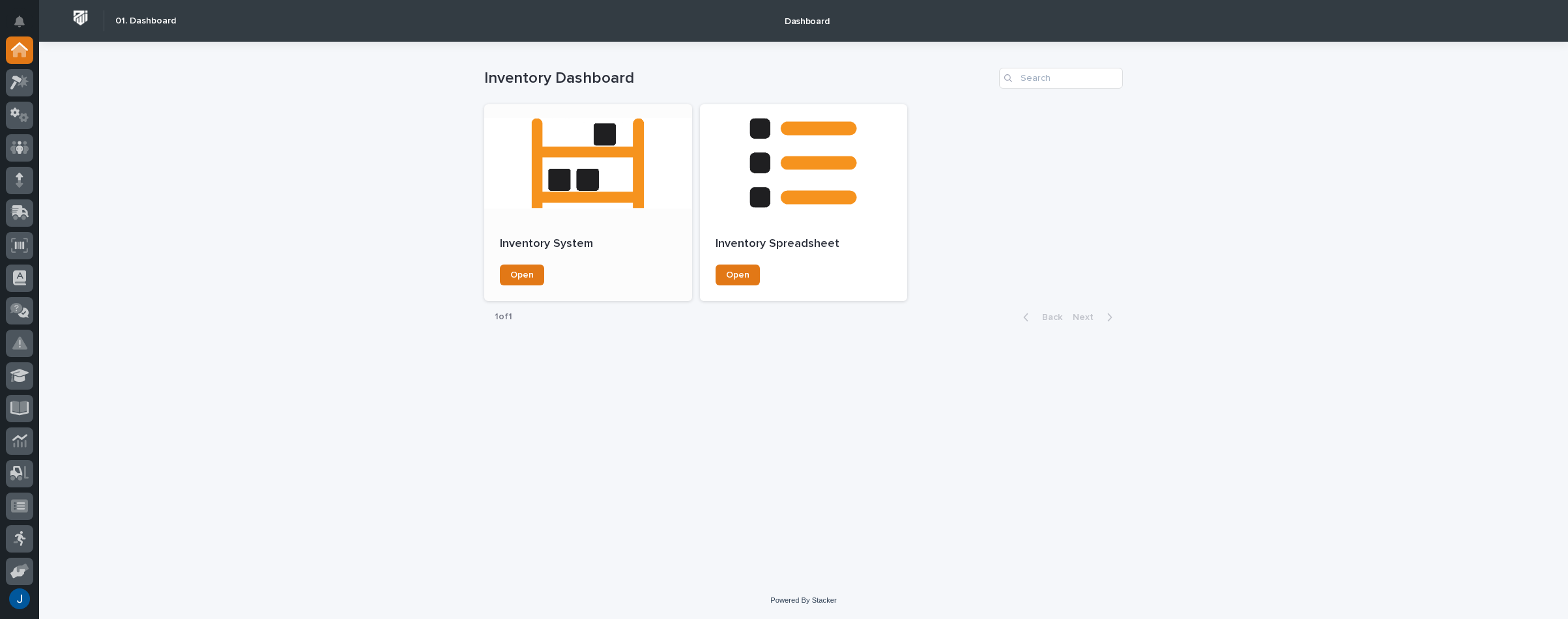
click at [613, 199] on div at bounding box center [588, 162] width 208 height 117
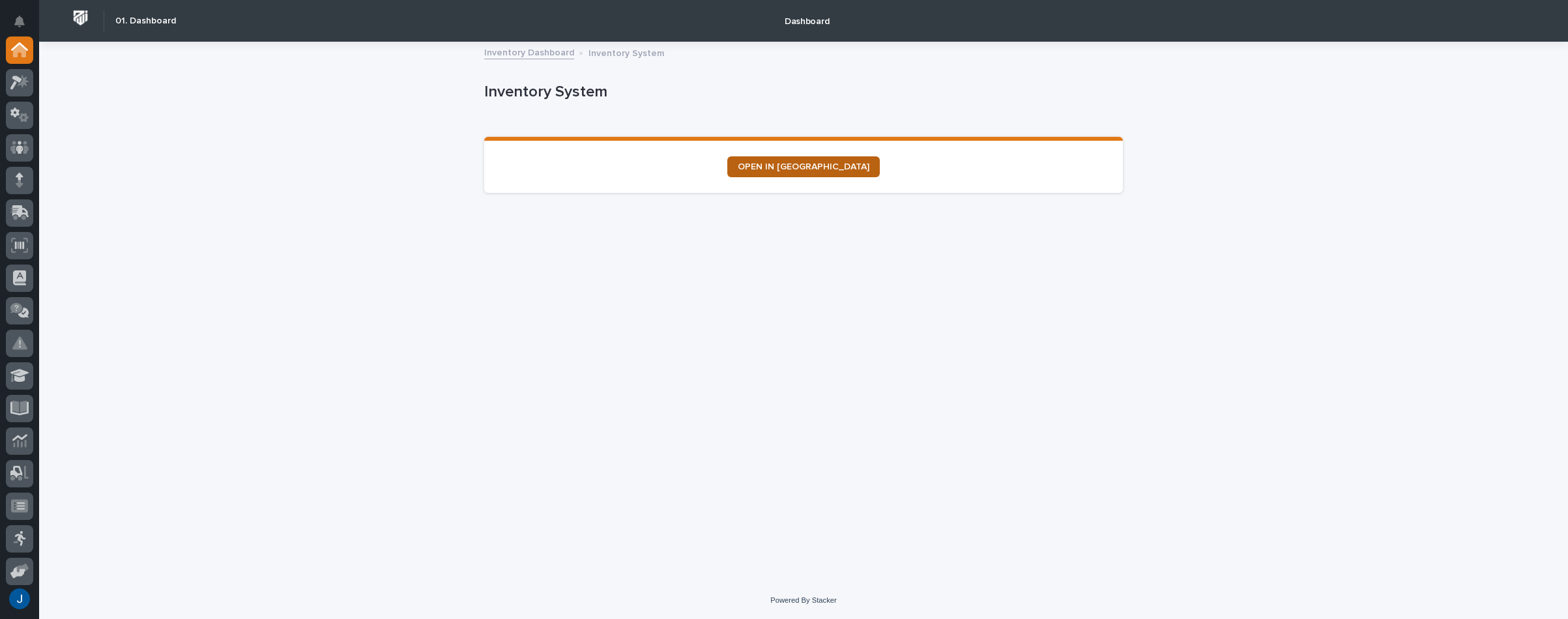
click at [820, 163] on span "OPEN IN [GEOGRAPHIC_DATA]" at bounding box center [804, 166] width 132 height 9
click at [372, 142] on div "Loading... Saving… Loading... Saving… Inventory System Inventory System Sorry, …" at bounding box center [803, 312] width 1528 height 539
click at [21, 335] on icon at bounding box center [20, 343] width 15 height 15
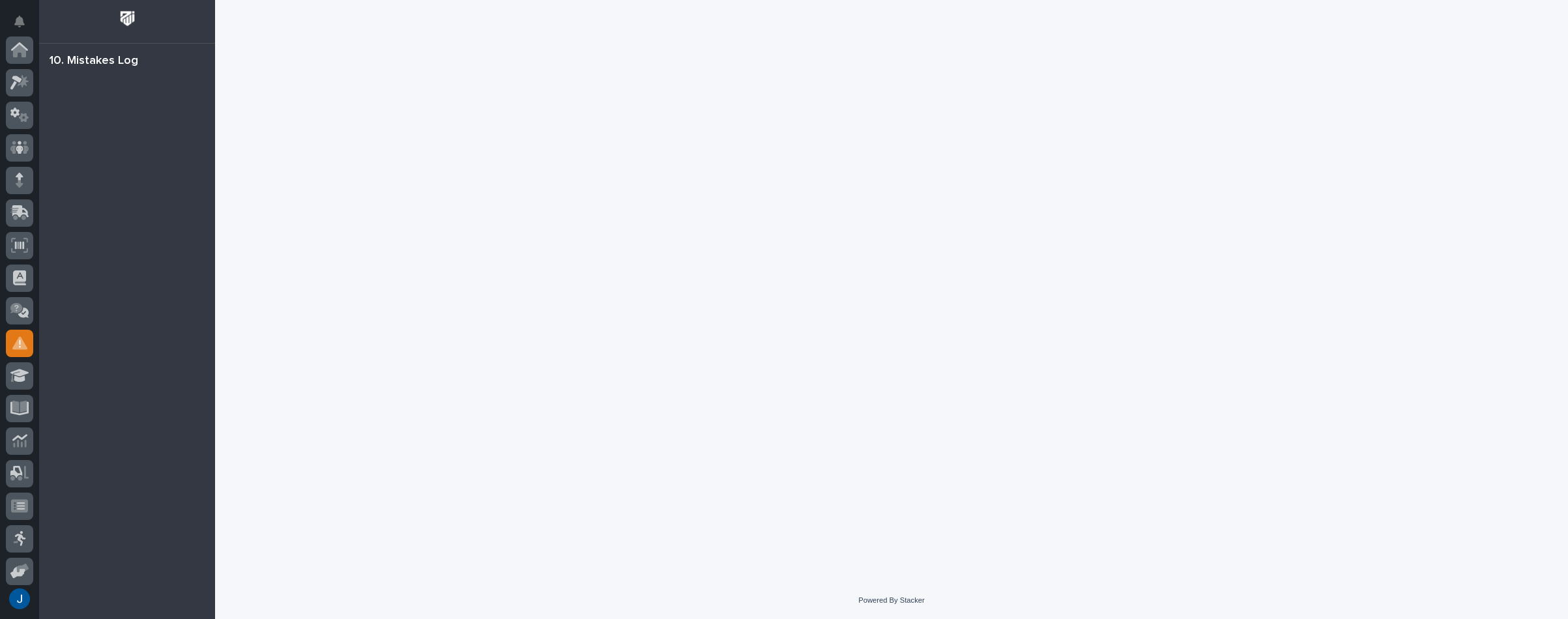
scroll to position [200, 0]
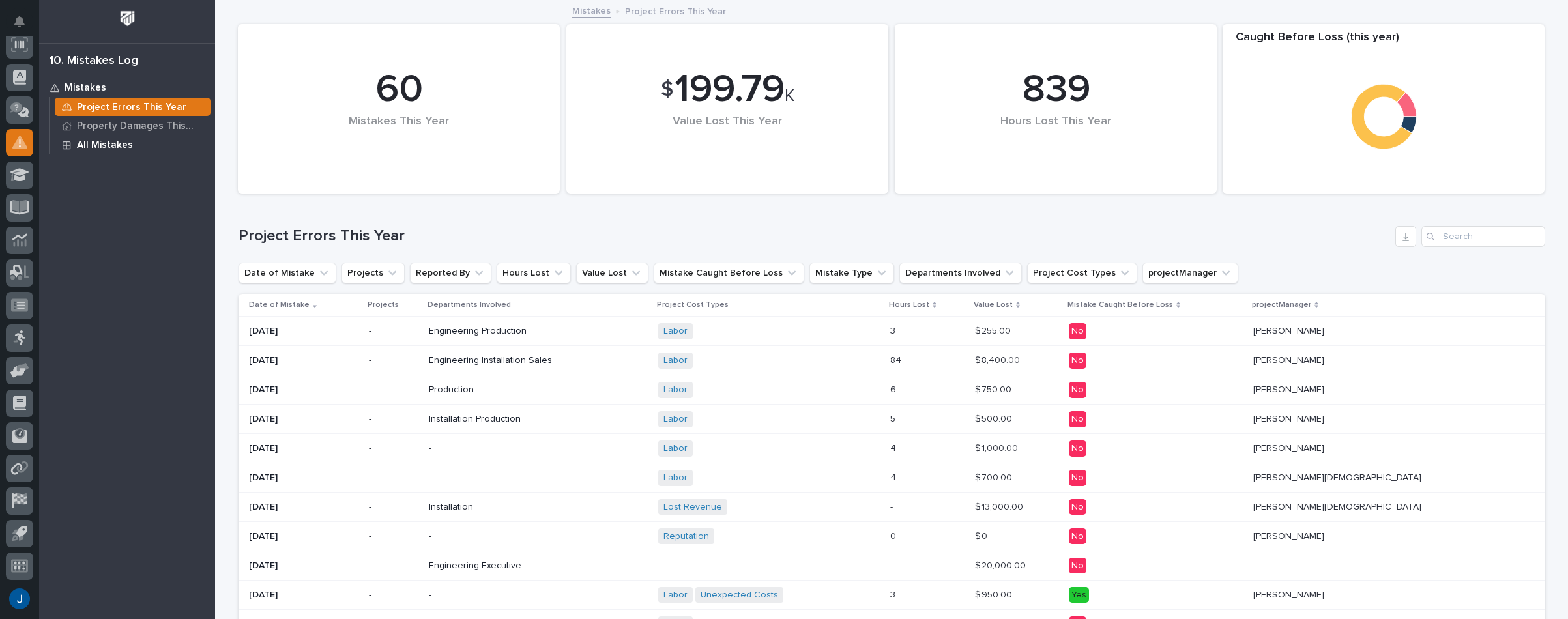
click at [91, 143] on p "All Mistakes" at bounding box center [105, 145] width 56 height 12
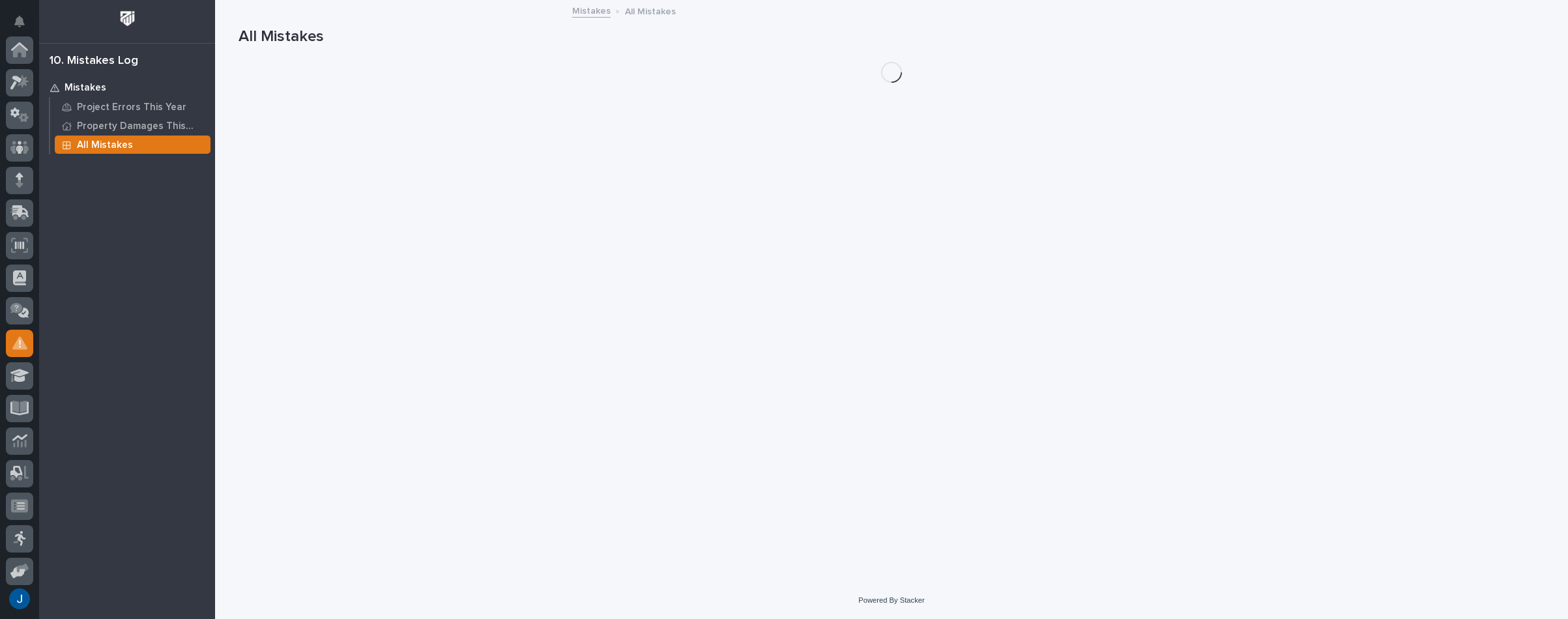
scroll to position [200, 0]
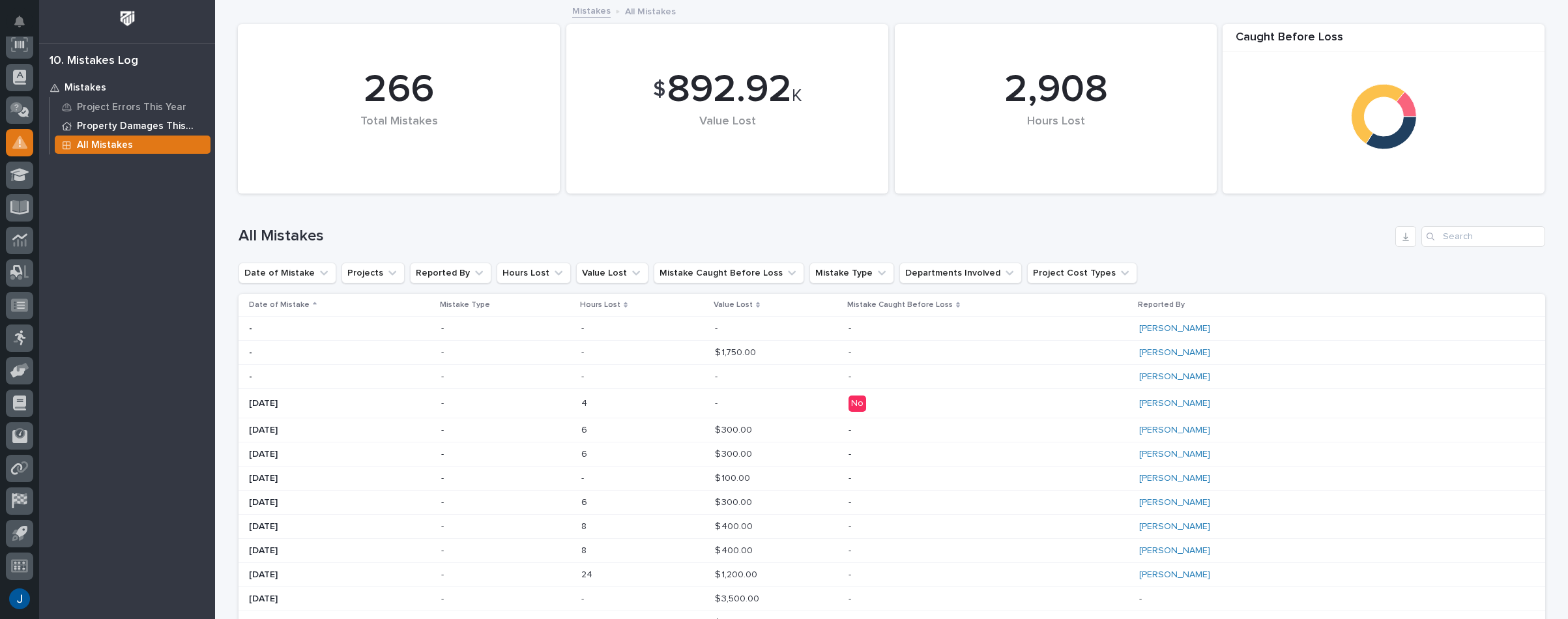
click at [101, 123] on p "Property Damages This Year" at bounding box center [141, 126] width 129 height 12
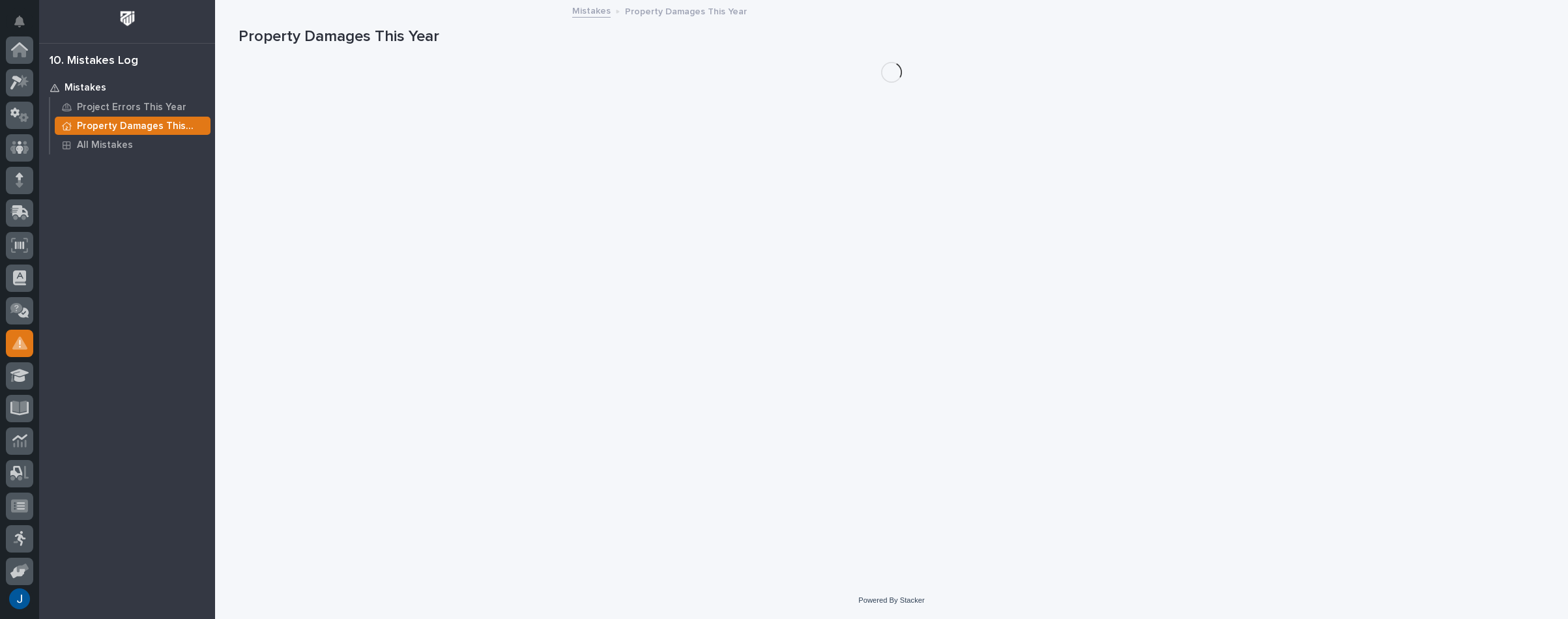
scroll to position [200, 0]
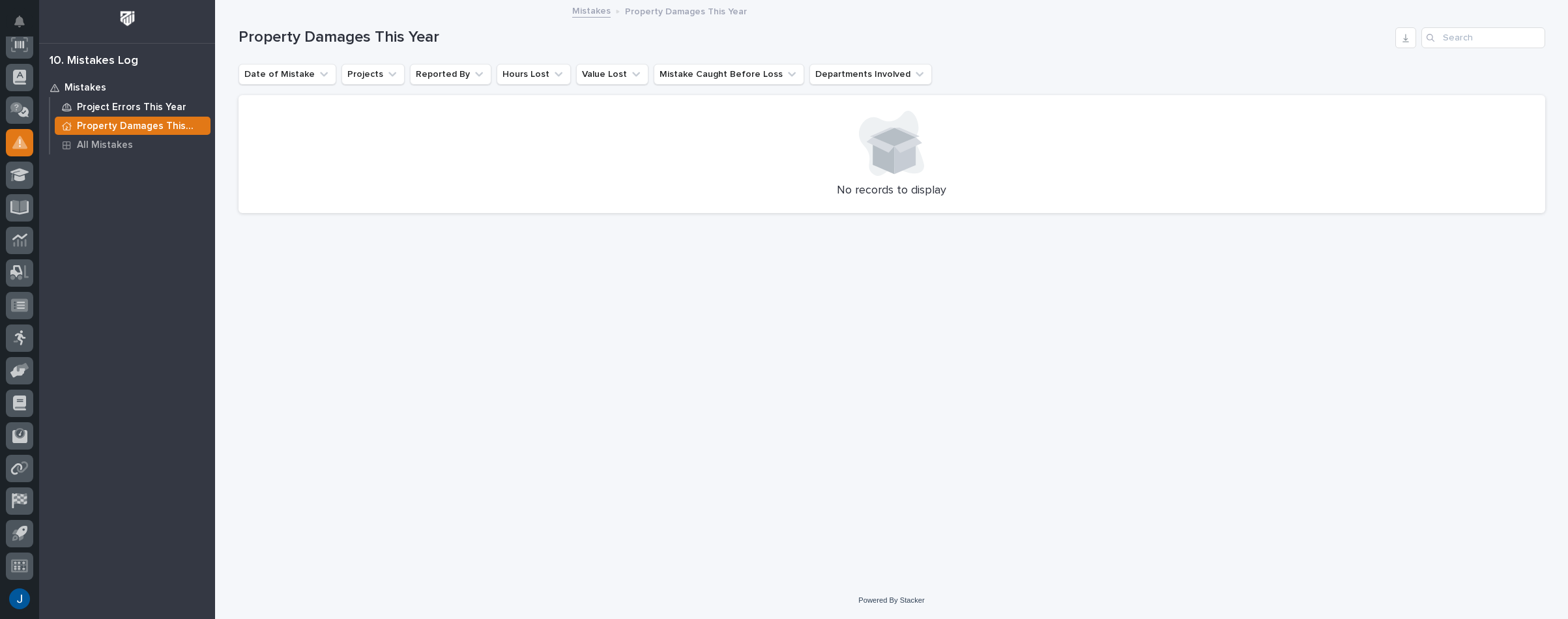
click at [110, 108] on p "Project Errors This Year" at bounding box center [131, 107] width 110 height 12
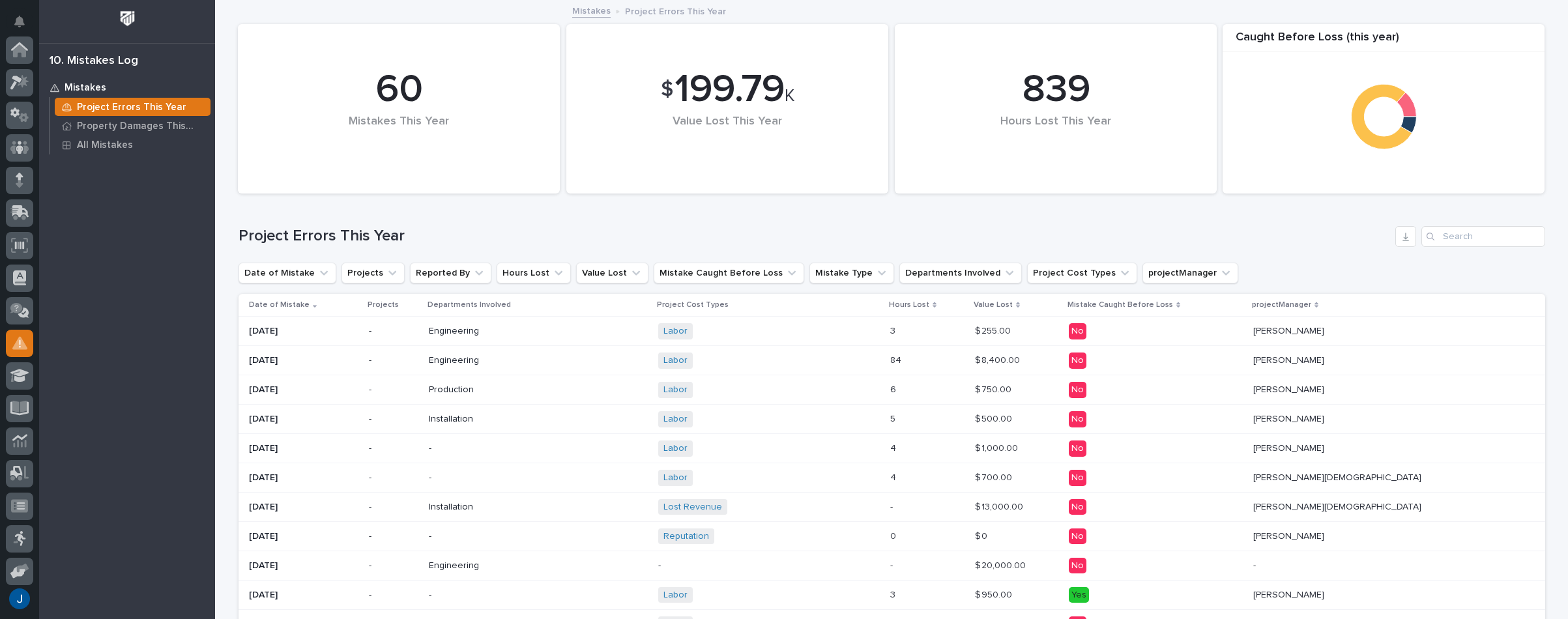
scroll to position [200, 0]
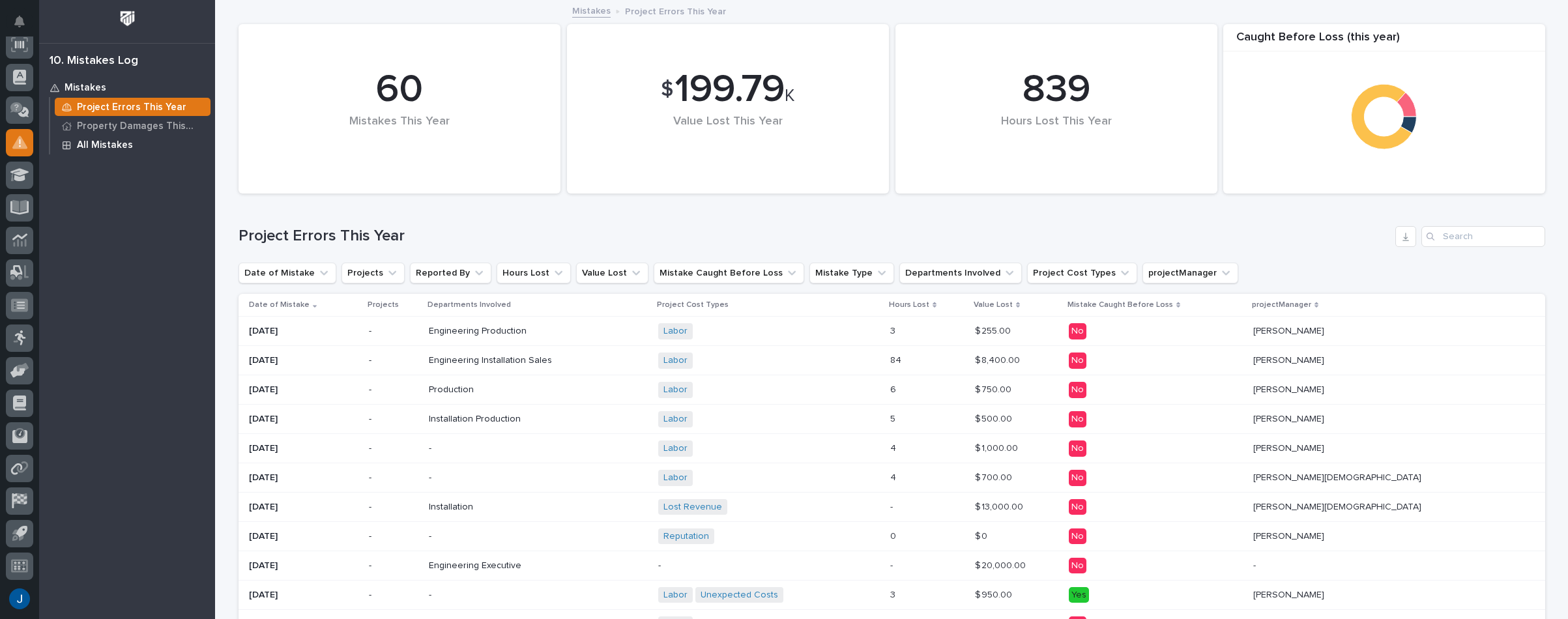
click at [104, 143] on p "All Mistakes" at bounding box center [105, 145] width 56 height 12
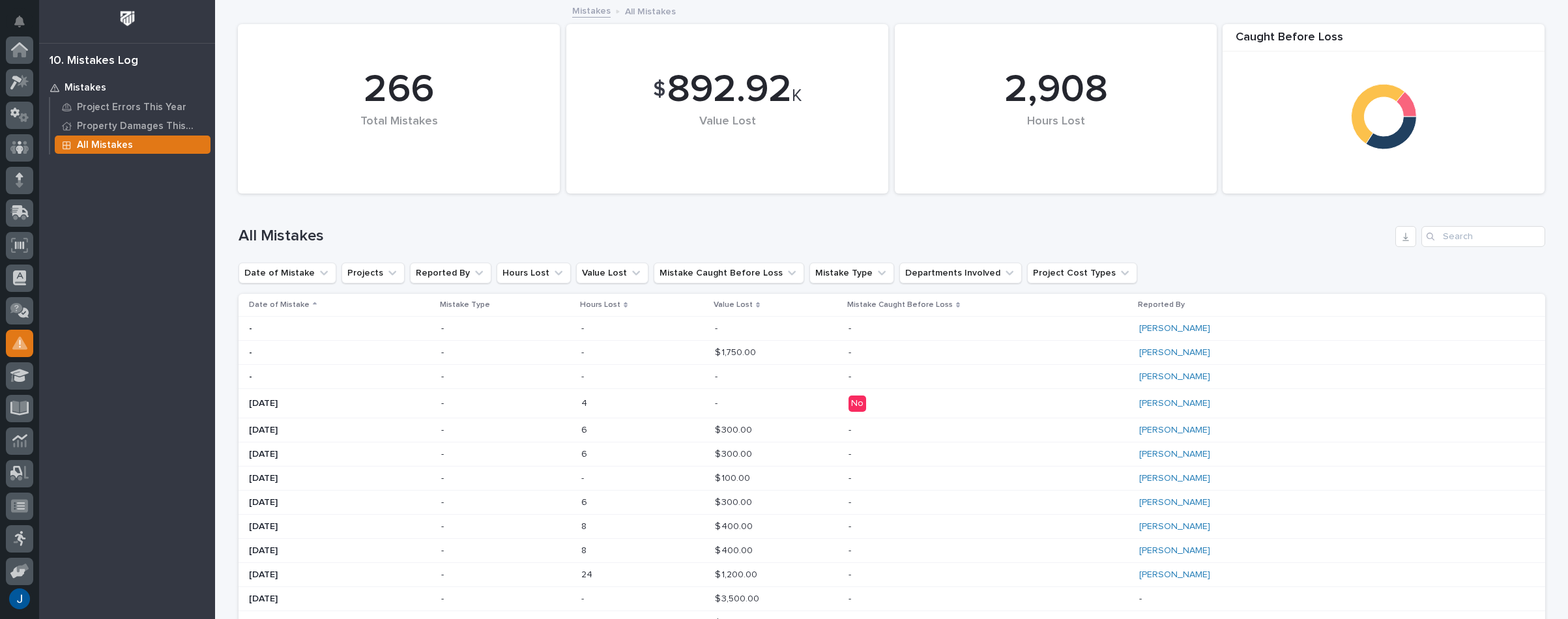
scroll to position [200, 0]
click at [650, 323] on p at bounding box center [638, 328] width 114 height 11
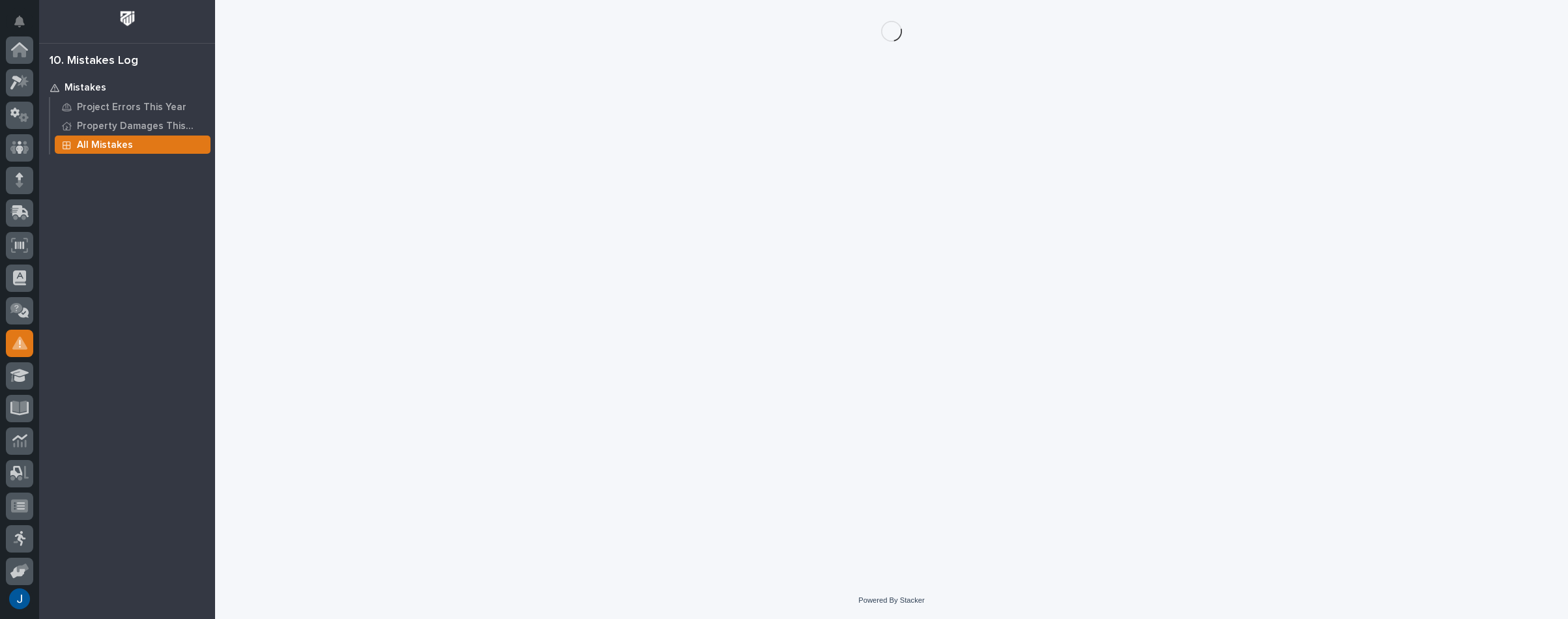
scroll to position [200, 0]
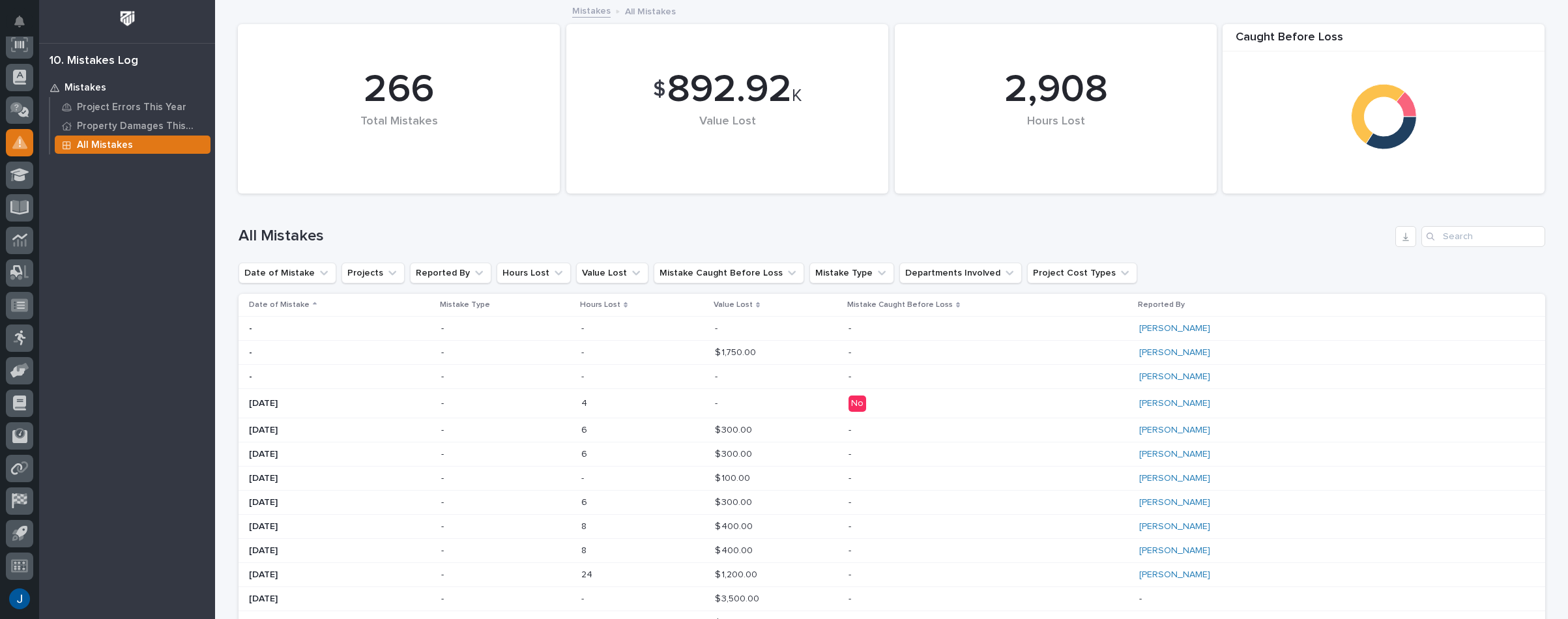
click at [758, 349] on p "$ 1,750.00" at bounding box center [736, 351] width 44 height 14
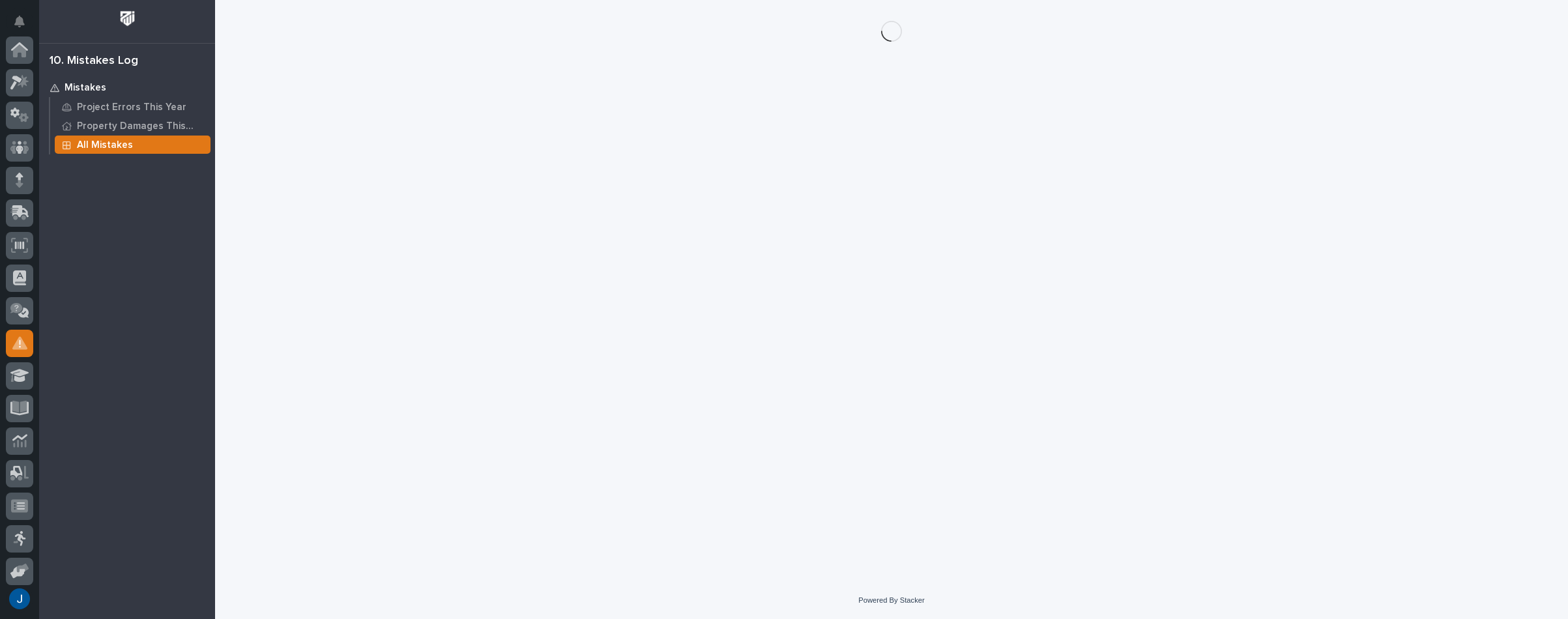
scroll to position [200, 0]
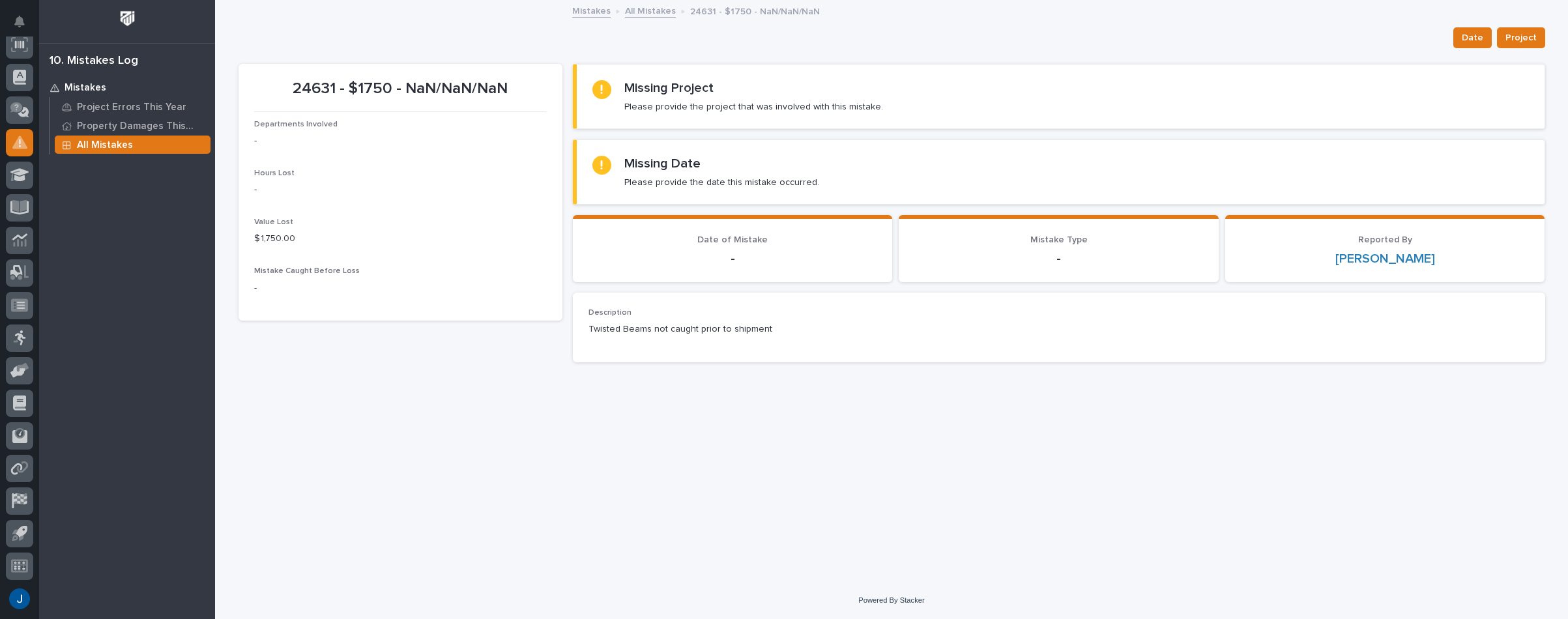
click at [658, 318] on div "Description Twisted Beams not caught prior to shipment" at bounding box center [1059, 327] width 941 height 39
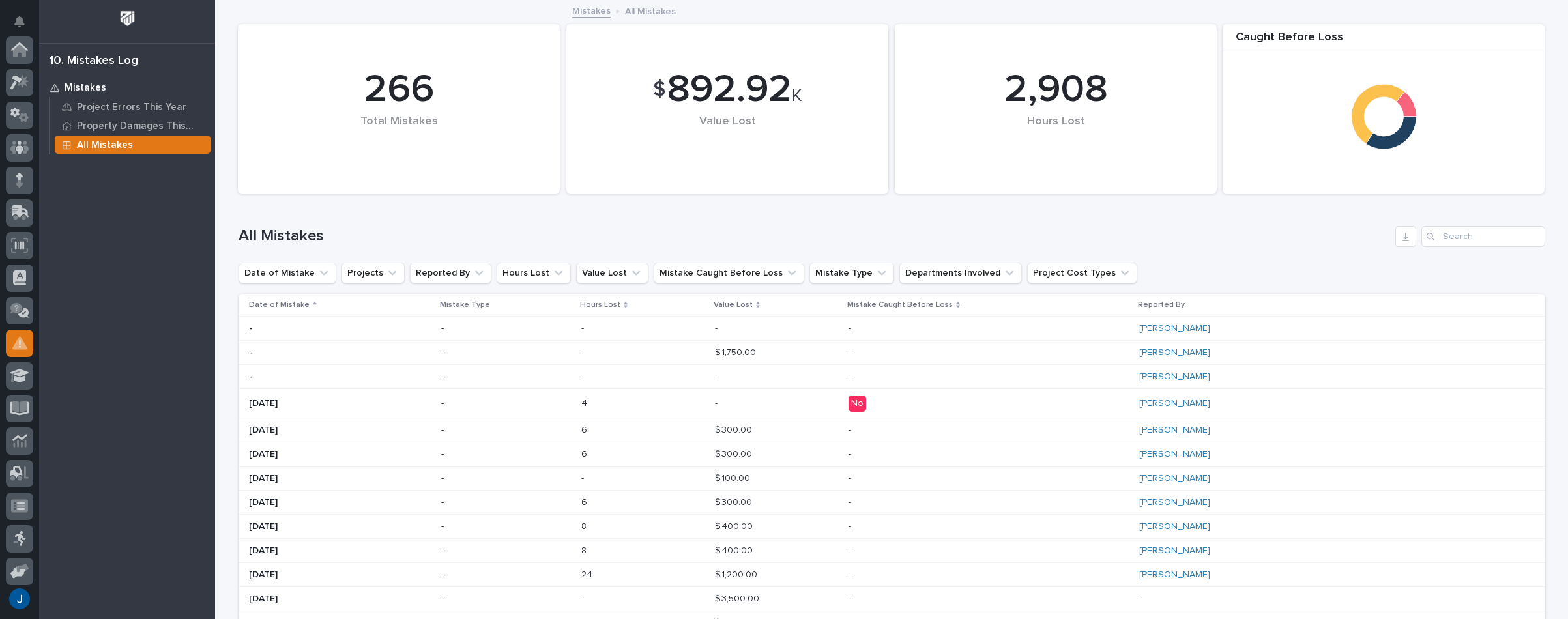
scroll to position [200, 0]
click at [766, 405] on td "- -" at bounding box center [777, 404] width 134 height 30
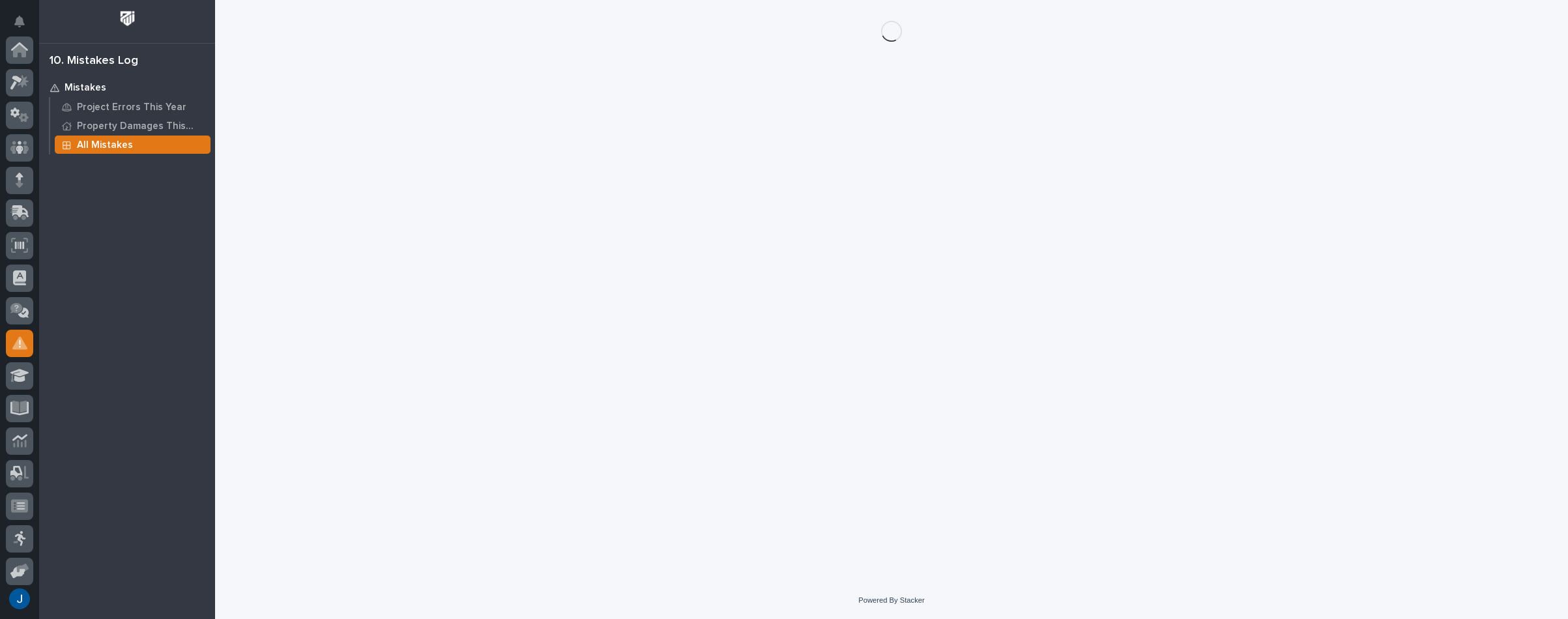
scroll to position [200, 0]
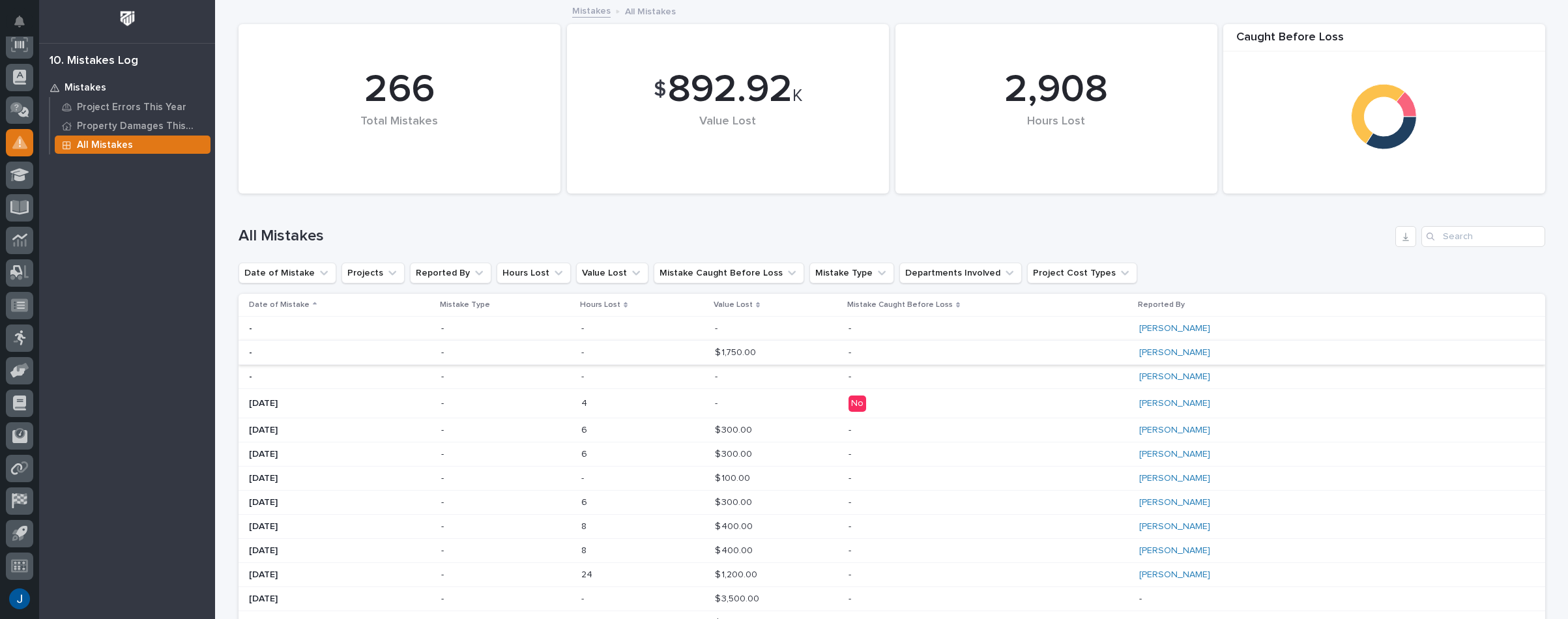
click at [275, 302] on p "Date of Mistake" at bounding box center [279, 304] width 61 height 14
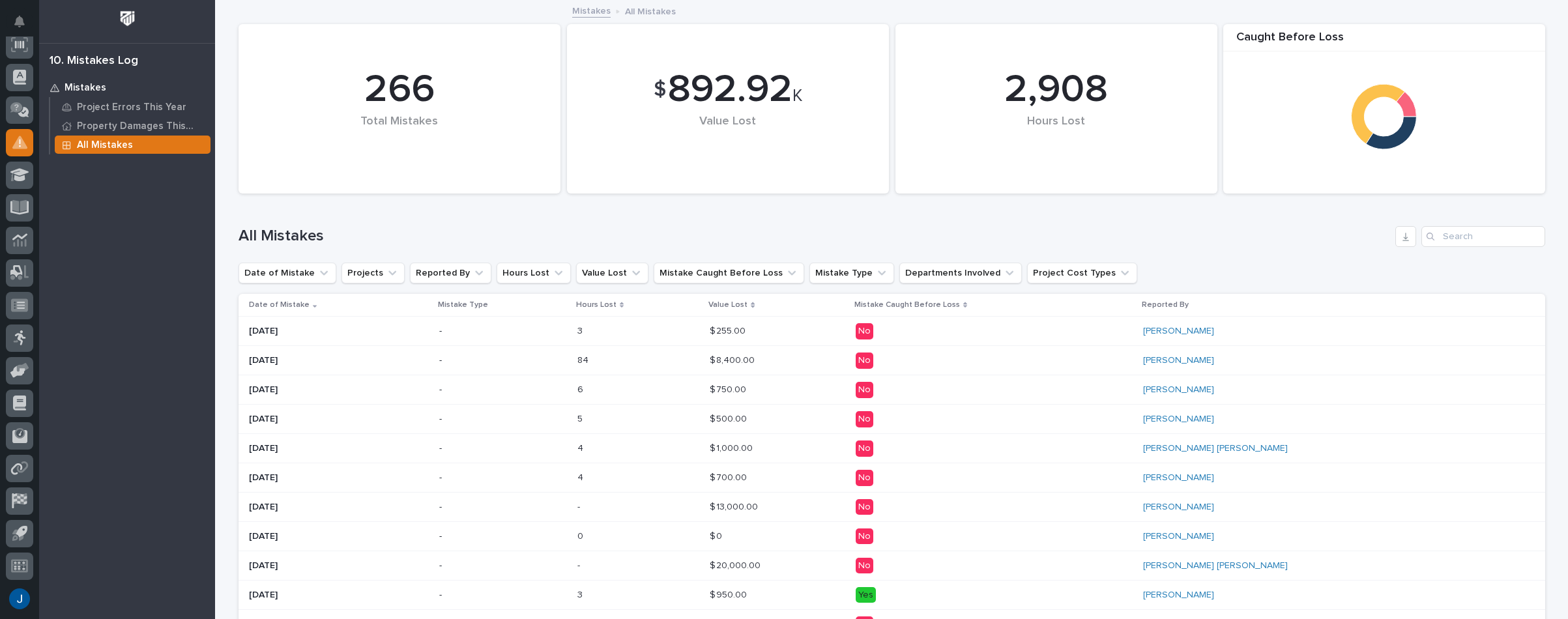
click at [748, 334] on p "$ 255.00" at bounding box center [729, 330] width 39 height 14
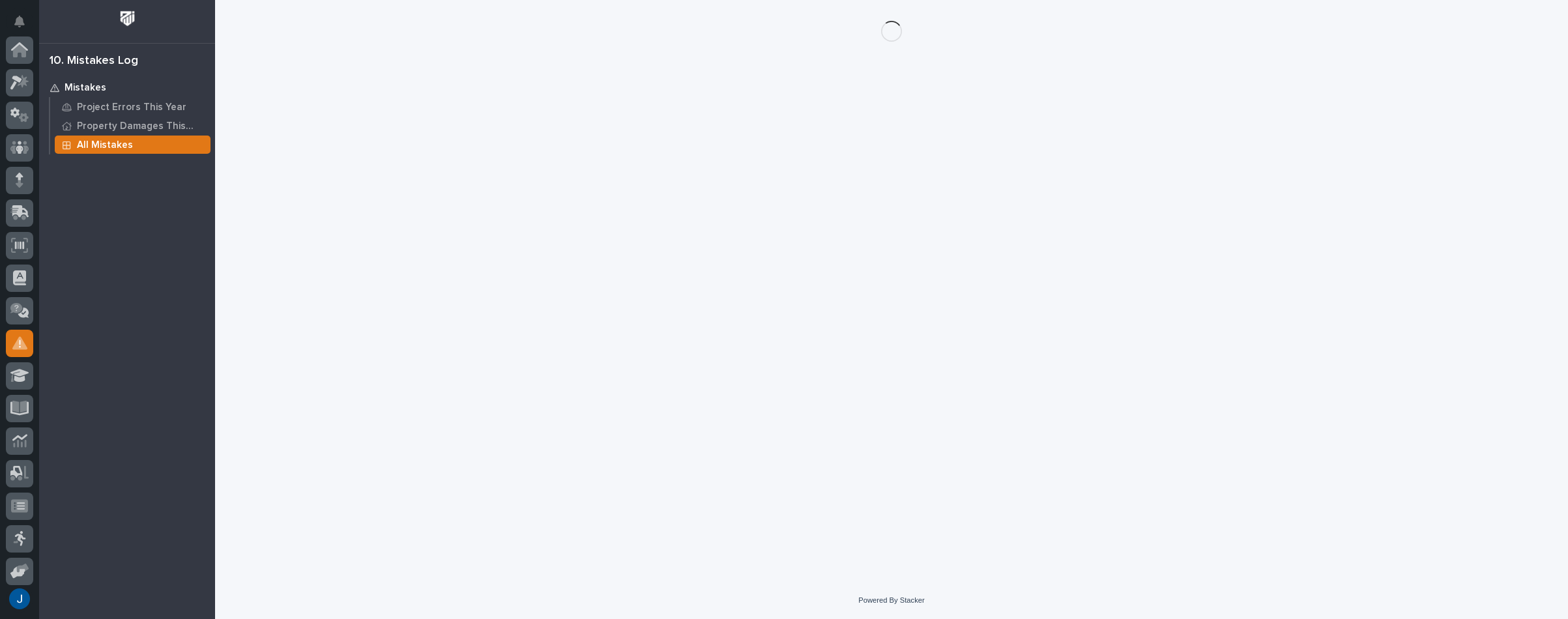
scroll to position [200, 0]
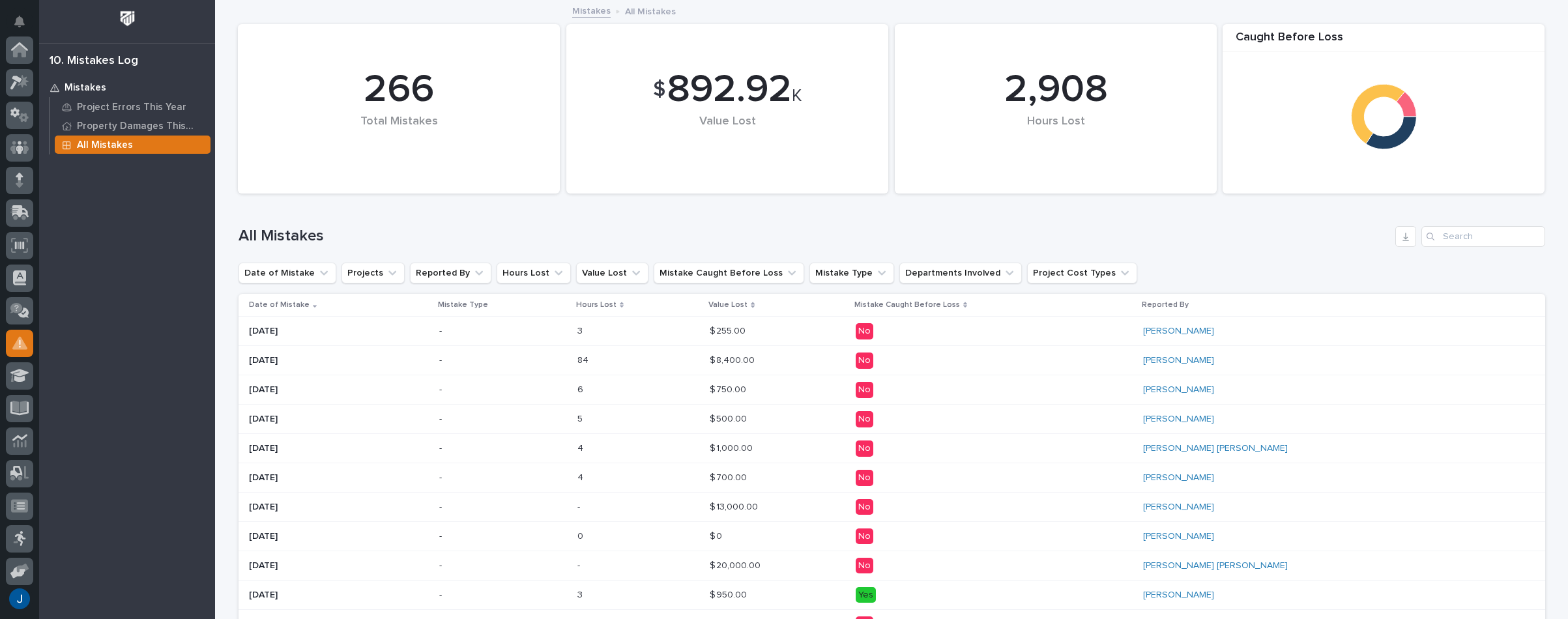
scroll to position [200, 0]
click at [749, 389] on p "$ 750.00" at bounding box center [729, 388] width 39 height 14
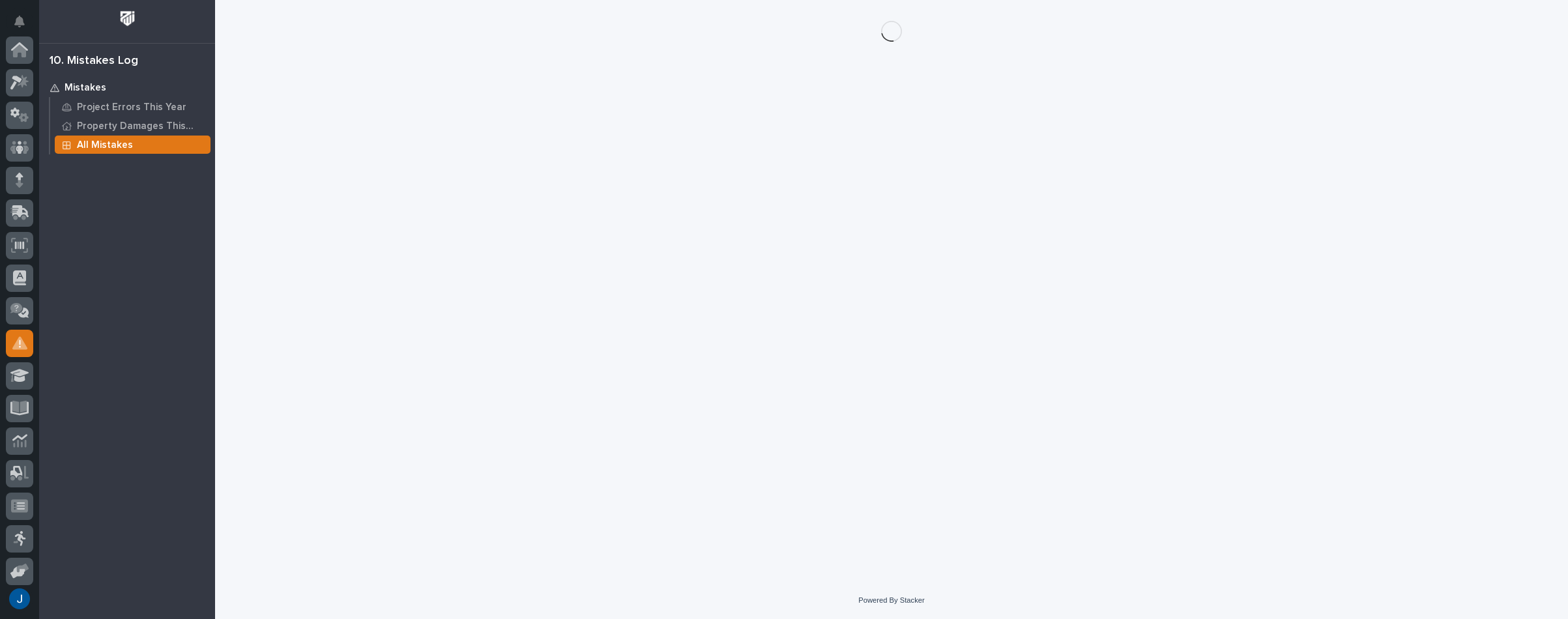
scroll to position [200, 0]
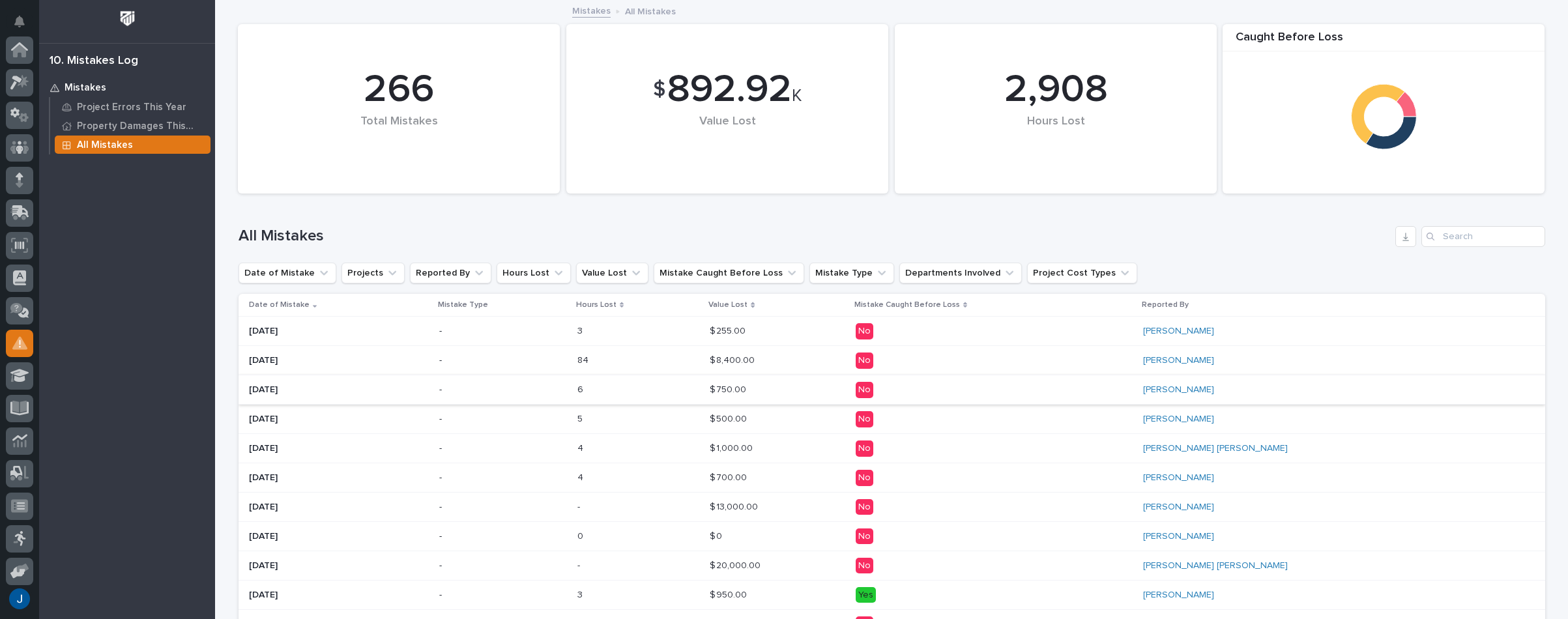
scroll to position [200, 0]
click at [699, 387] on div "6 6" at bounding box center [638, 390] width 122 height 21
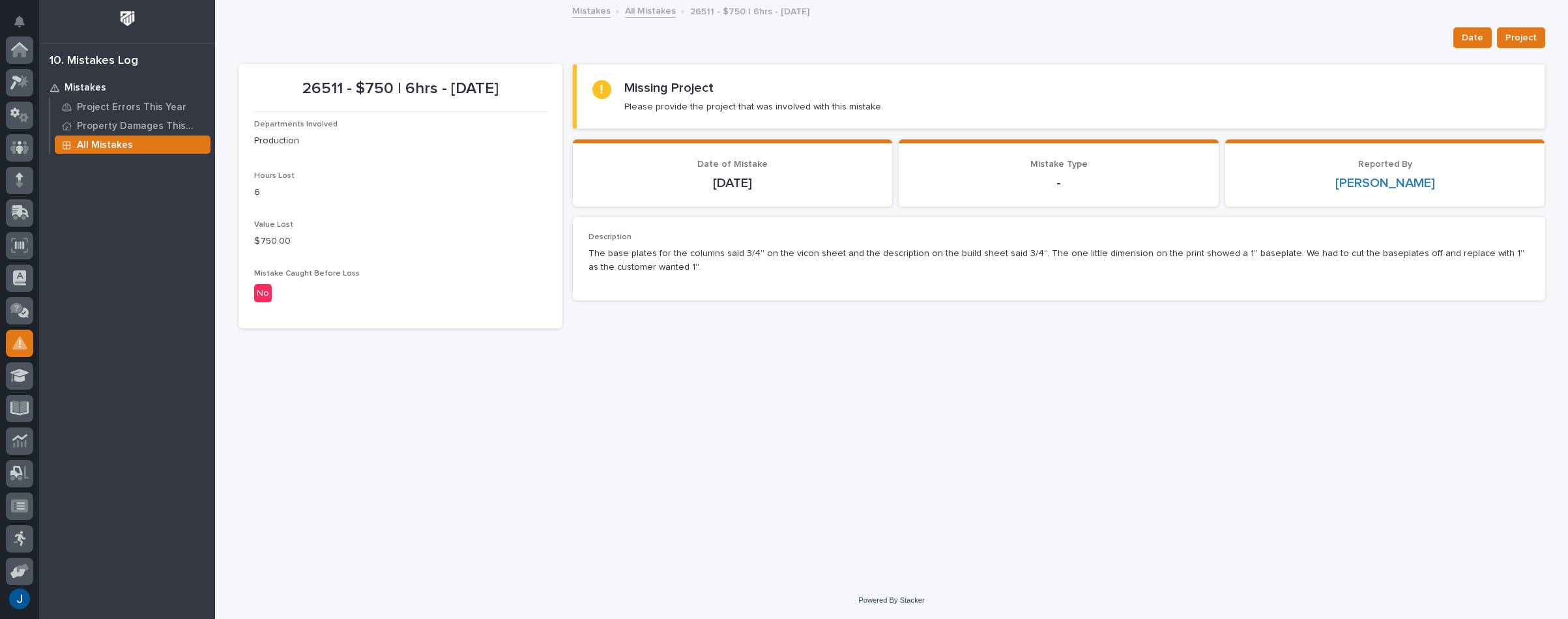
scroll to position [200, 0]
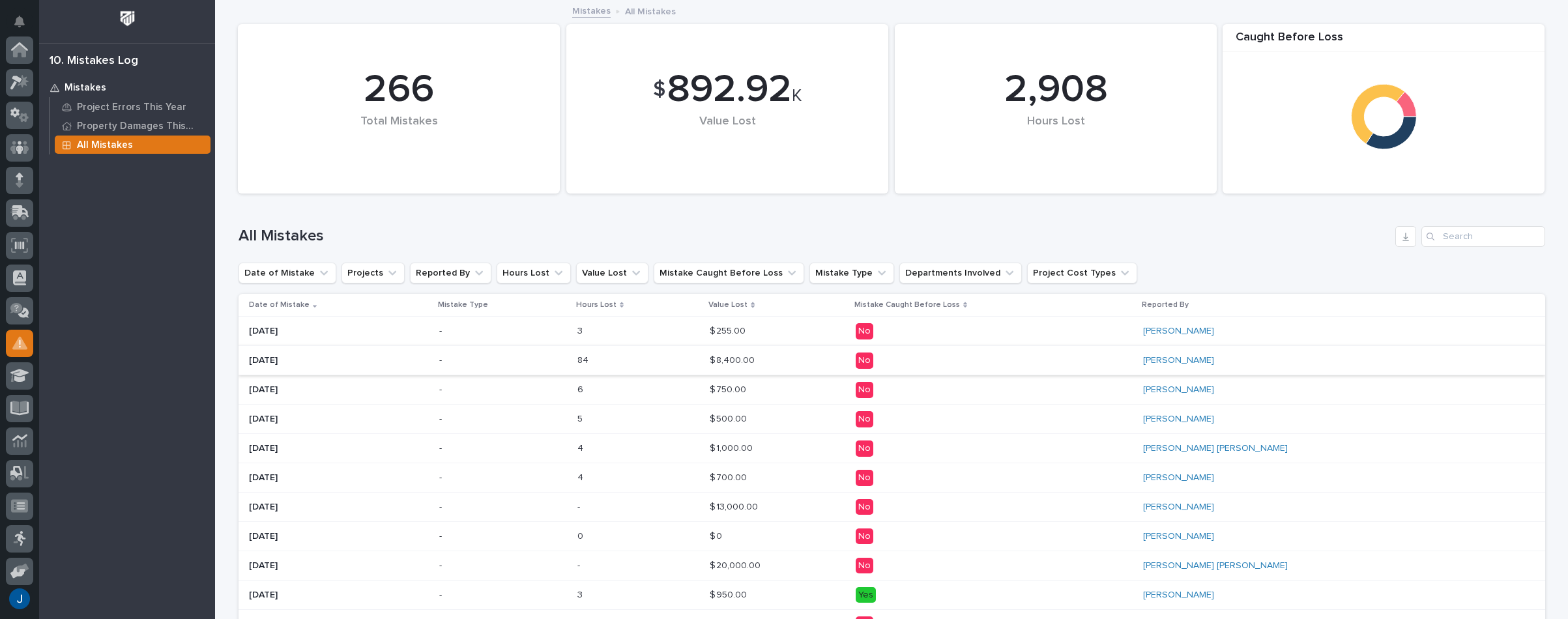
scroll to position [200, 0]
click at [749, 415] on p "$ 500.00" at bounding box center [730, 418] width 40 height 14
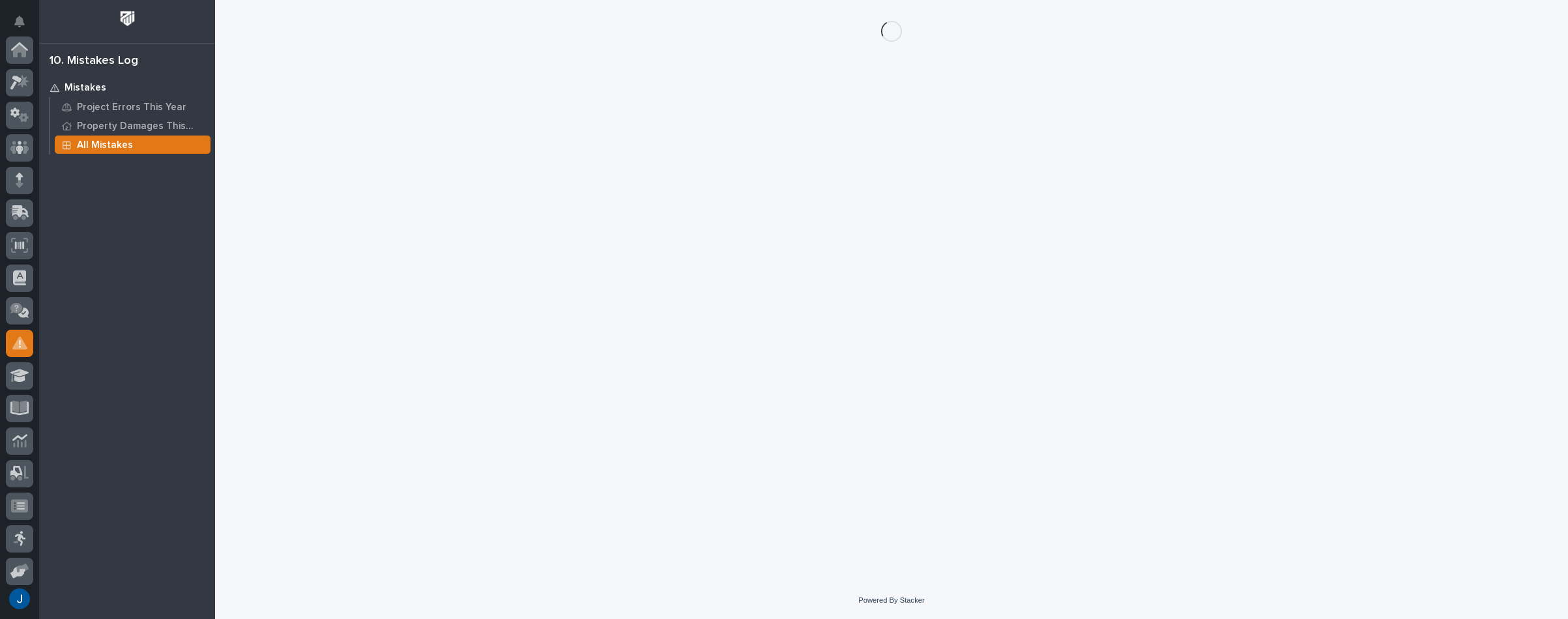
scroll to position [200, 0]
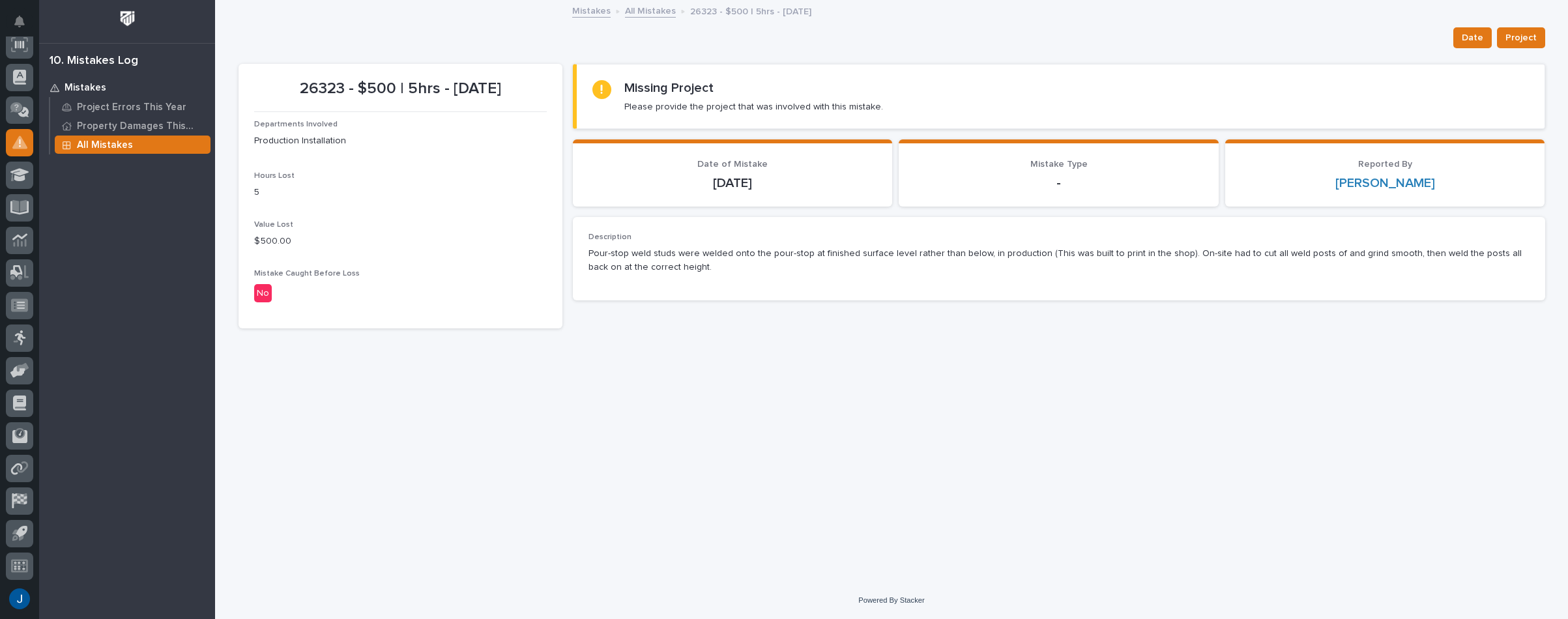
click at [795, 274] on div "Description Pour-stop weld studs were welded onto the pour-stop at finished sur…" at bounding box center [1059, 258] width 941 height 52
click at [362, 182] on div "Hours Lost 5" at bounding box center [400, 190] width 293 height 39
click at [414, 195] on p "5" at bounding box center [400, 192] width 293 height 14
click at [610, 87] on div at bounding box center [602, 89] width 19 height 19
click at [875, 106] on div "Missing Project Please provide the project that was involved with this mistake." at bounding box center [1061, 96] width 937 height 33
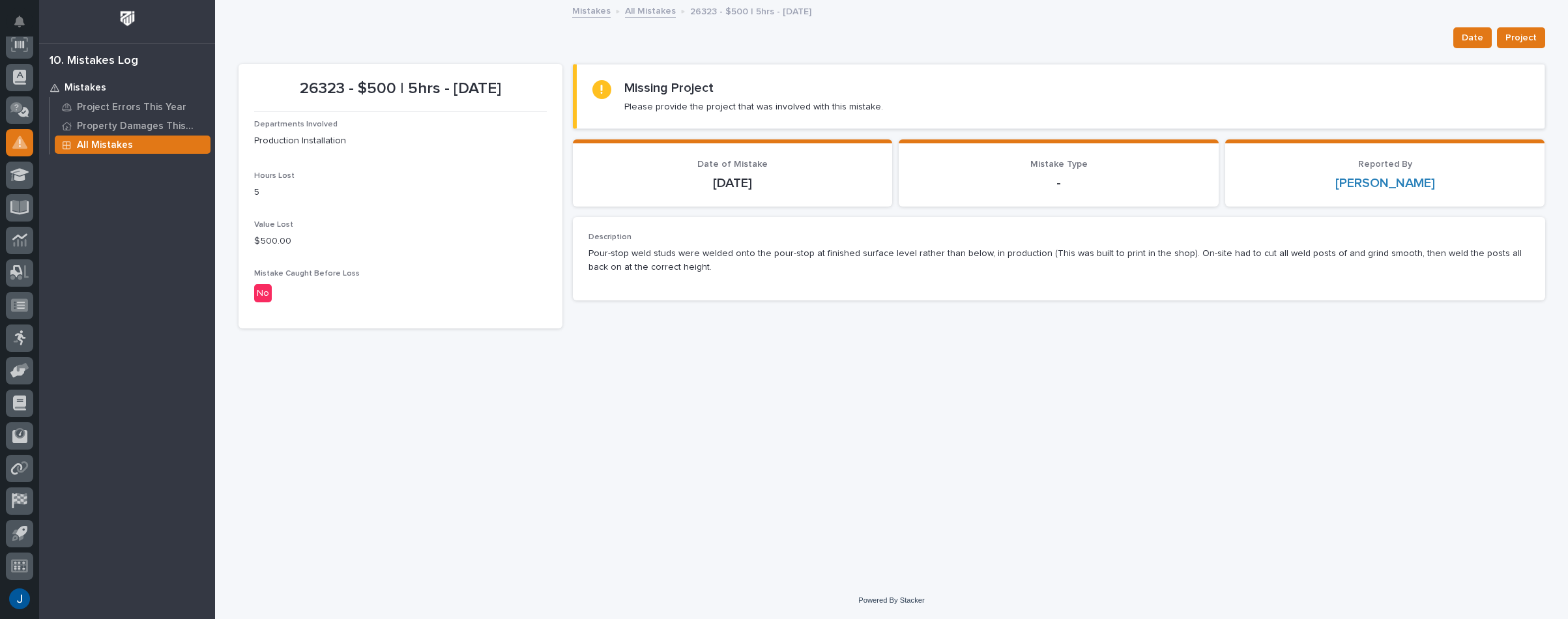
click at [662, 260] on p "Pour-stop weld studs were welded onto the pour-stop at finished surface level r…" at bounding box center [1059, 260] width 941 height 27
click at [337, 83] on p "26323 - $500 | 5hrs - [DATE]" at bounding box center [400, 88] width 293 height 19
drag, startPoint x: 336, startPoint y: 88, endPoint x: 281, endPoint y: 91, distance: 55.1
click at [281, 91] on p "26323 - $500 | 5hrs - [DATE]" at bounding box center [400, 88] width 293 height 19
copy p "26323"
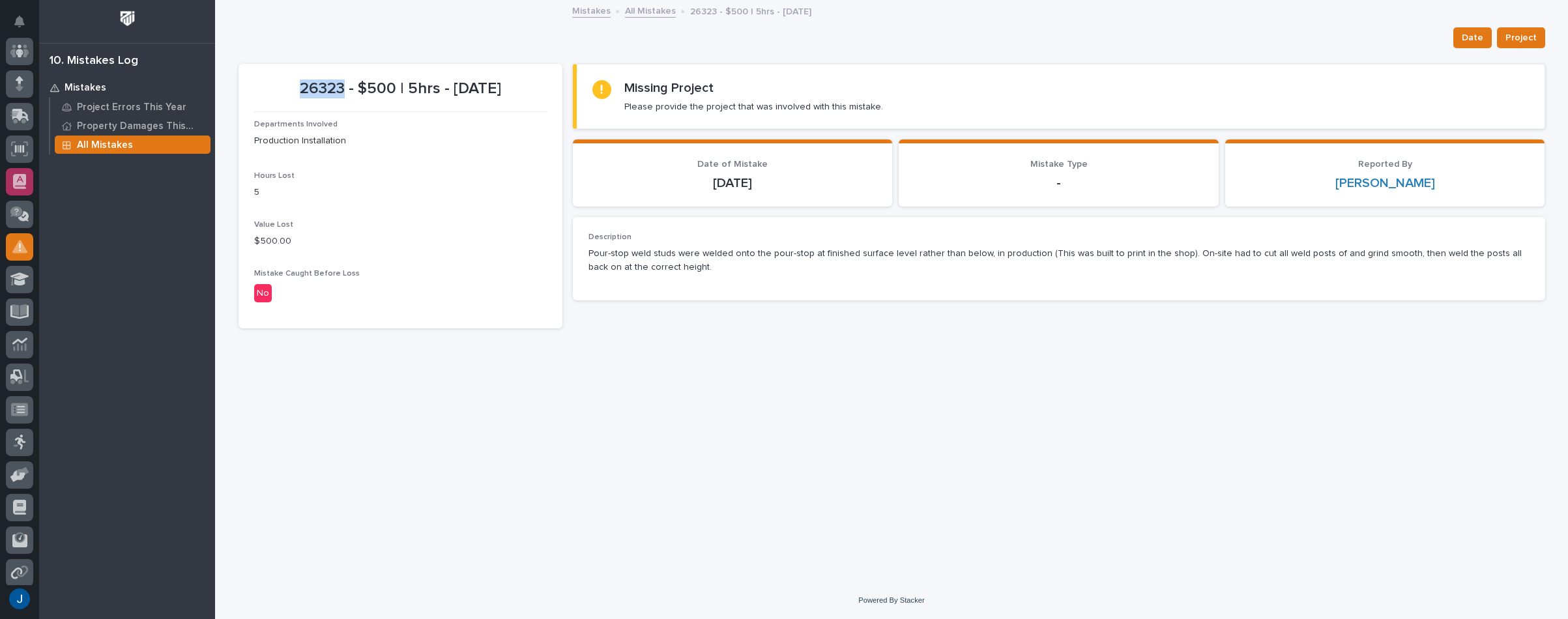
scroll to position [0, 0]
click at [17, 75] on icon at bounding box center [20, 82] width 19 height 15
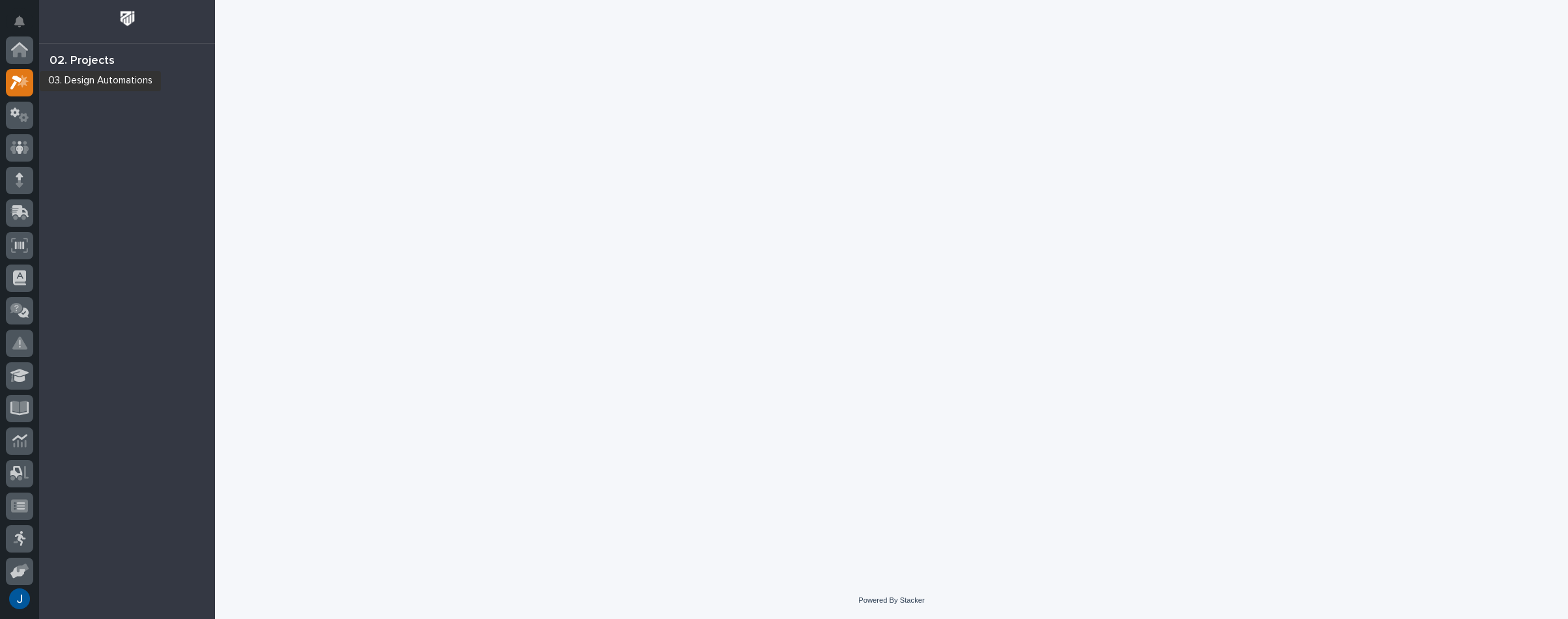
scroll to position [33, 0]
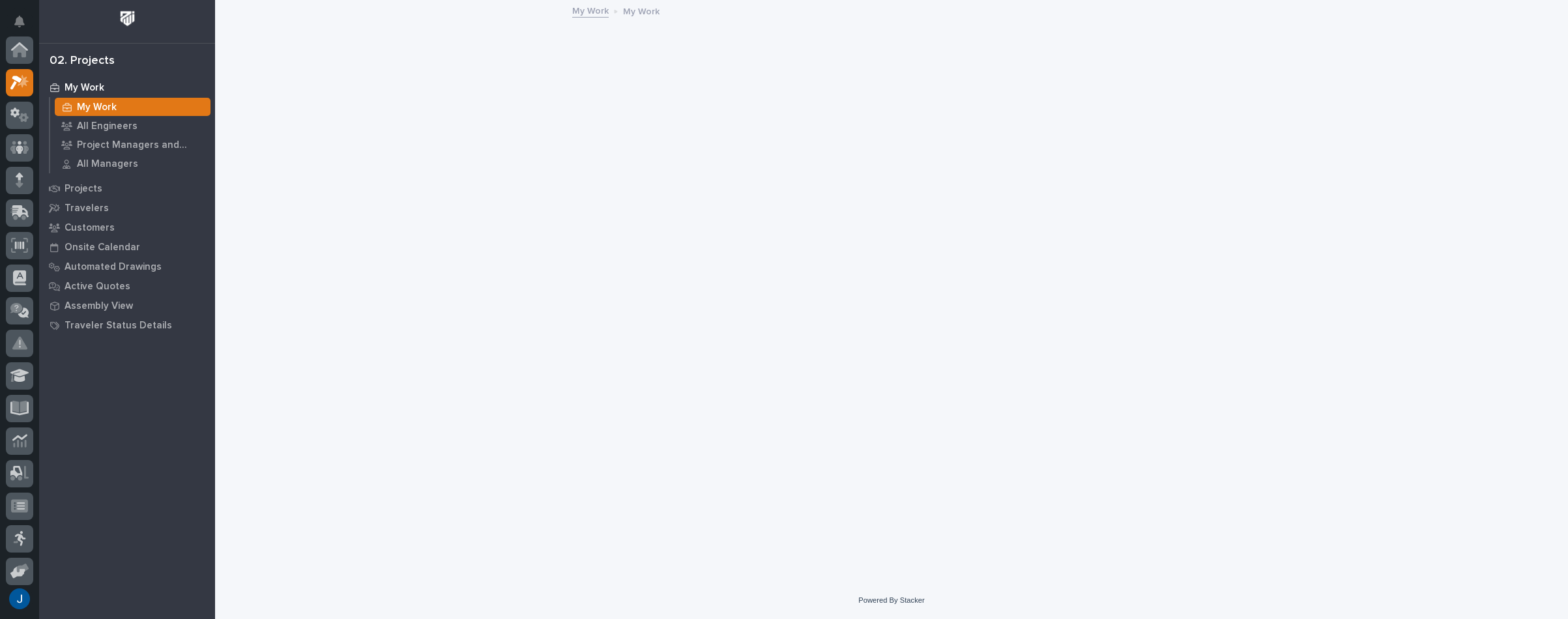
scroll to position [33, 0]
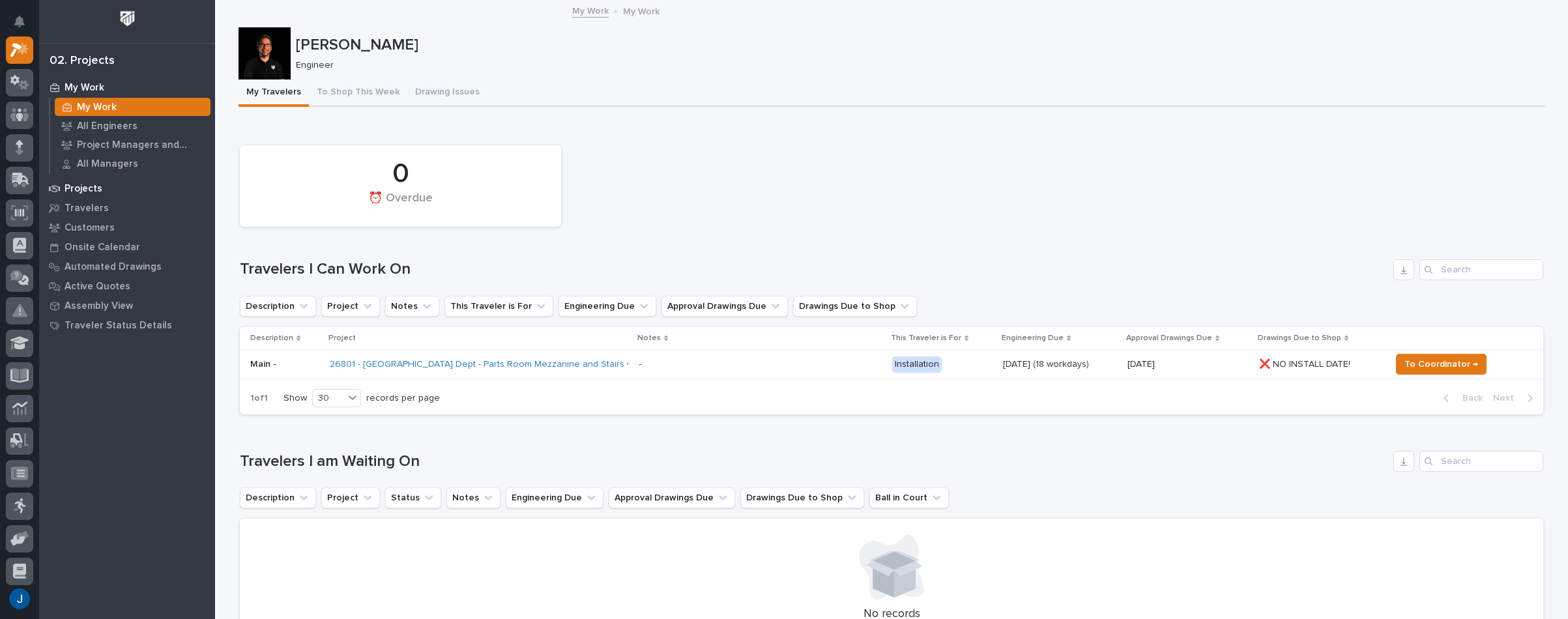
click at [76, 191] on p "Projects" at bounding box center [83, 189] width 38 height 12
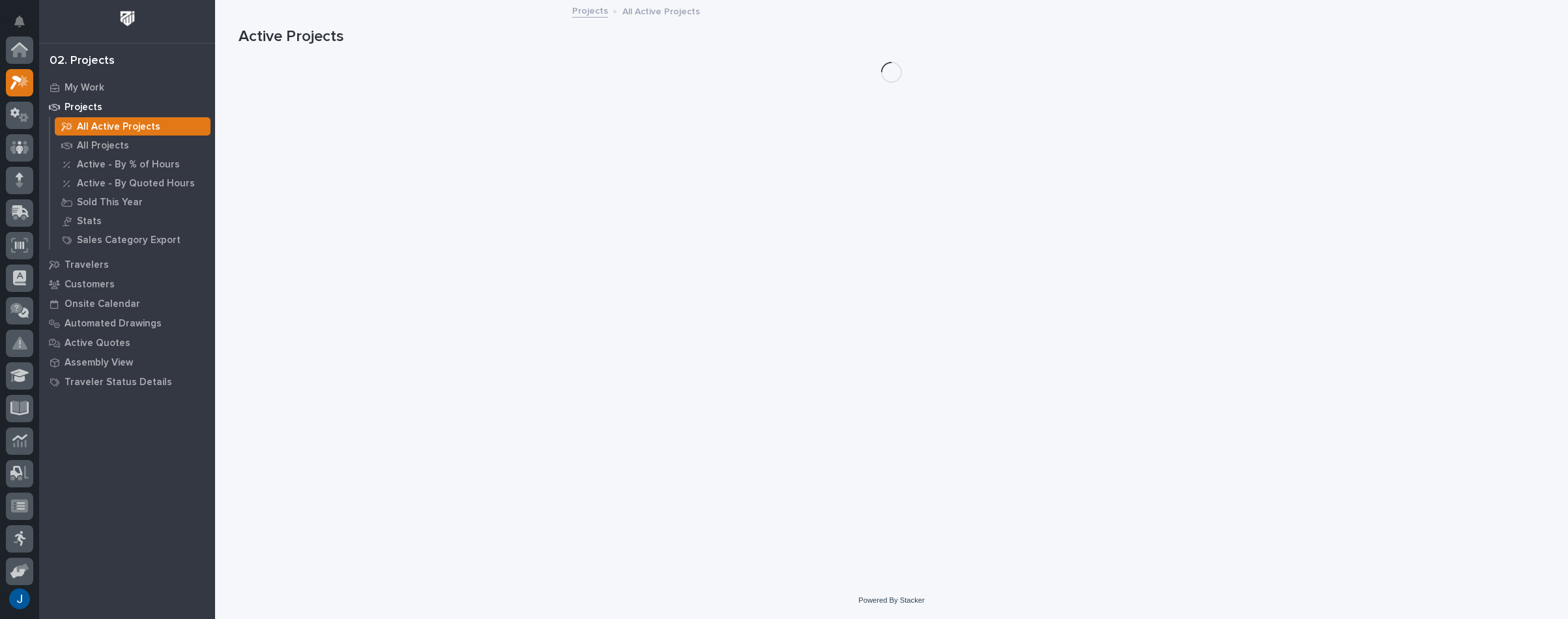
scroll to position [33, 0]
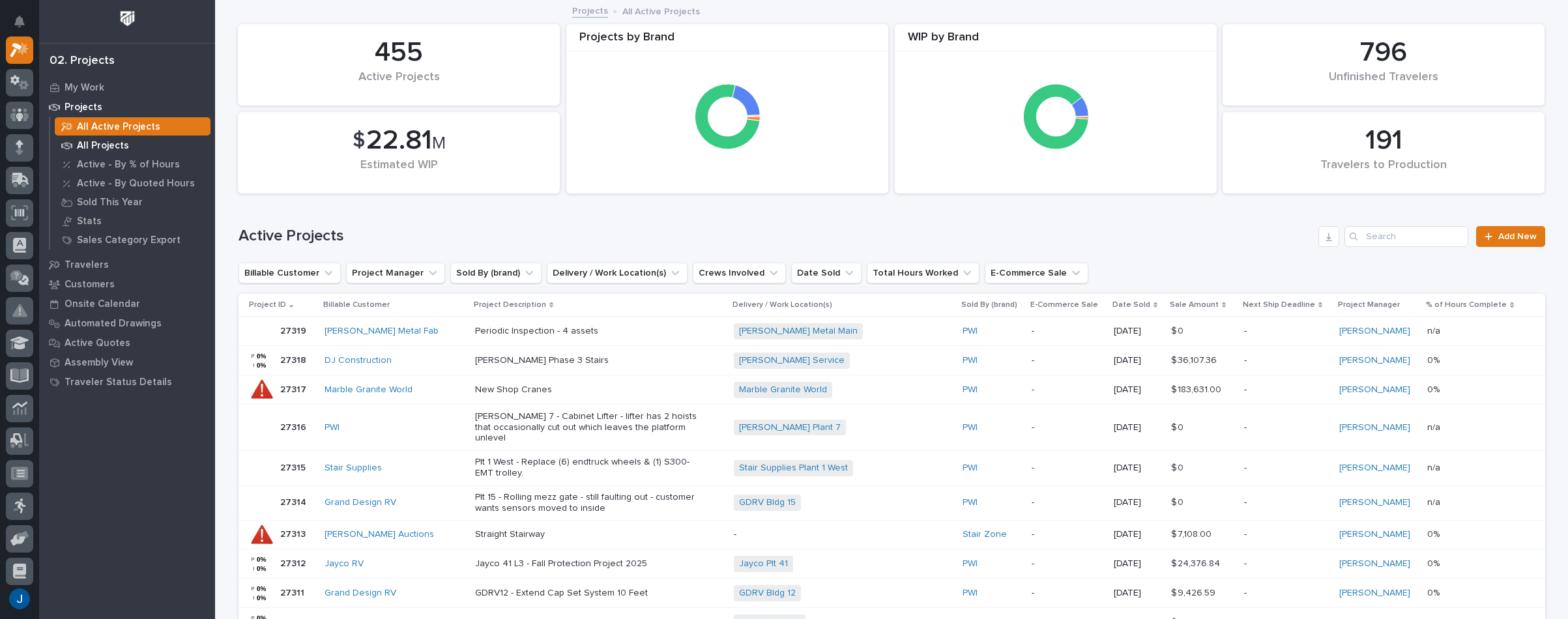
click at [104, 145] on p "All Projects" at bounding box center [102, 146] width 52 height 12
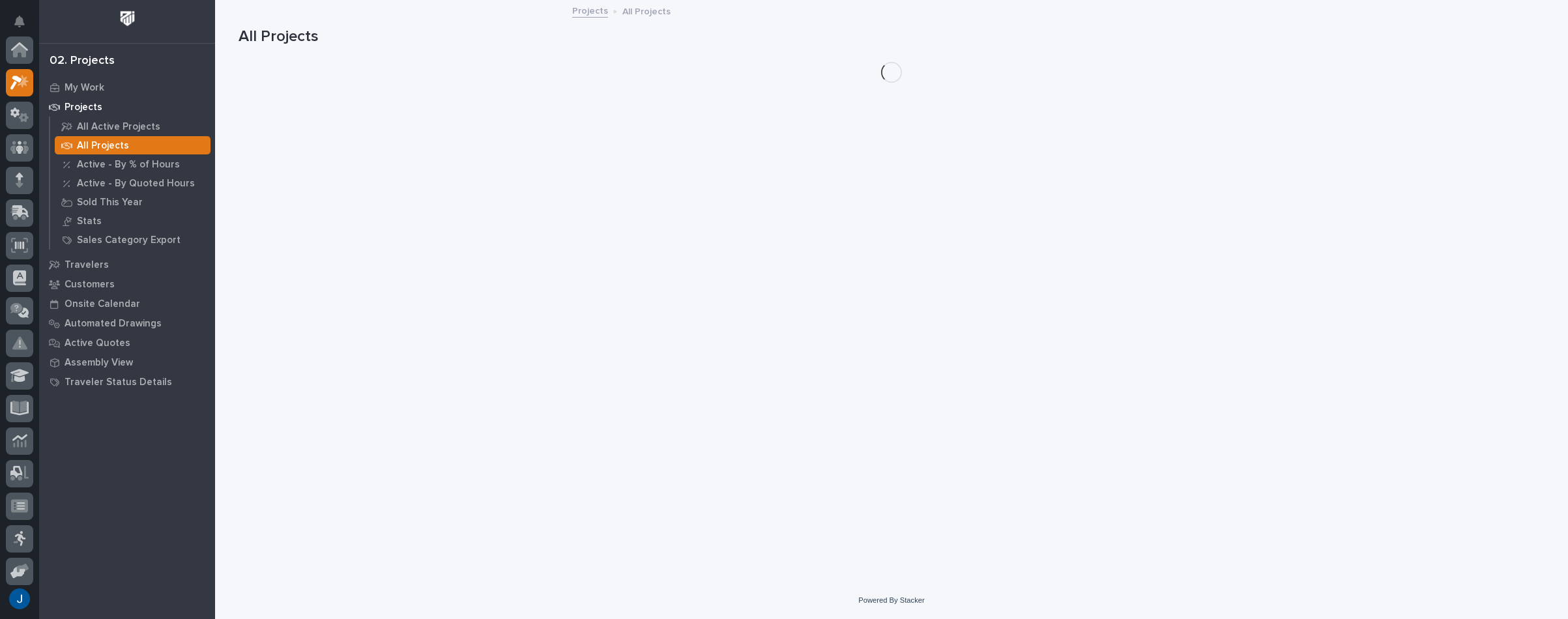
scroll to position [33, 0]
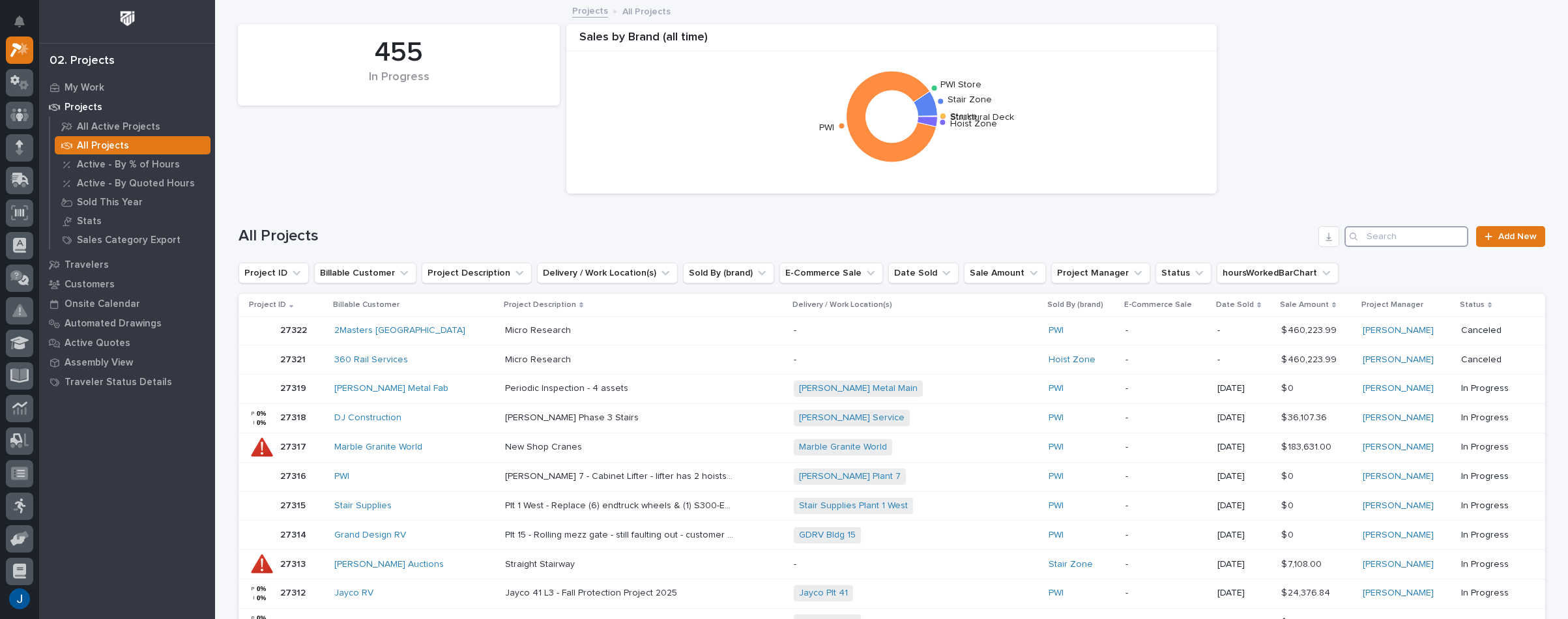
click at [1398, 242] on input "Search" at bounding box center [1406, 236] width 124 height 21
paste input "26323"
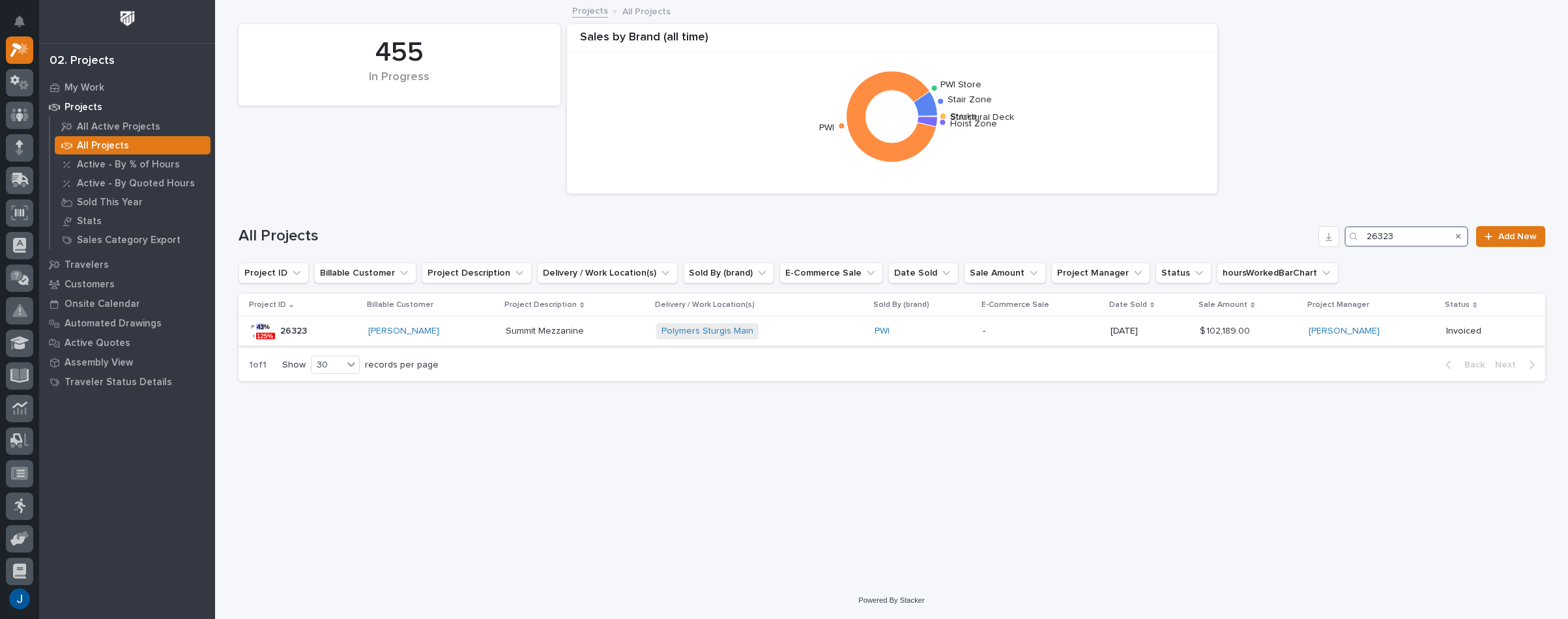
type input "26323"
drag, startPoint x: 530, startPoint y: 331, endPoint x: 507, endPoint y: 331, distance: 23.0
click at [507, 331] on p "Summit Mezzanine" at bounding box center [546, 330] width 81 height 14
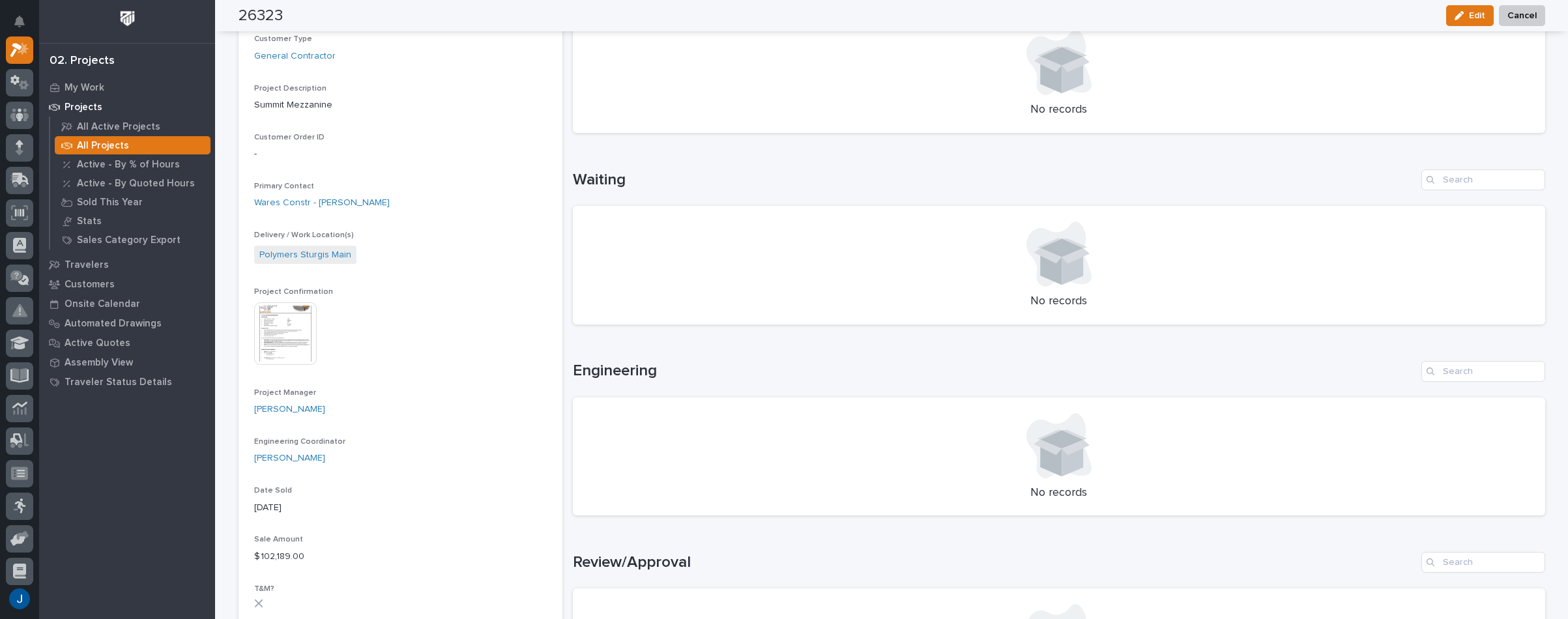
scroll to position [260, 0]
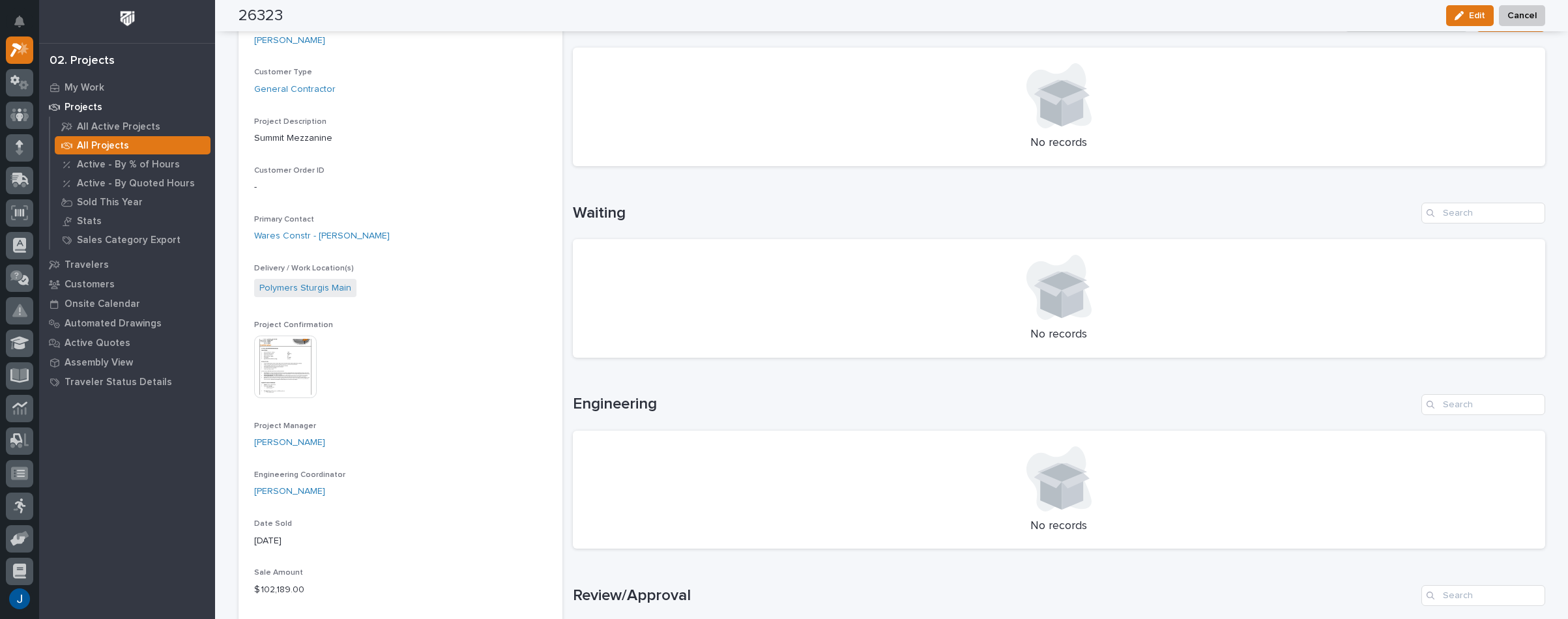
click at [289, 358] on img at bounding box center [285, 367] width 63 height 63
